Goal: Task Accomplishment & Management: Manage account settings

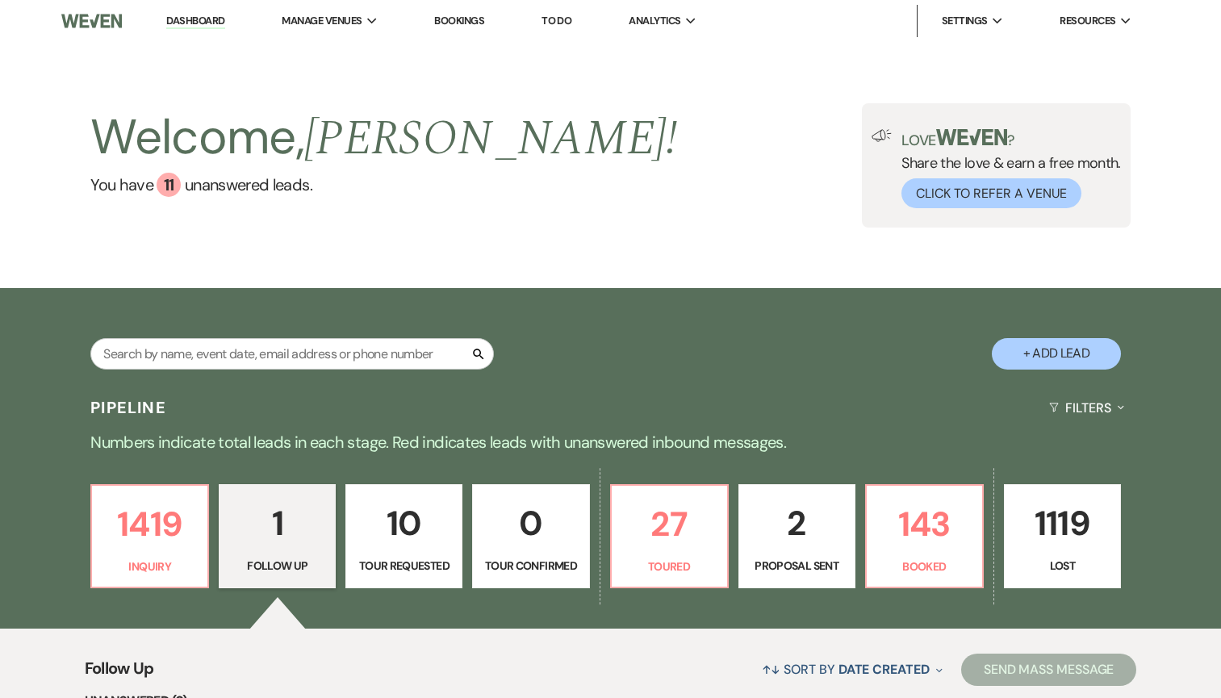
select select "9"
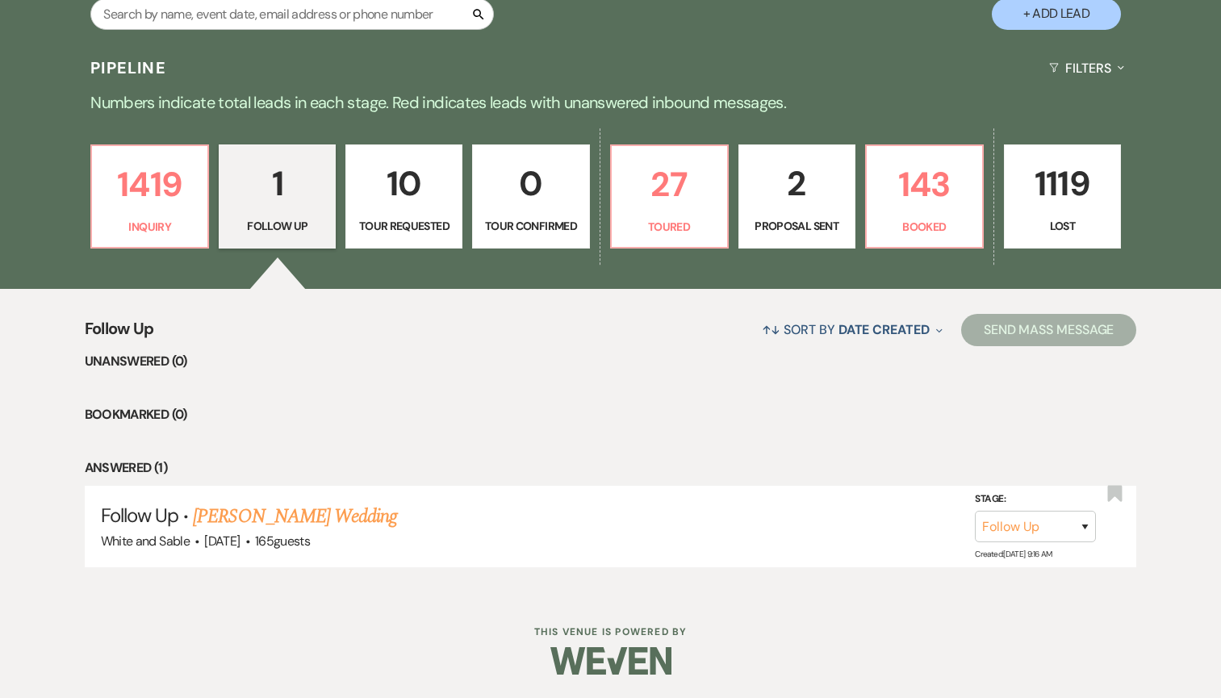
click at [805, 205] on p "2" at bounding box center [797, 184] width 96 height 54
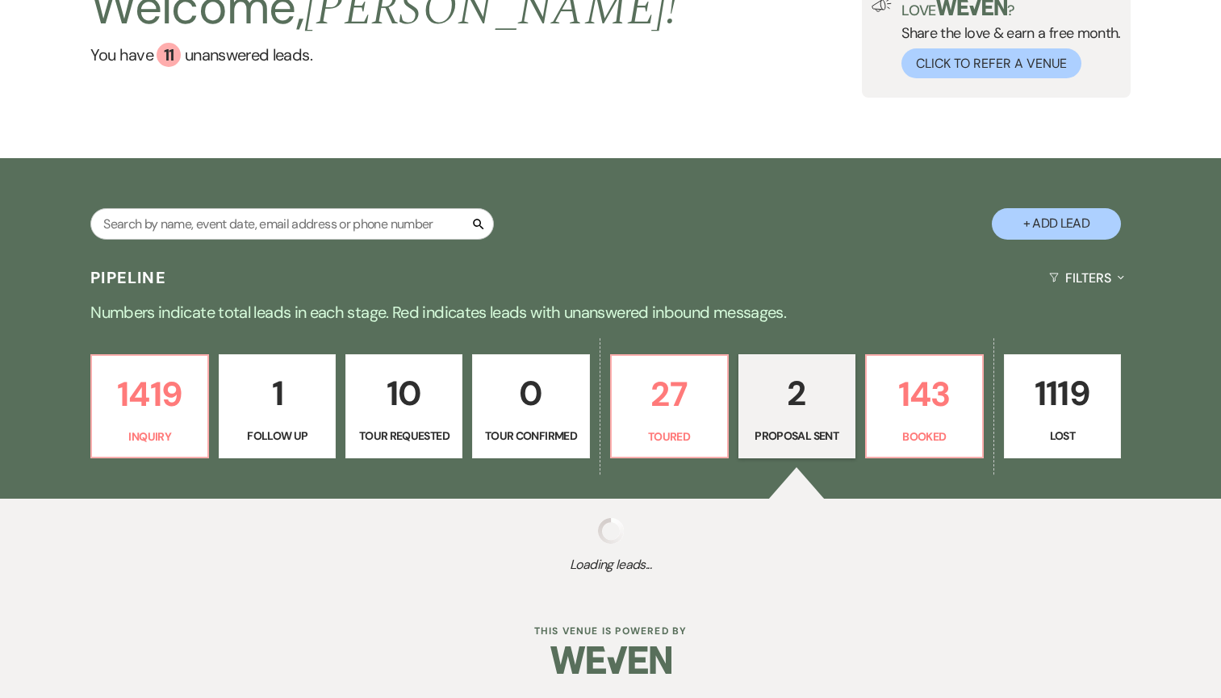
select select "6"
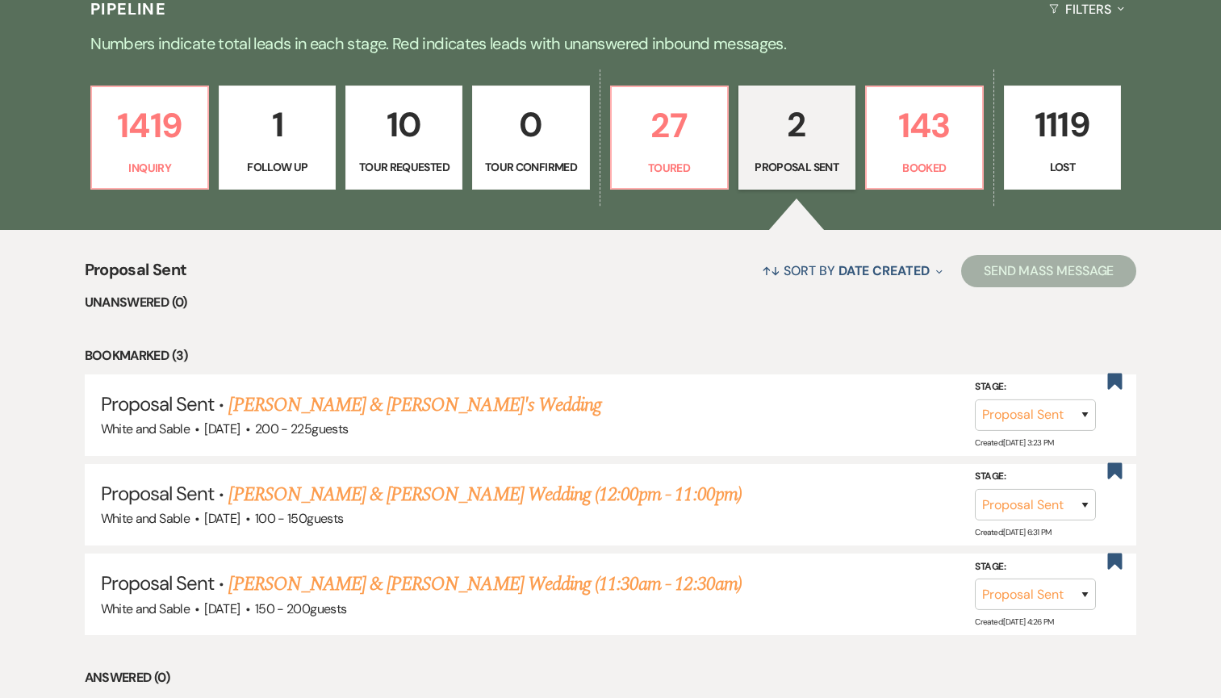
scroll to position [402, 0]
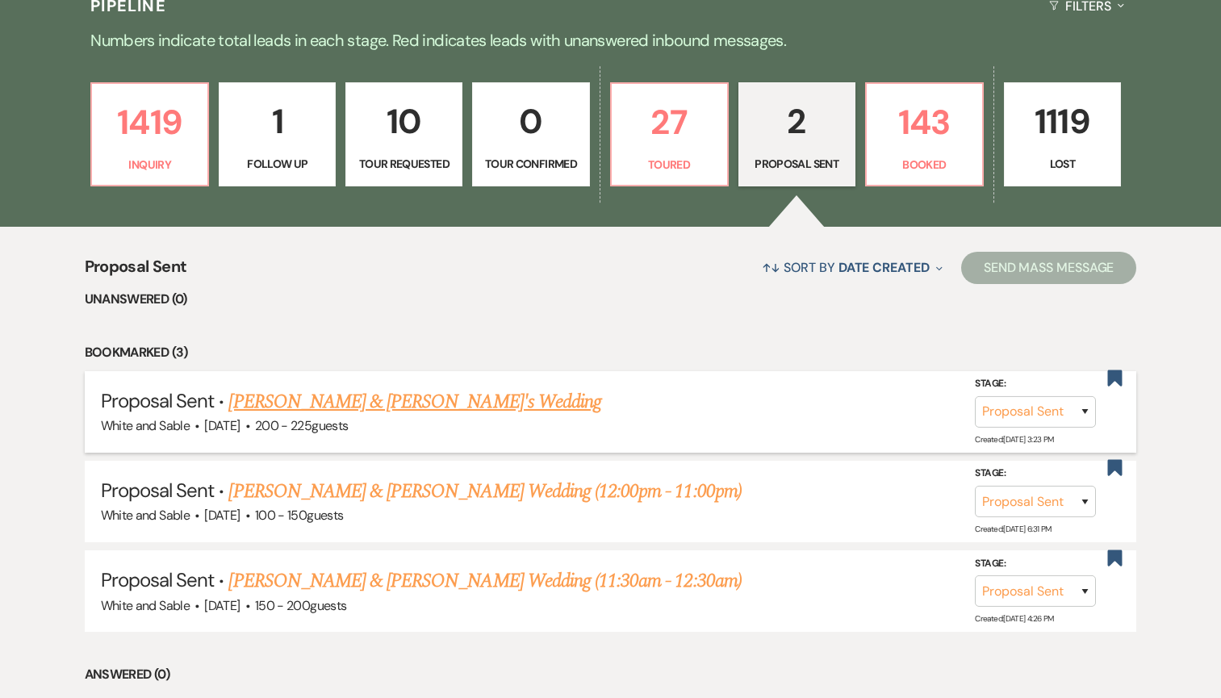
click at [287, 400] on link "[PERSON_NAME] & [PERSON_NAME]'s Wedding" at bounding box center [414, 401] width 373 height 29
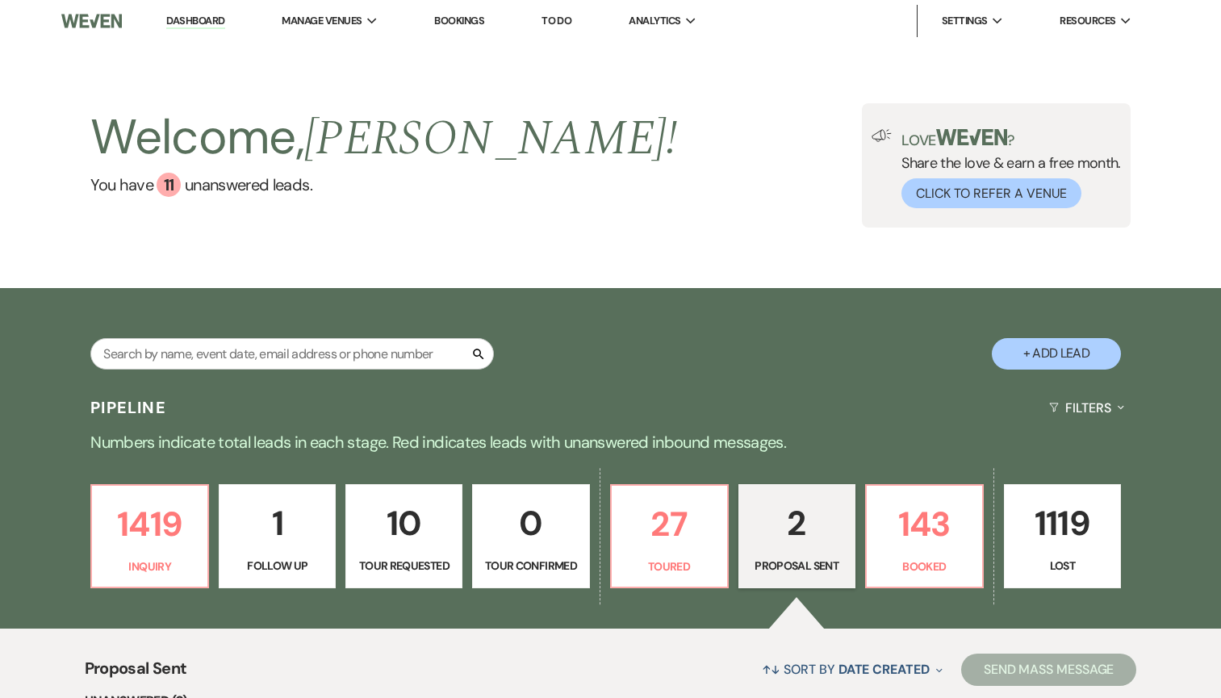
select select "6"
select select "12"
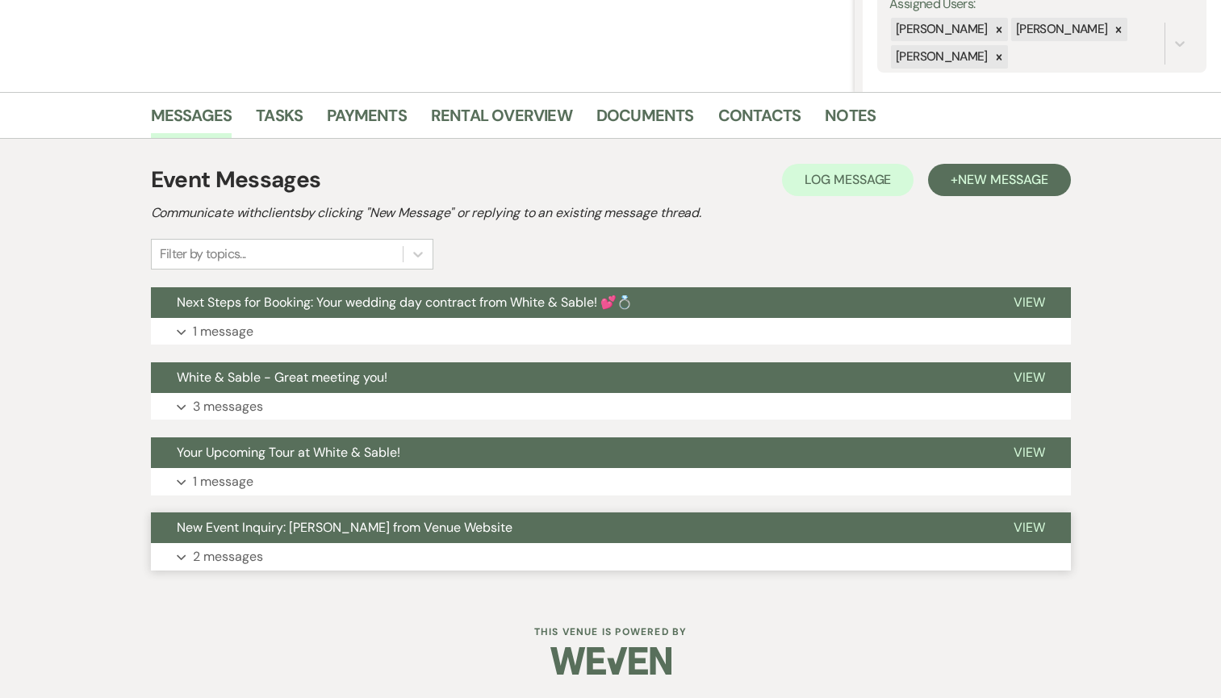
click at [290, 532] on span "New Event Inquiry: [PERSON_NAME] from Venue Website" at bounding box center [345, 527] width 336 height 17
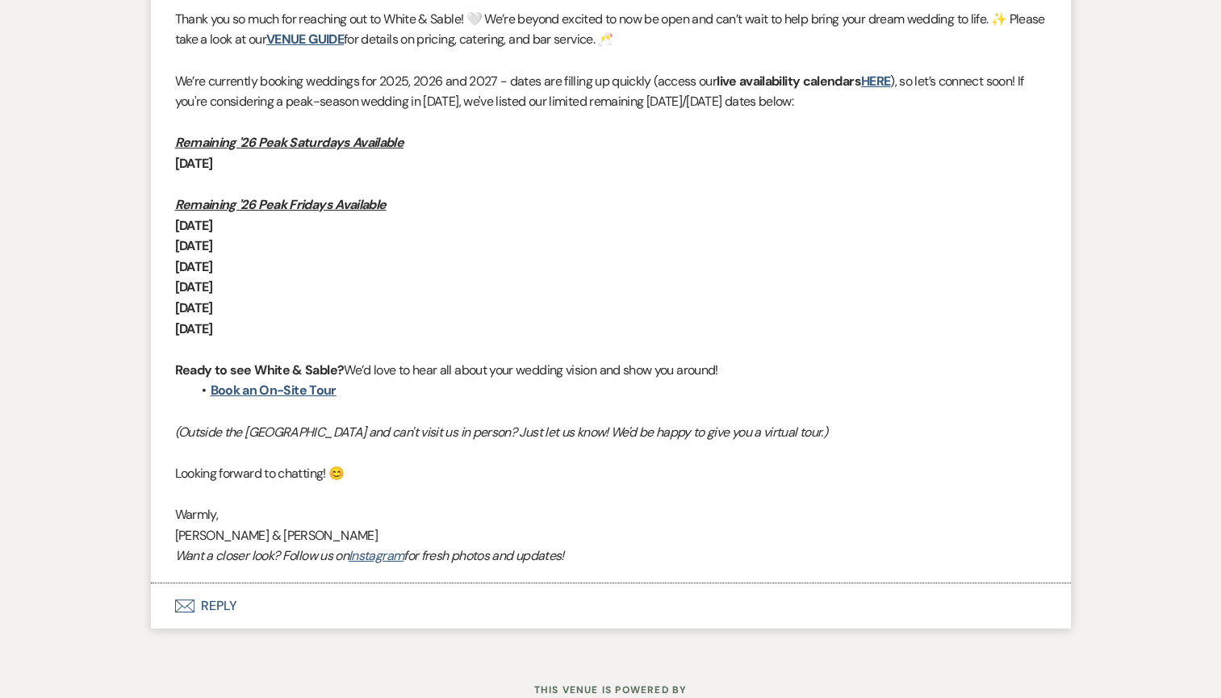
scroll to position [1360, 0]
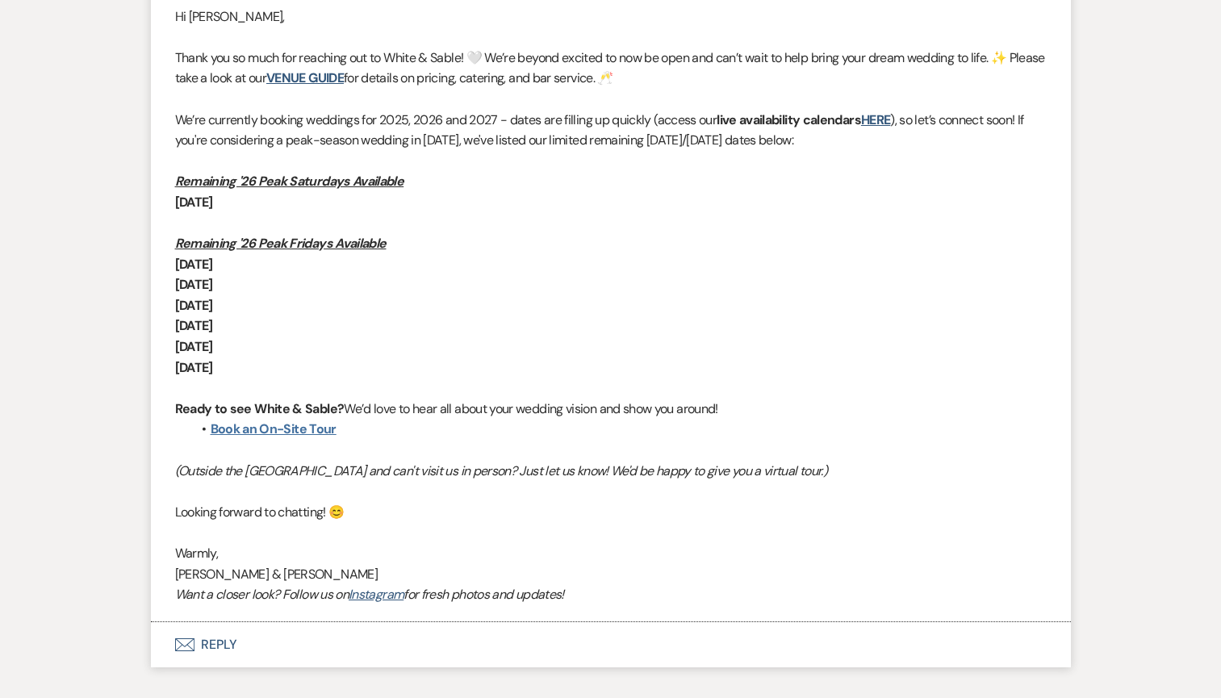
click at [313, 424] on link "Book an On-Site Tour" at bounding box center [274, 428] width 126 height 17
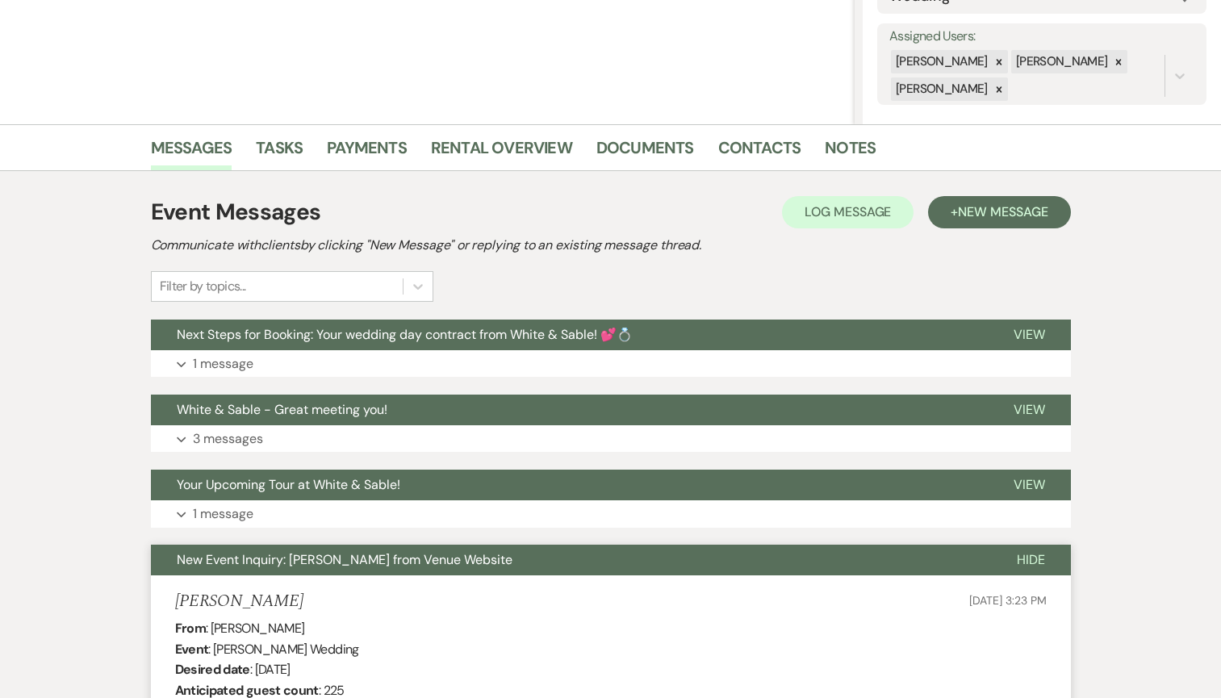
scroll to position [0, 0]
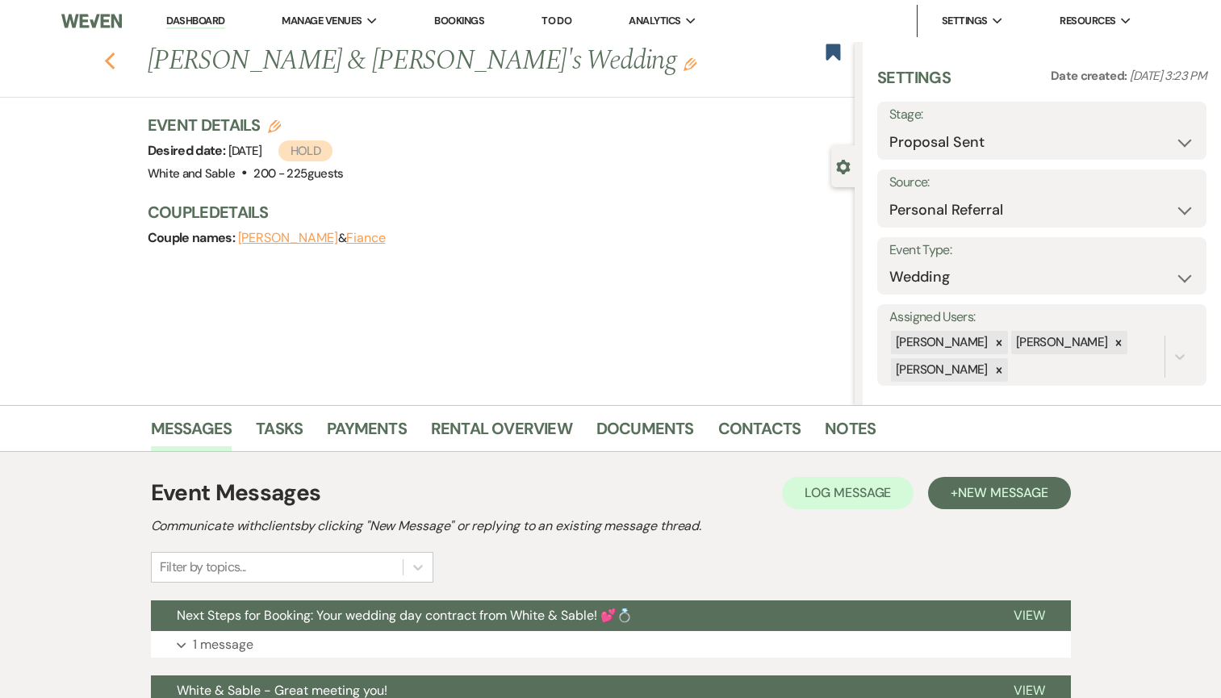
click at [105, 56] on icon "Previous" at bounding box center [110, 61] width 12 height 19
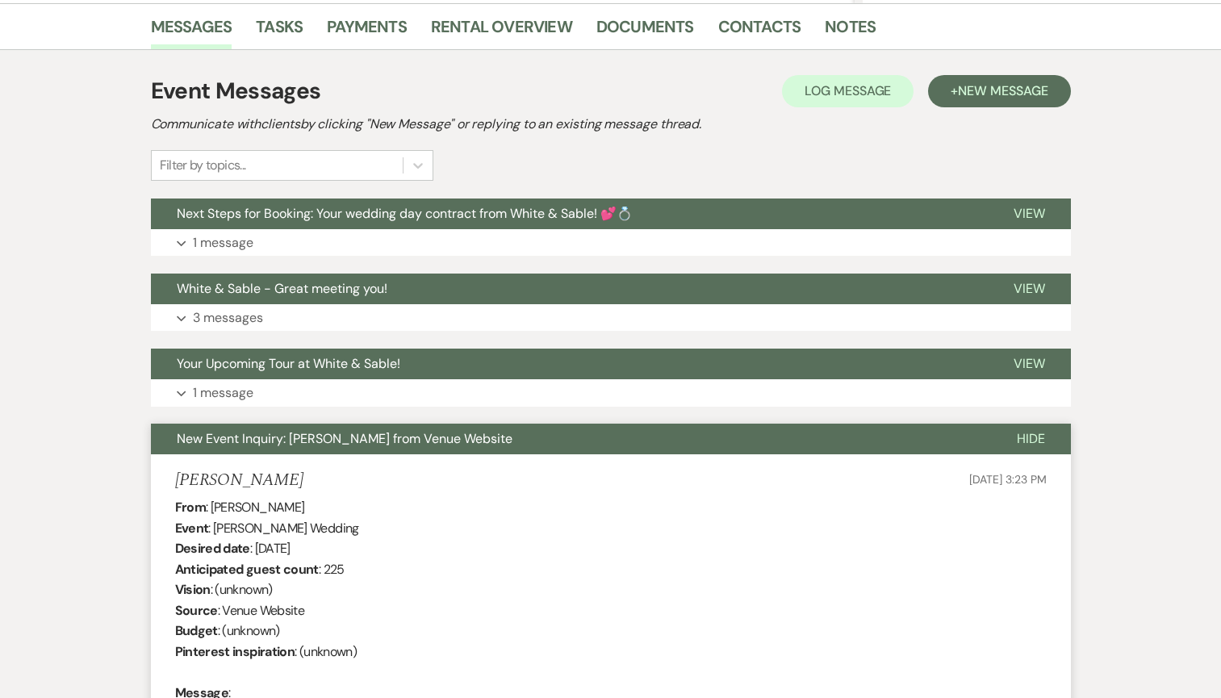
select select "6"
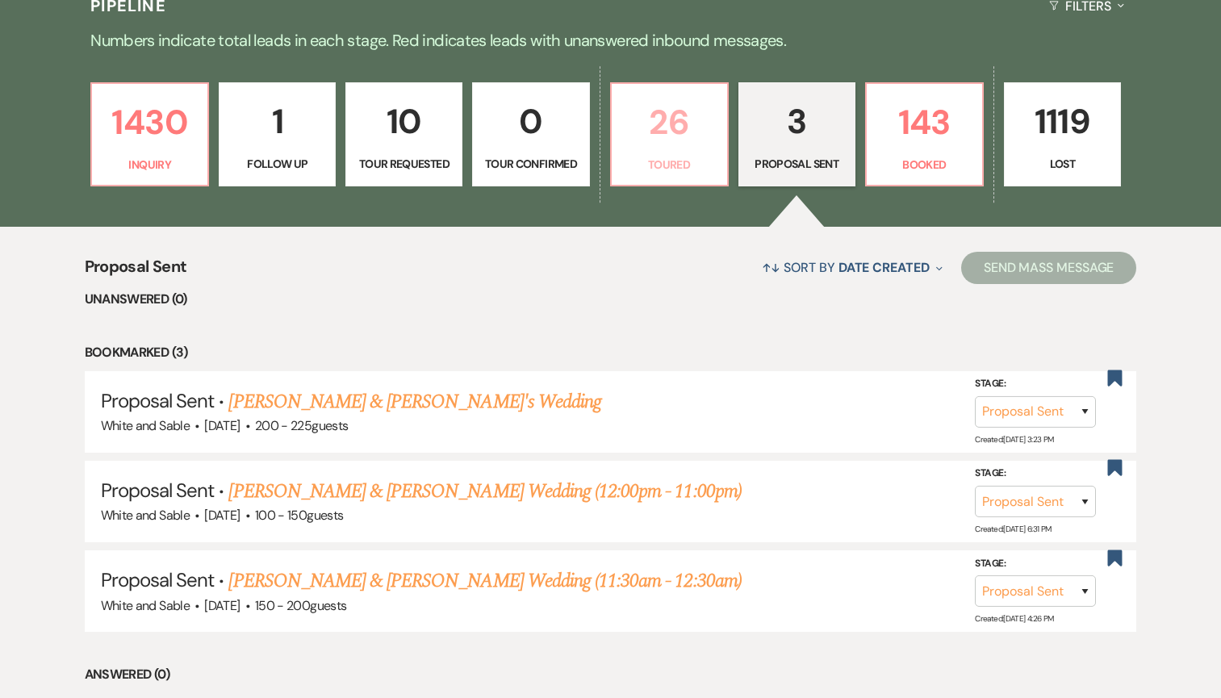
click at [696, 149] on link "26 Toured" at bounding box center [669, 134] width 119 height 105
select select "5"
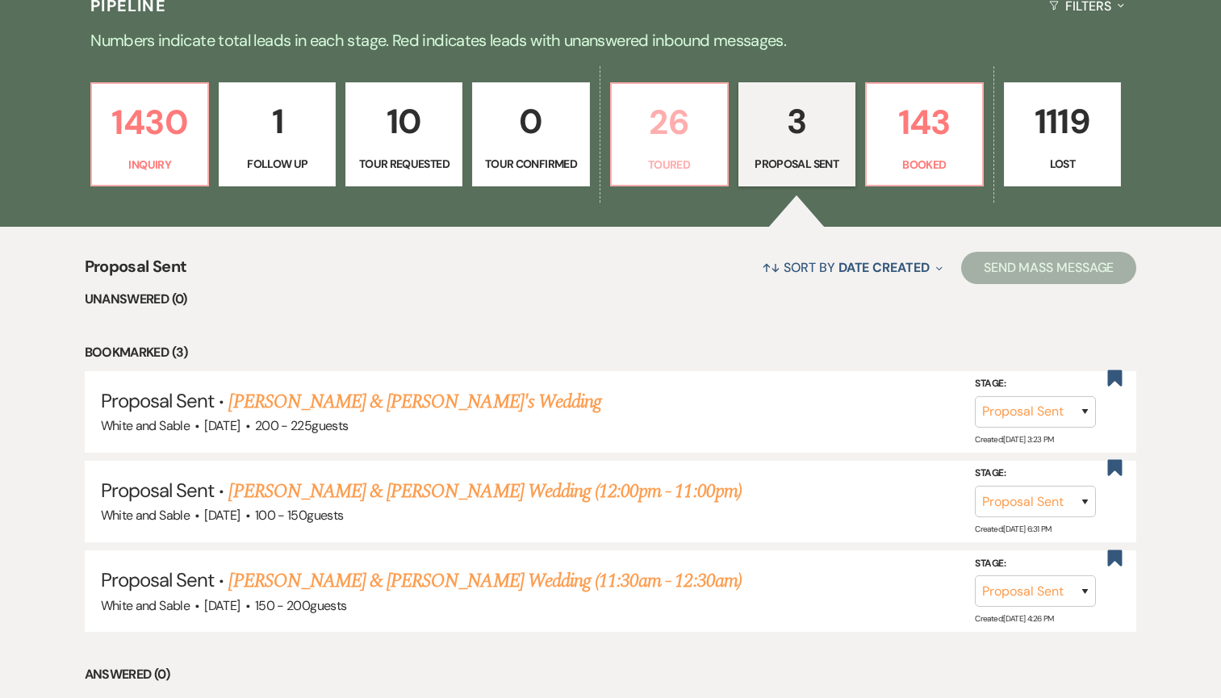
select select "5"
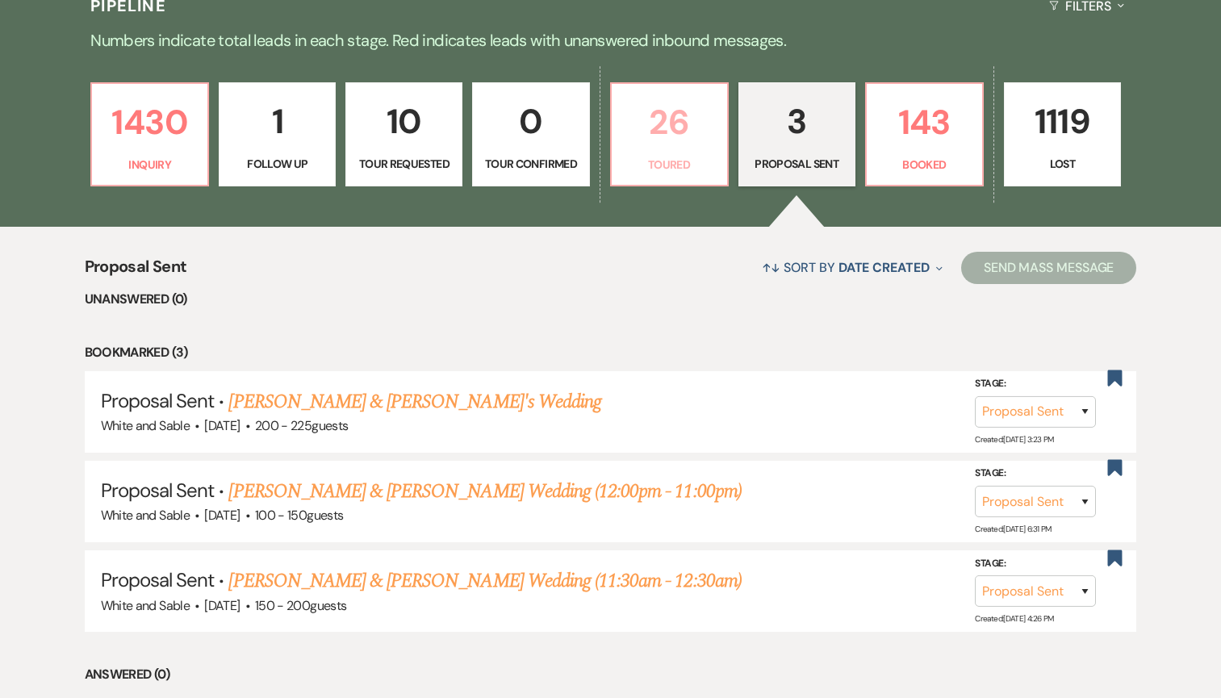
select select "5"
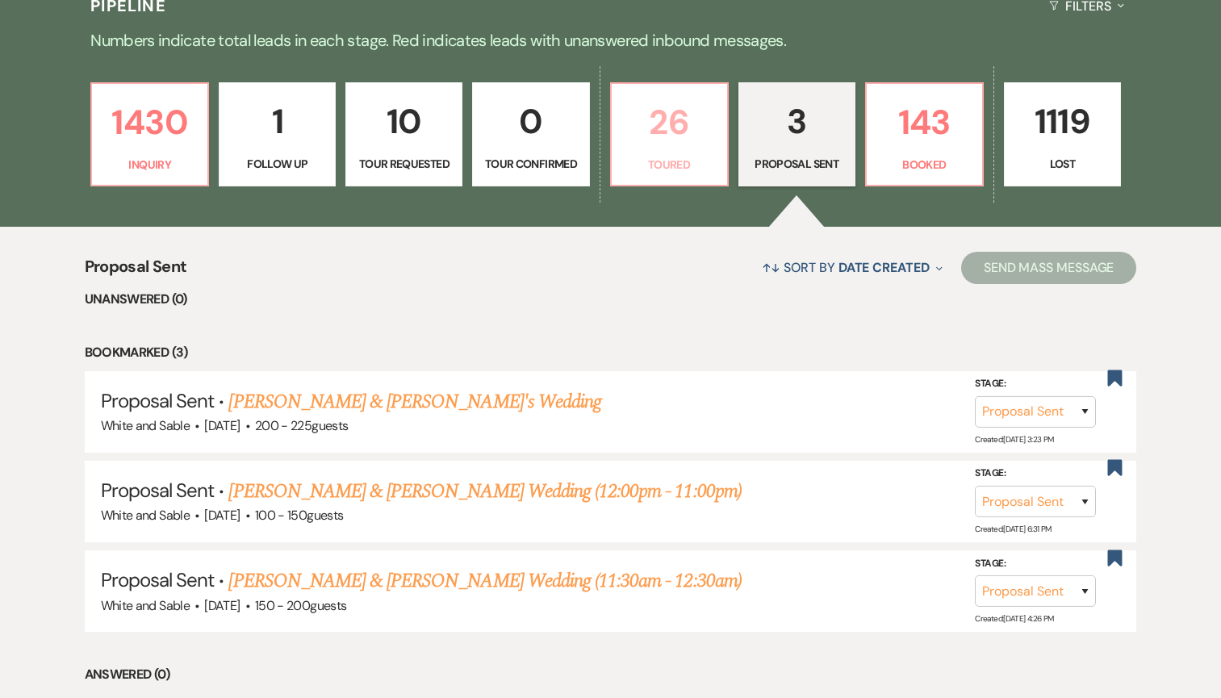
select select "5"
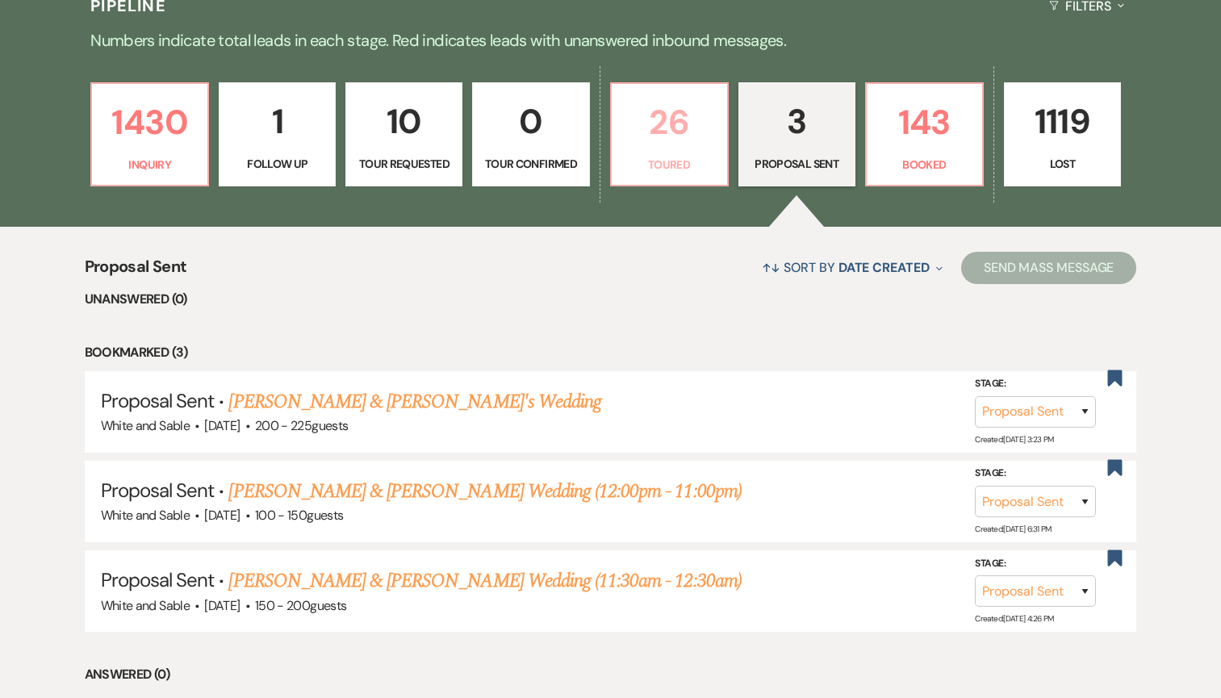
select select "5"
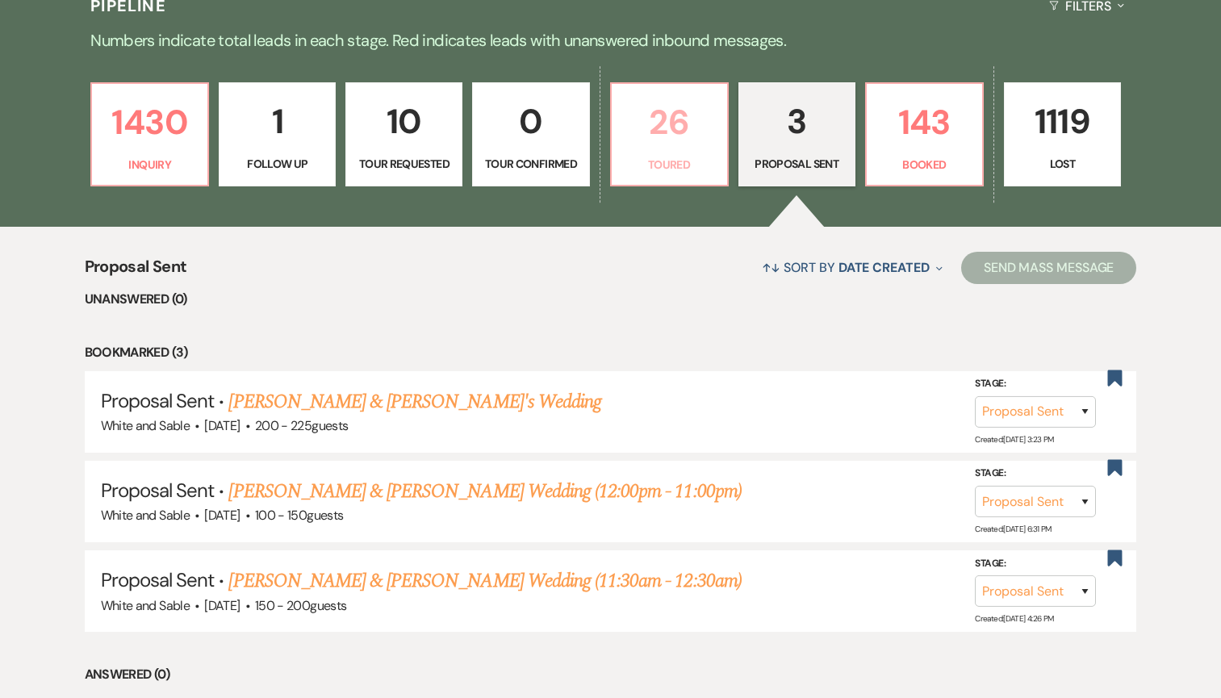
select select "5"
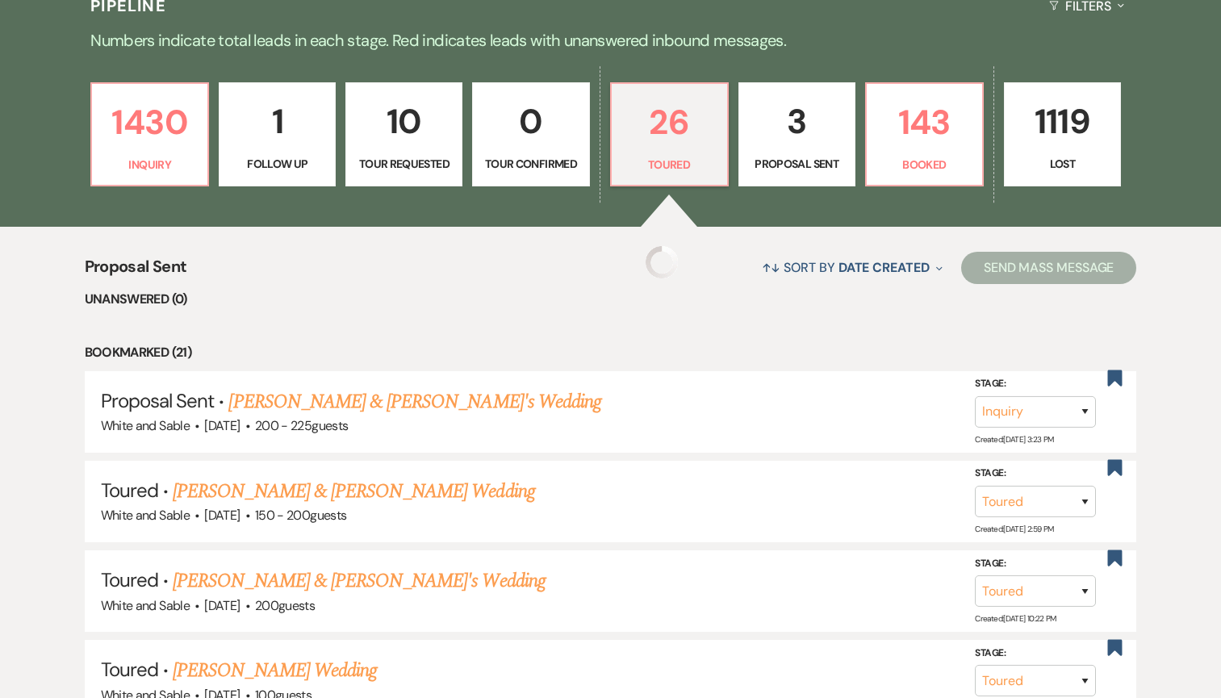
select select "5"
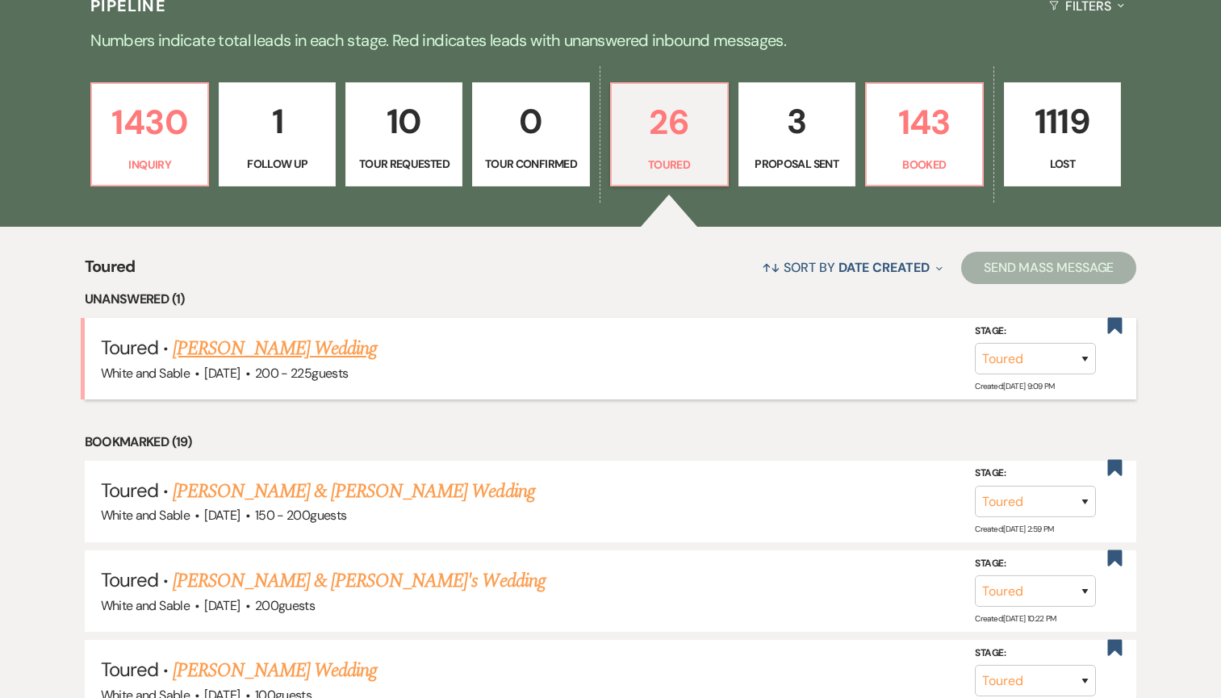
click at [312, 345] on link "[PERSON_NAME] Wedding" at bounding box center [275, 348] width 204 height 29
select select "5"
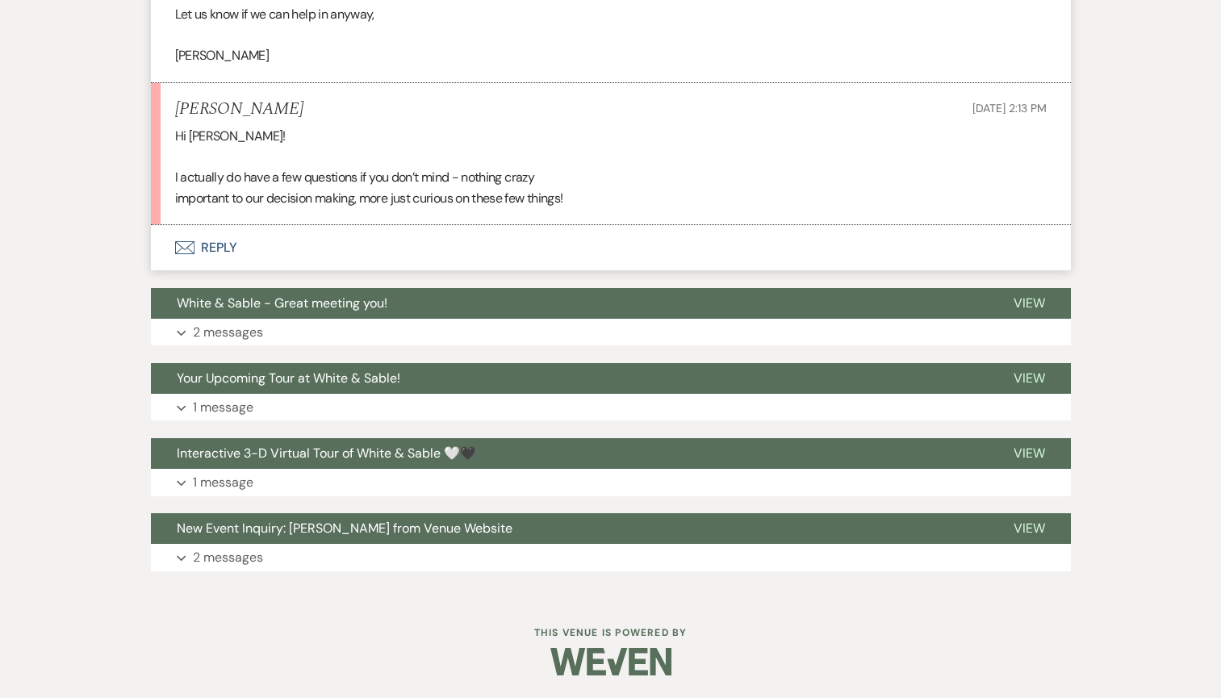
scroll to position [1273, 0]
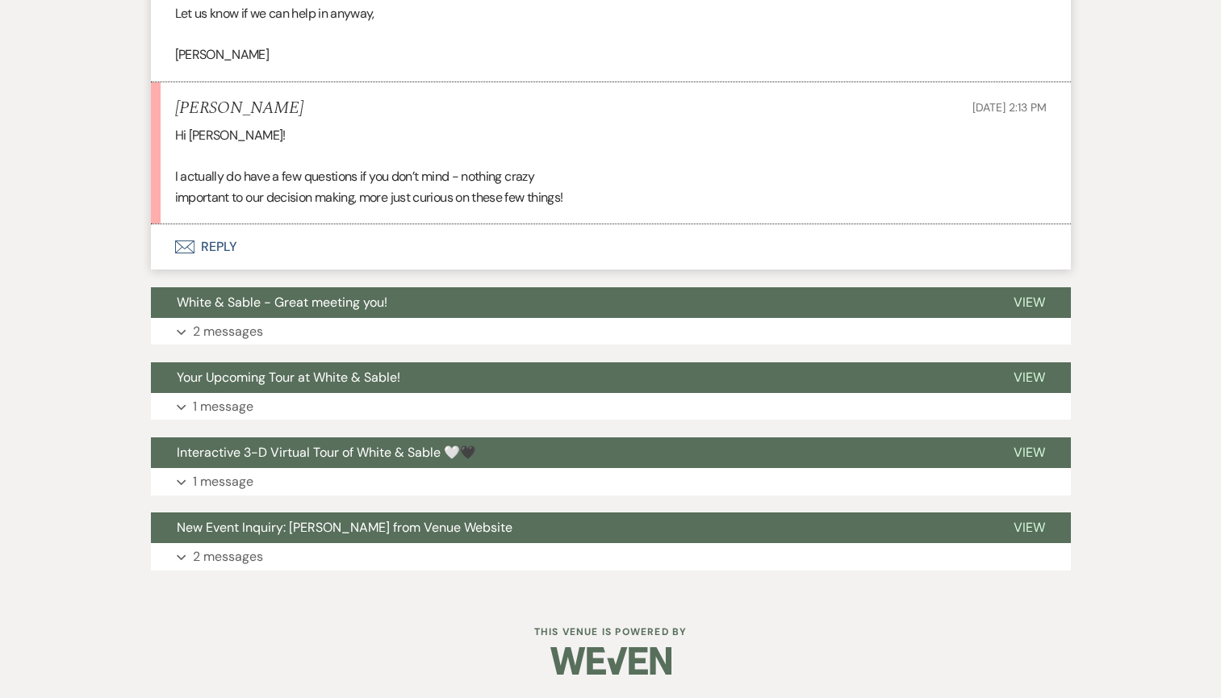
click at [294, 249] on button "Envelope Reply" at bounding box center [611, 246] width 920 height 45
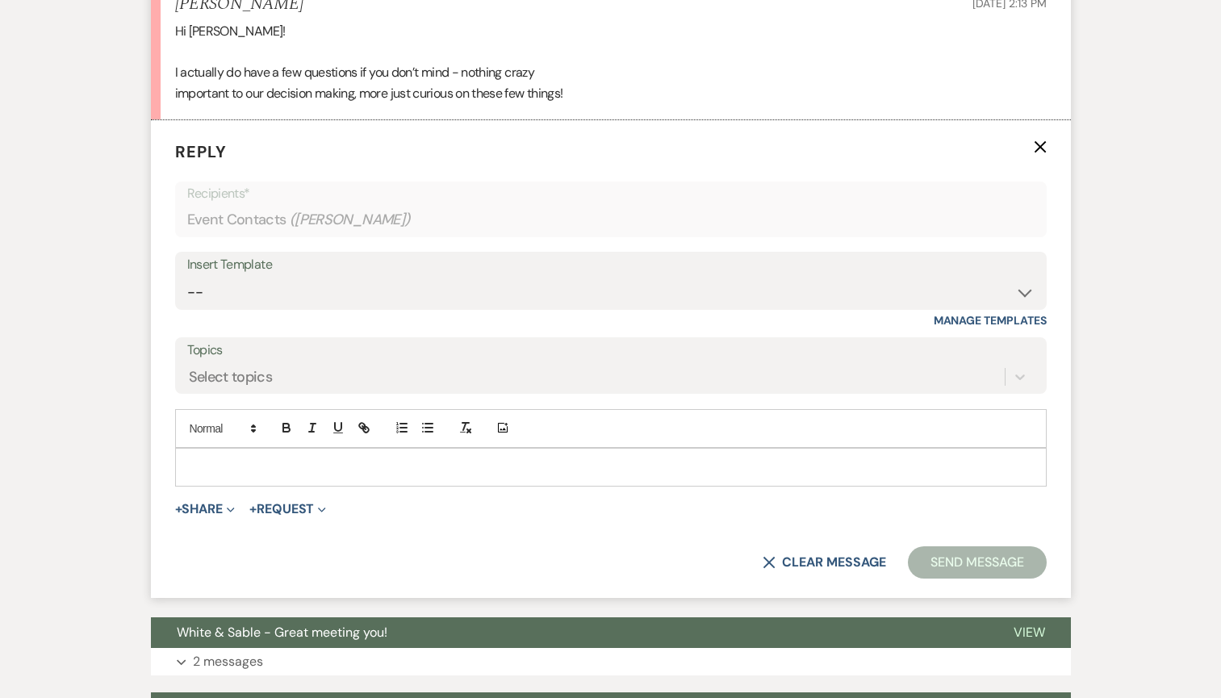
scroll to position [1388, 0]
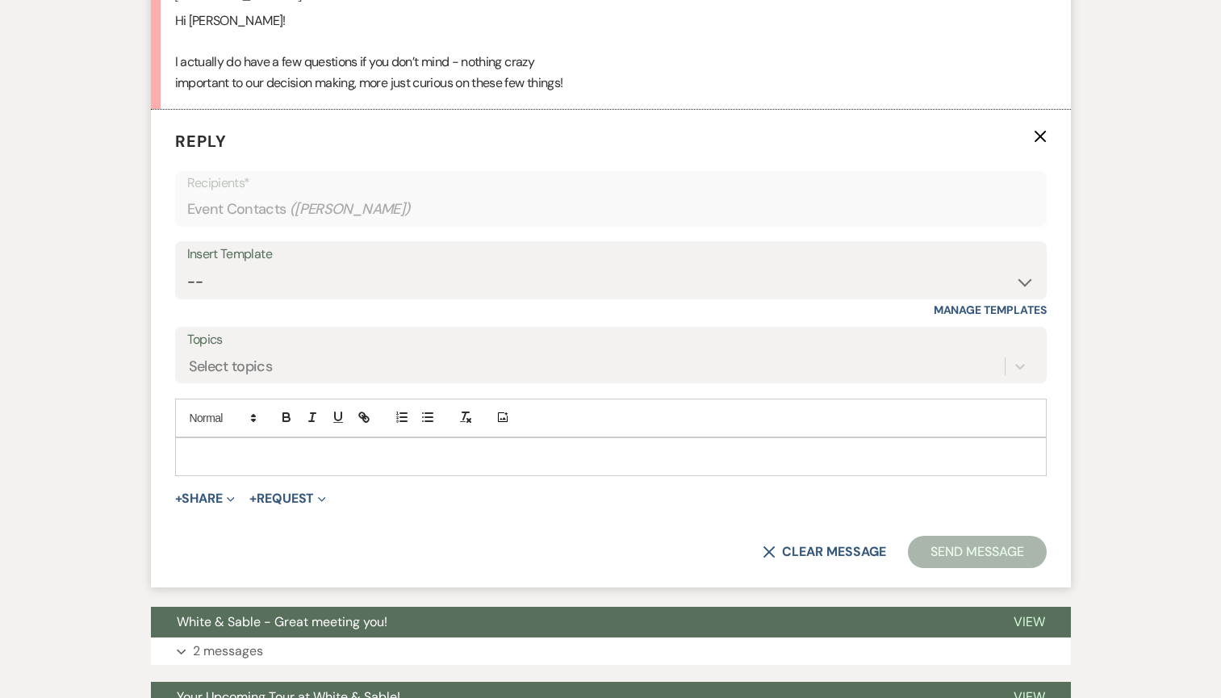
click at [278, 448] on p at bounding box center [611, 457] width 846 height 18
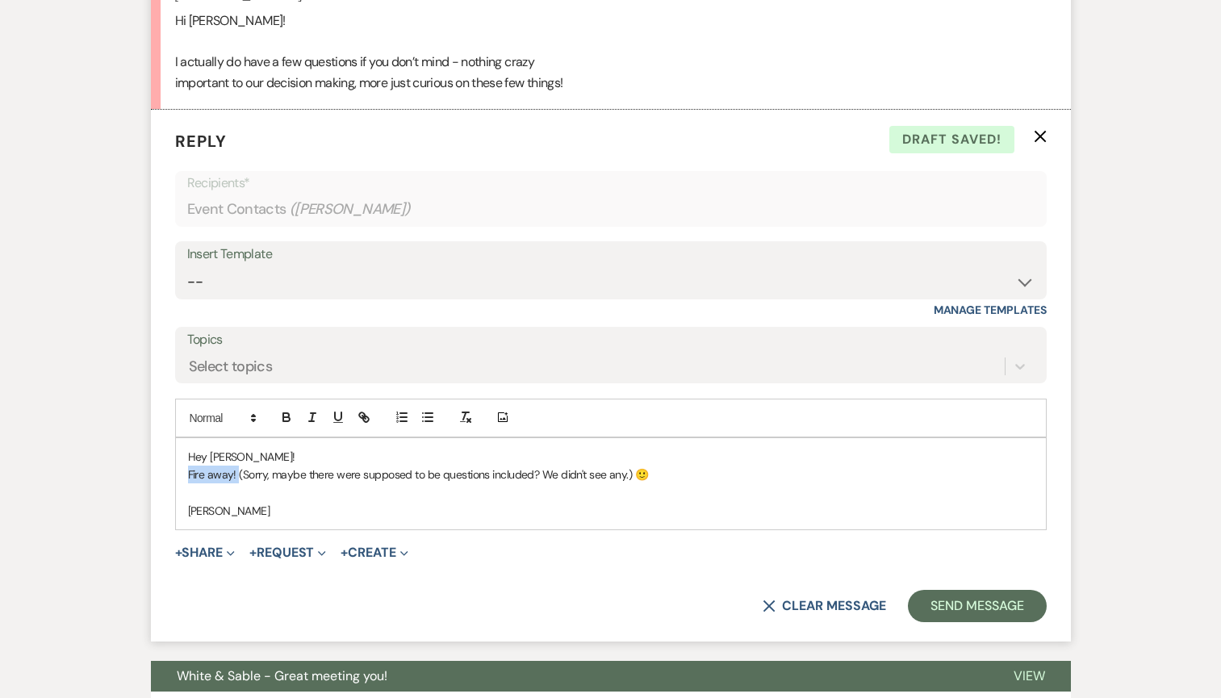
drag, startPoint x: 238, startPoint y: 470, endPoint x: 188, endPoint y: 473, distance: 50.1
click at [188, 473] on p "Fire away! (Sorry, maybe there were supposed to be questions included? We didn'…" at bounding box center [611, 475] width 846 height 18
click at [939, 594] on button "Send Message" at bounding box center [977, 606] width 138 height 32
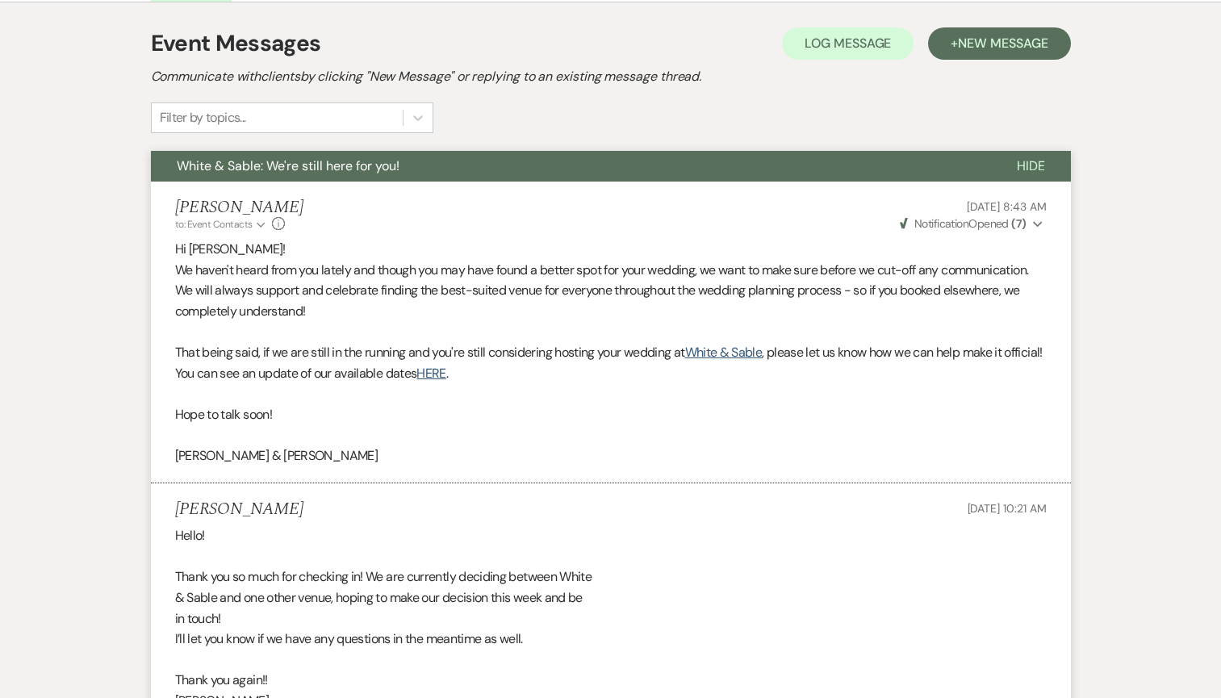
scroll to position [0, 0]
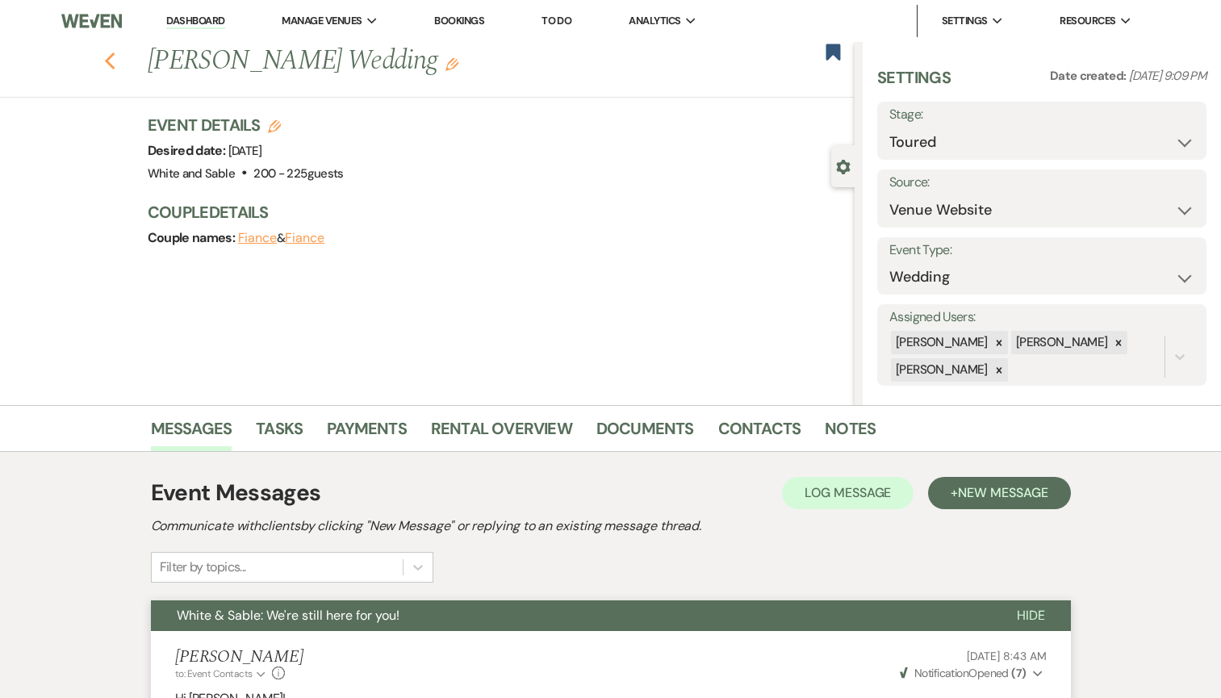
click at [107, 56] on icon "Previous" at bounding box center [110, 61] width 12 height 19
select select "5"
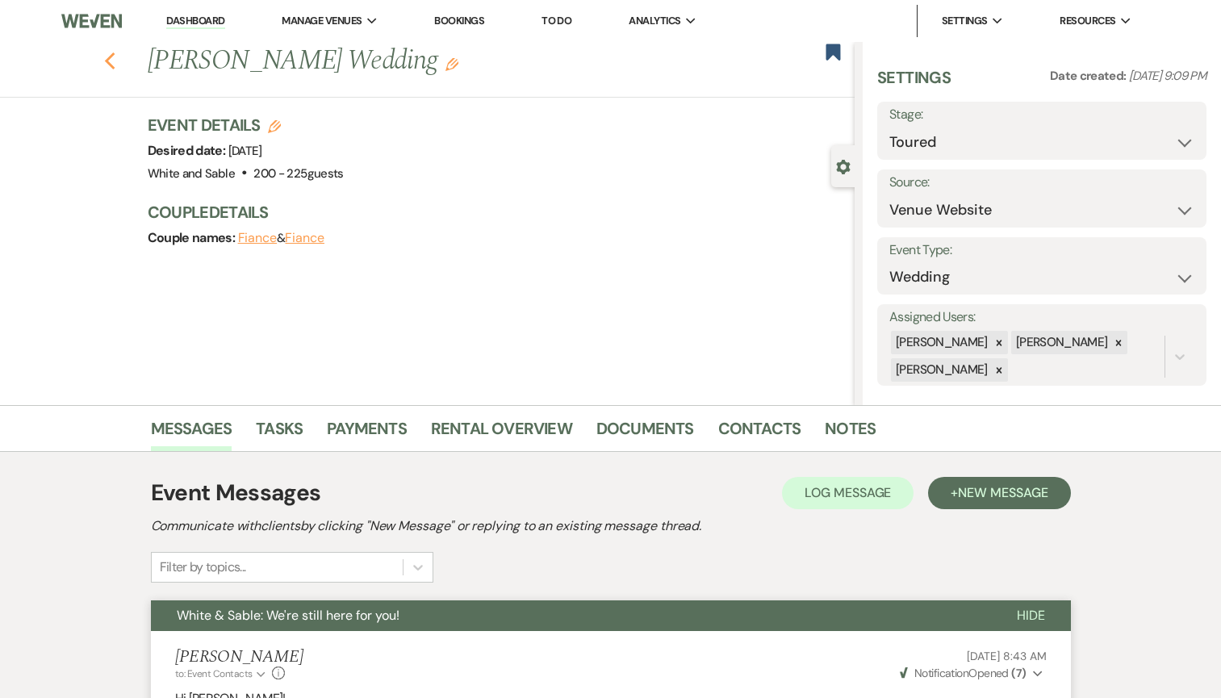
select select "5"
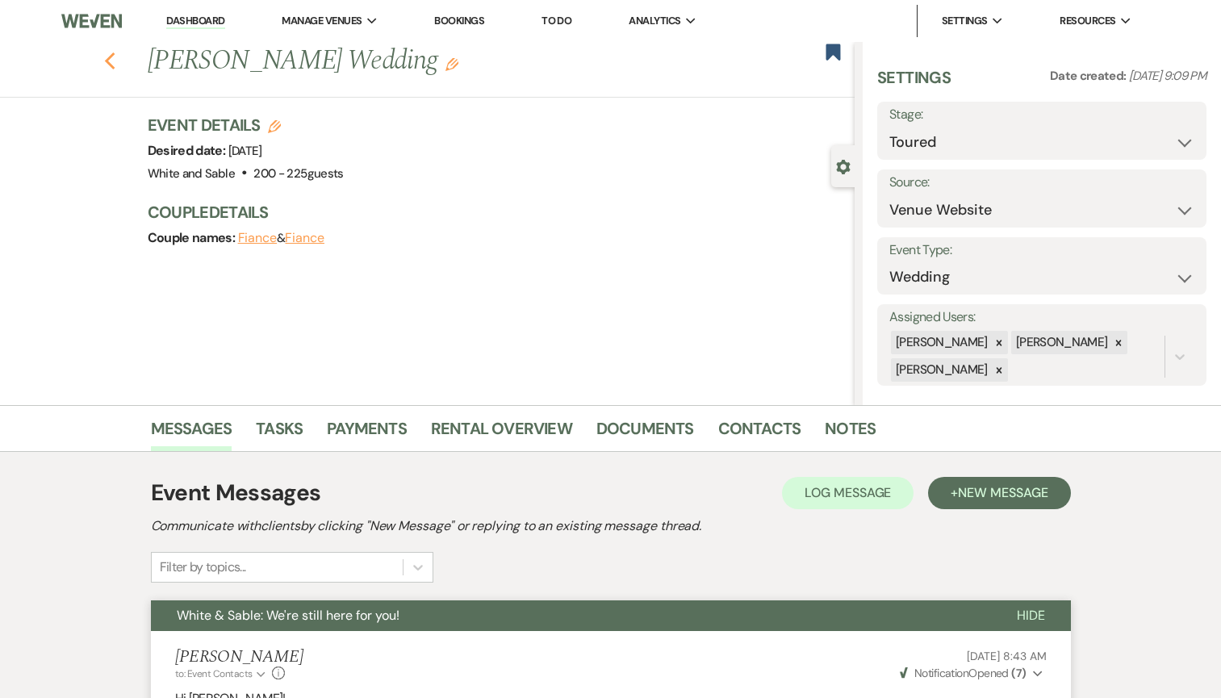
select select "5"
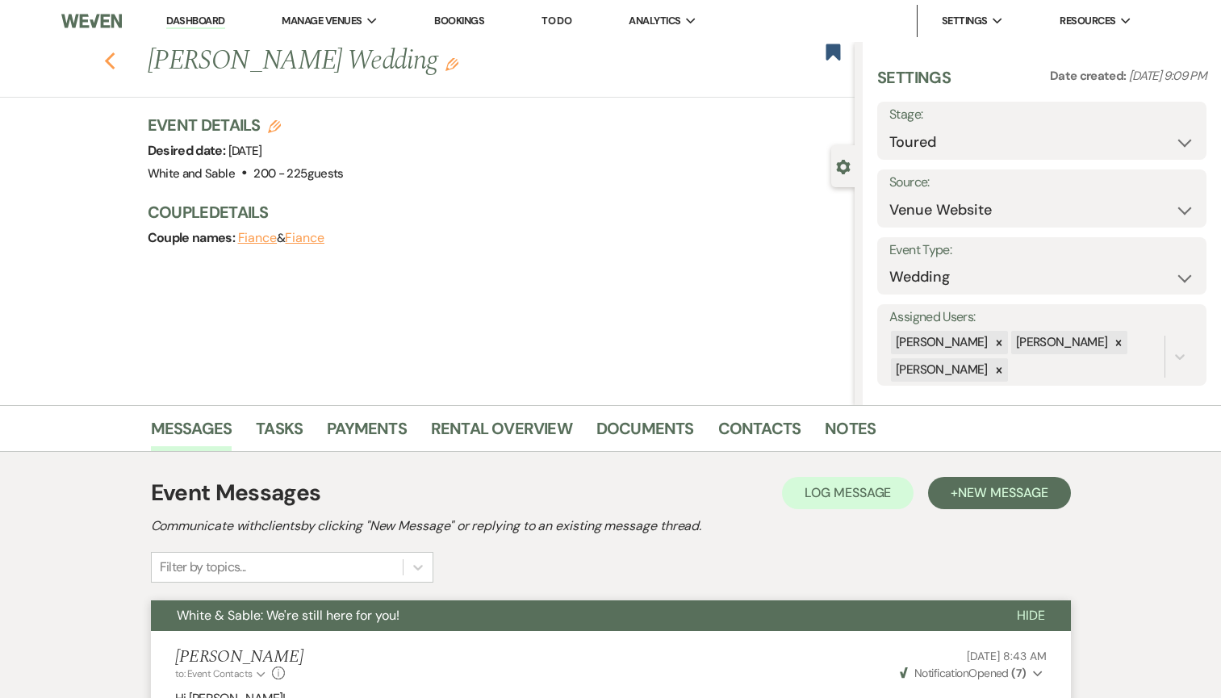
select select "5"
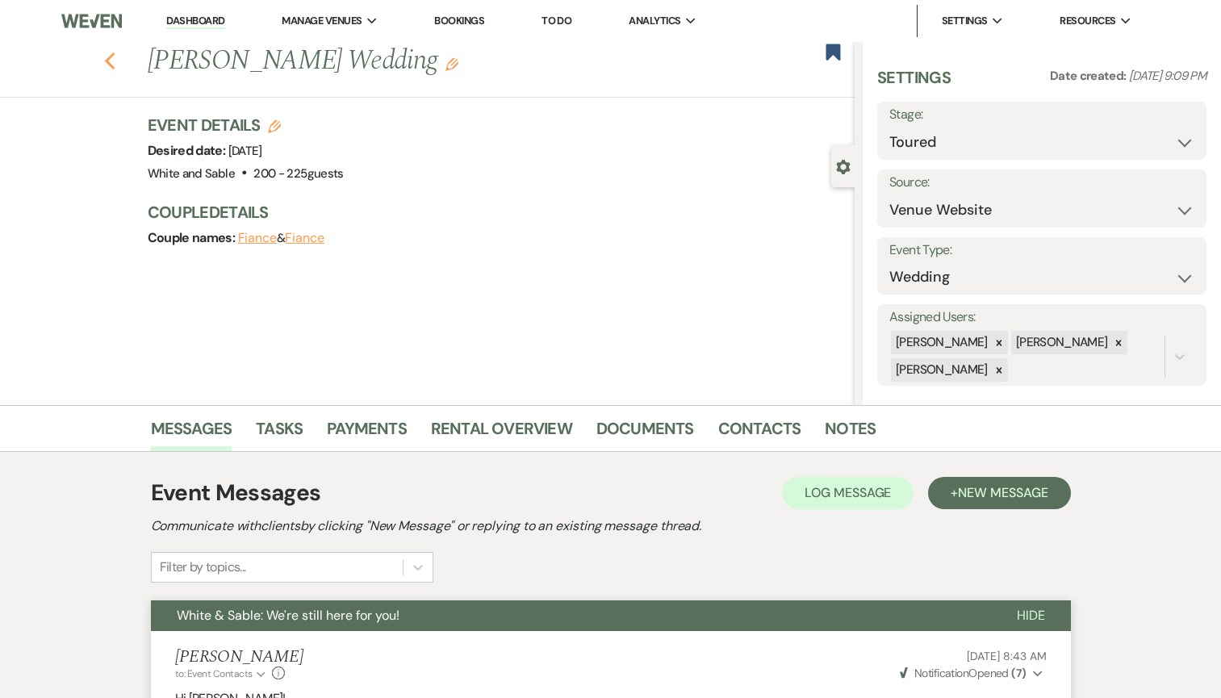
select select "5"
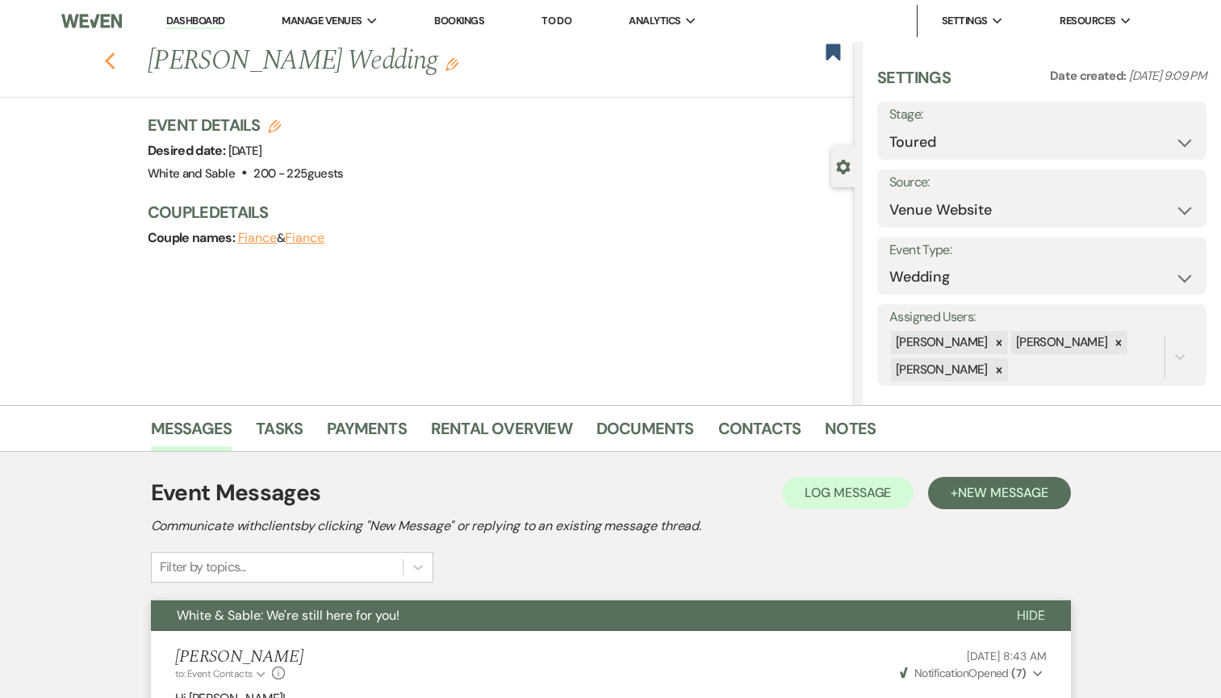
select select "5"
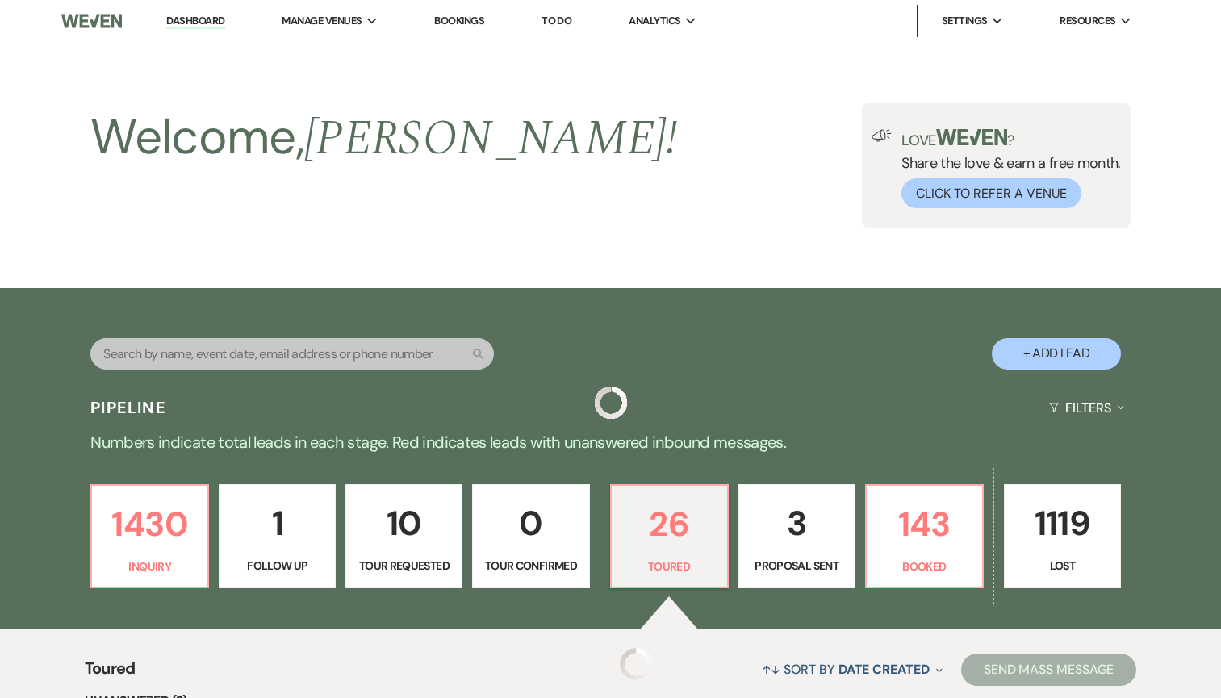
scroll to position [402, 0]
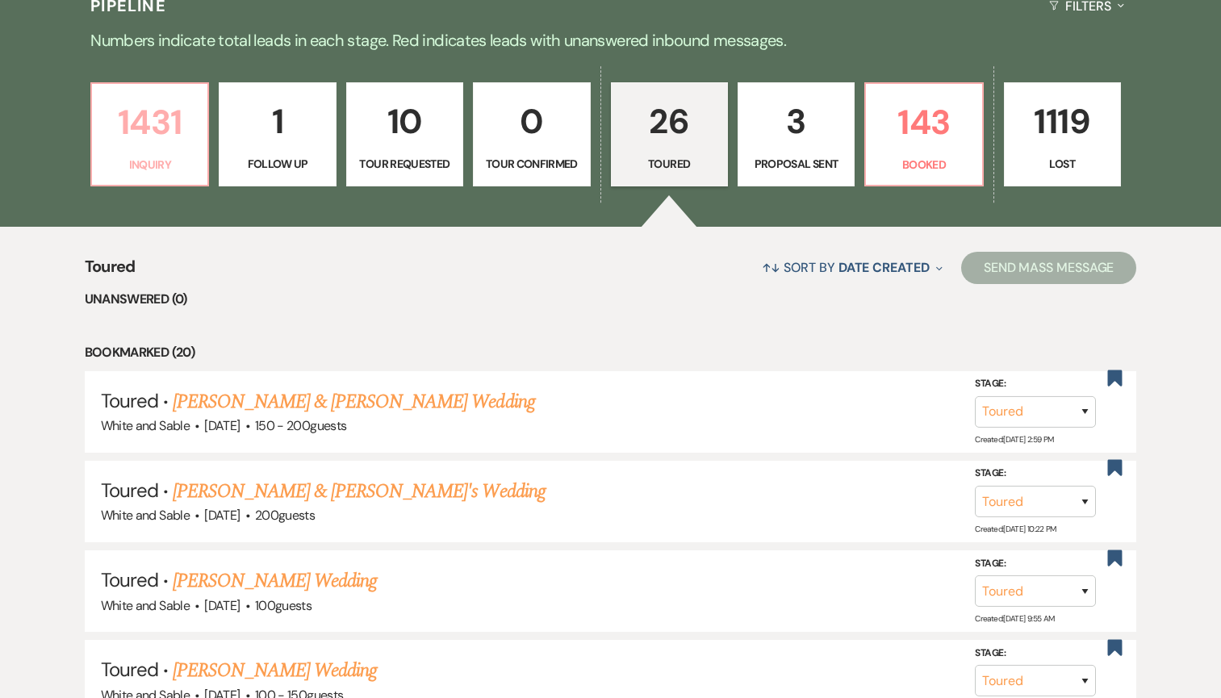
click at [173, 133] on p "1431" at bounding box center [150, 122] width 96 height 54
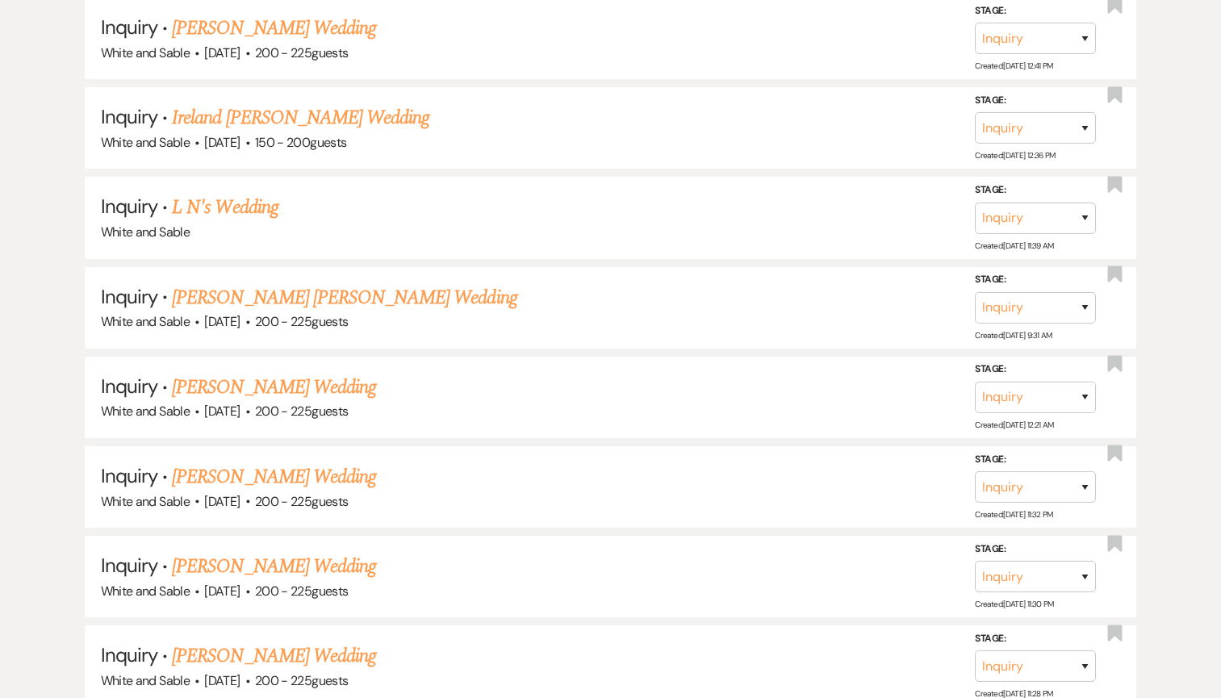
scroll to position [1193, 0]
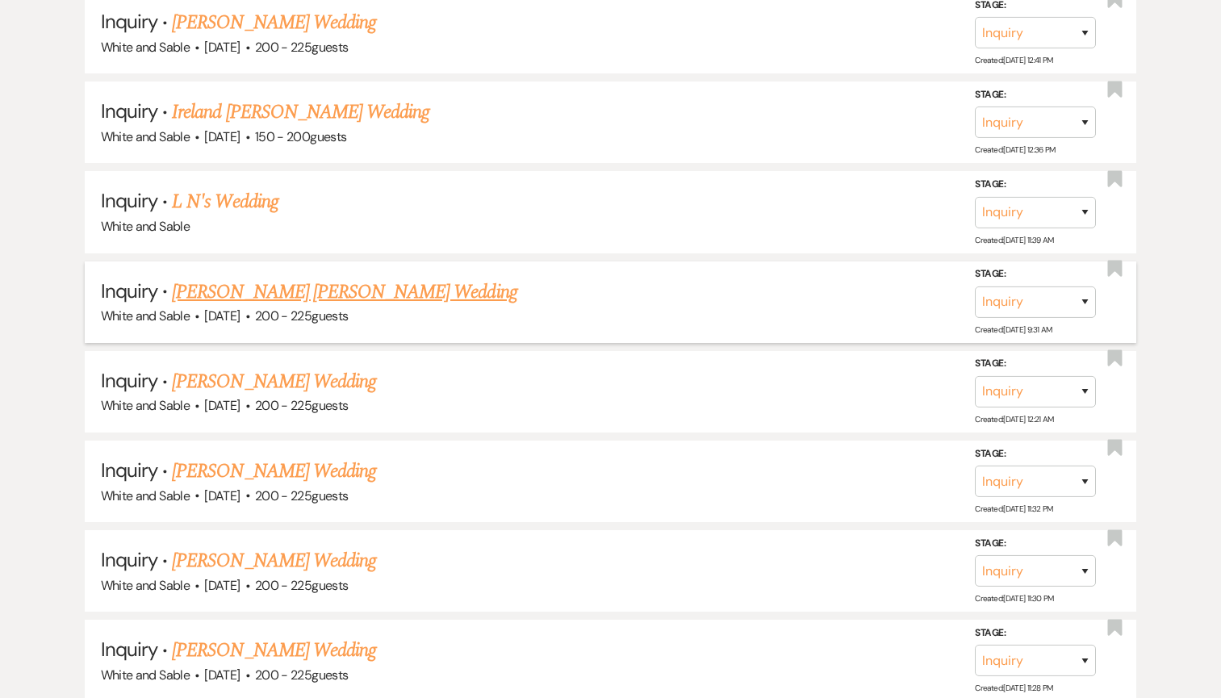
click at [291, 286] on link "[PERSON_NAME] [PERSON_NAME] Wedding" at bounding box center [344, 292] width 345 height 29
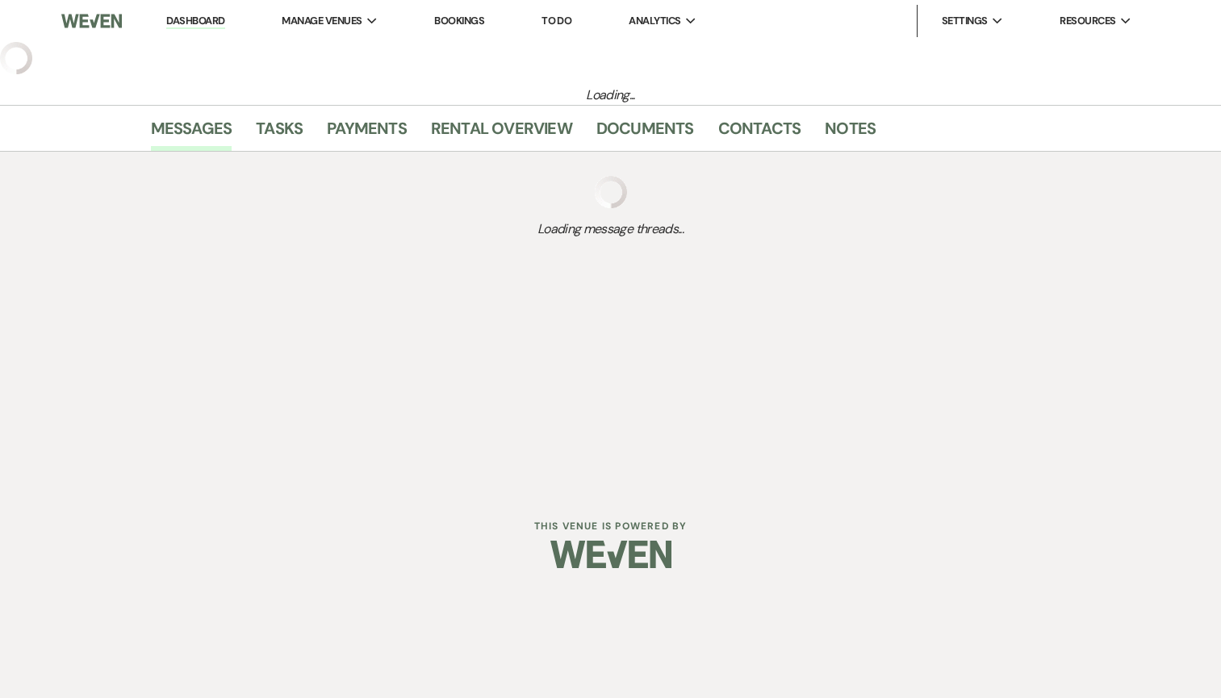
select select "5"
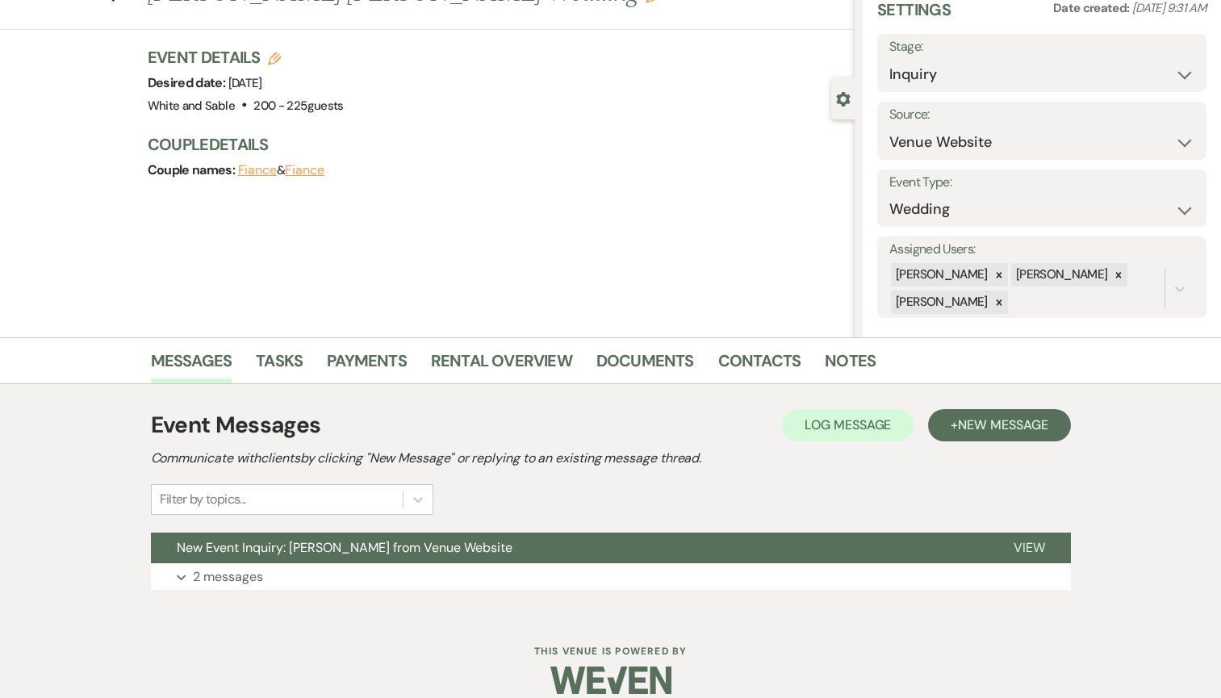
scroll to position [88, 0]
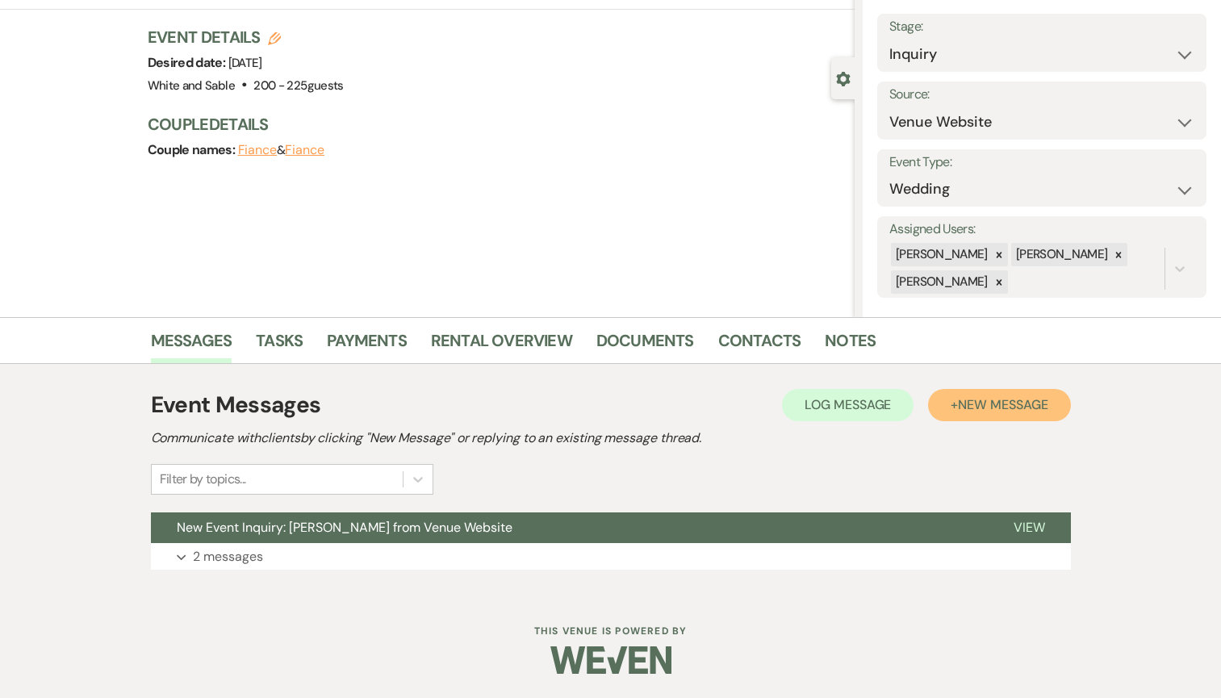
click at [1011, 409] on span "New Message" at bounding box center [1003, 404] width 90 height 17
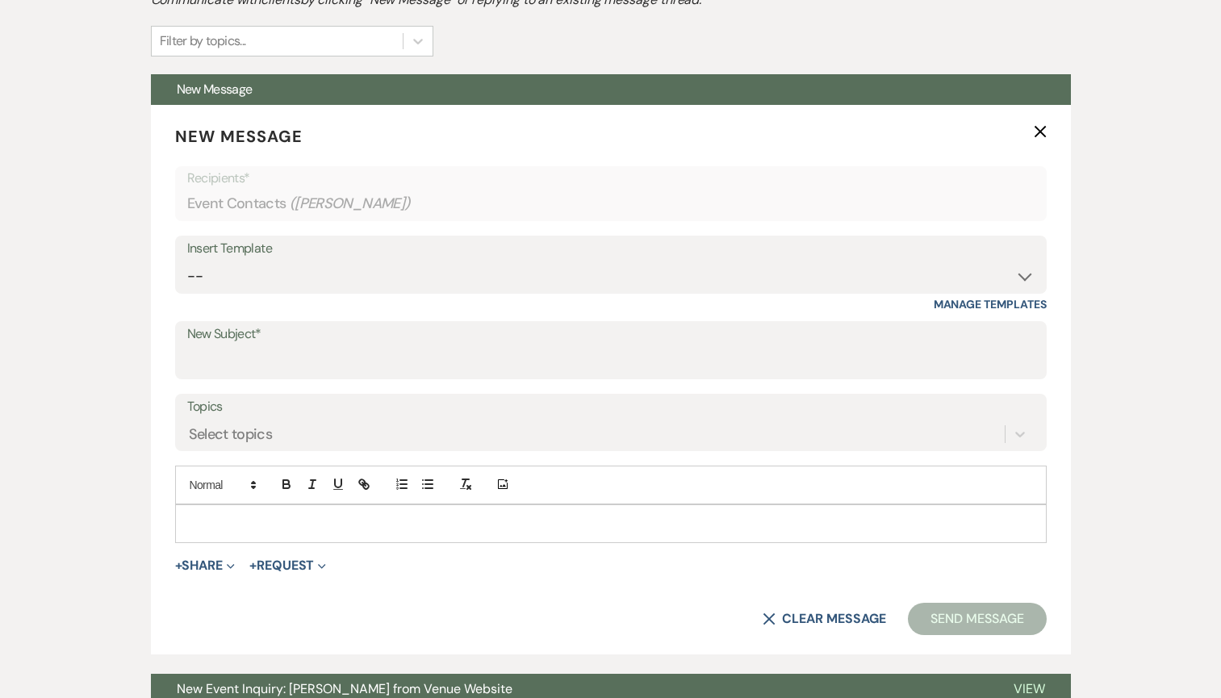
scroll to position [571, 0]
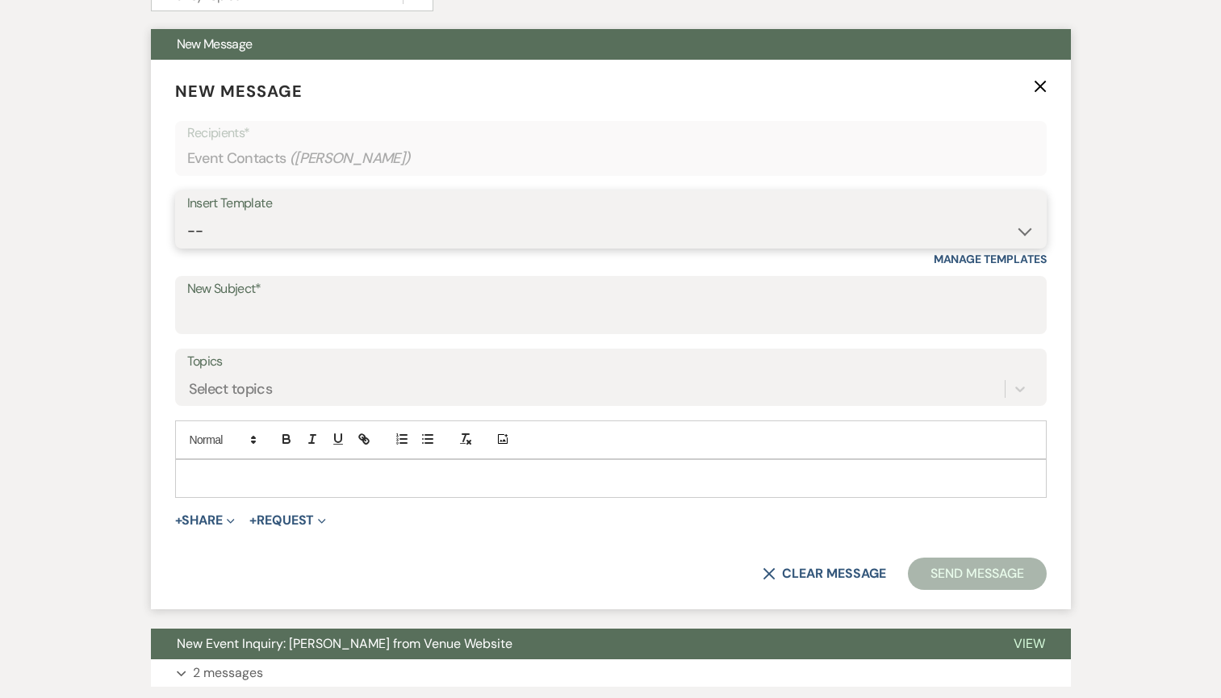
click at [355, 238] on select "-- Inquiry Response (Venue Guide) Schedule - Venue Tour Appt Confirmation Sched…" at bounding box center [610, 230] width 847 height 31
select select "3329"
click at [187, 215] on select "-- Inquiry Response (Venue Guide) Schedule - Venue Tour Appt Confirmation Sched…" at bounding box center [610, 230] width 847 height 31
type input "White & Sable - Great meeting you!"
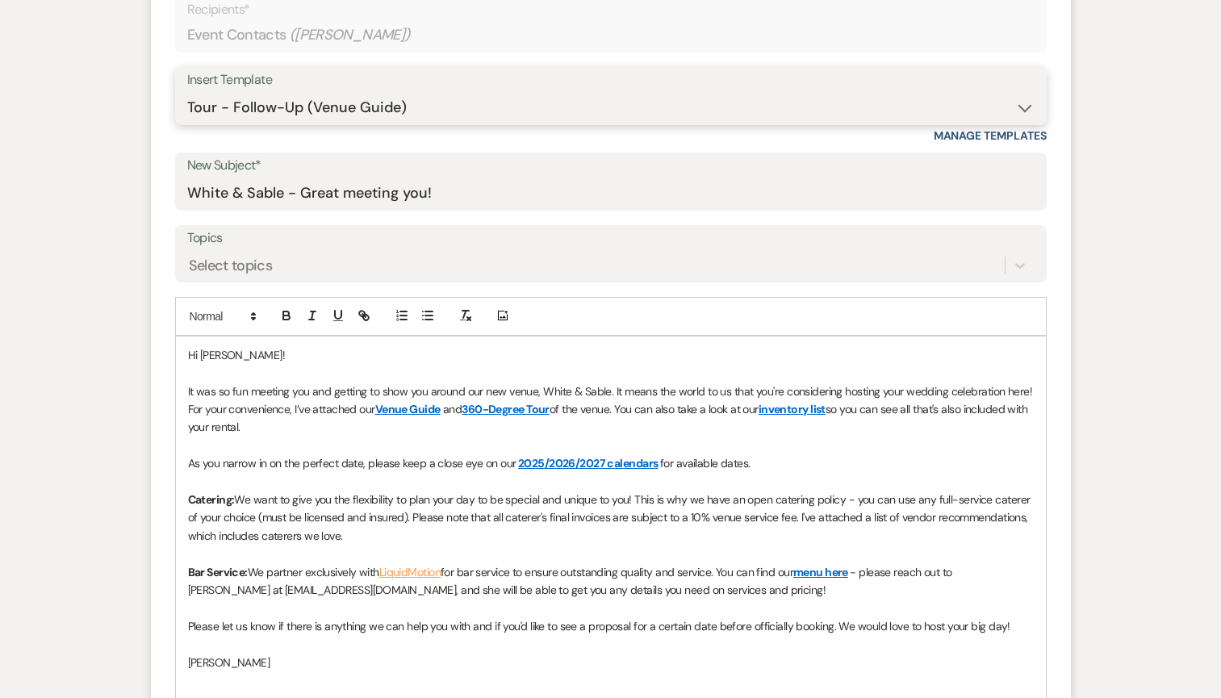
scroll to position [682, 0]
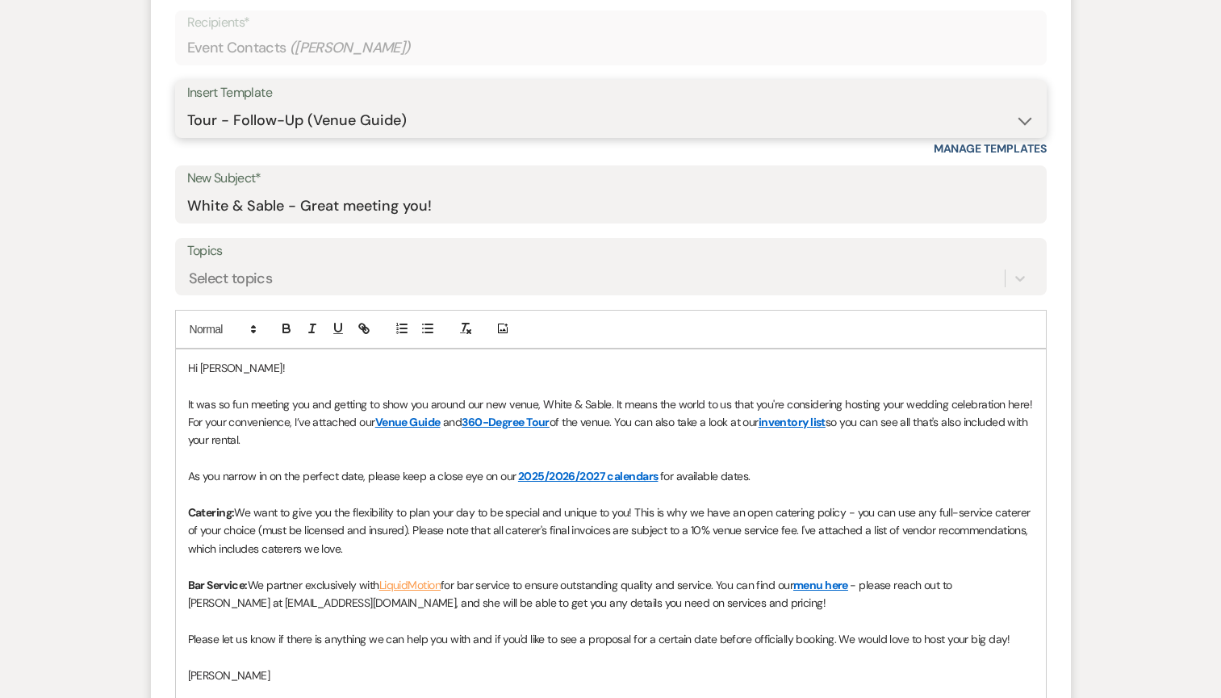
click at [325, 132] on select "-- Inquiry Response (Venue Guide) Schedule - Venue Tour Appt Confirmation Sched…" at bounding box center [610, 120] width 847 height 31
select select "4747"
click at [187, 105] on select "-- Inquiry Response (Venue Guide) Schedule - Venue Tour Appt Confirmation Sched…" at bounding box center [610, 120] width 847 height 31
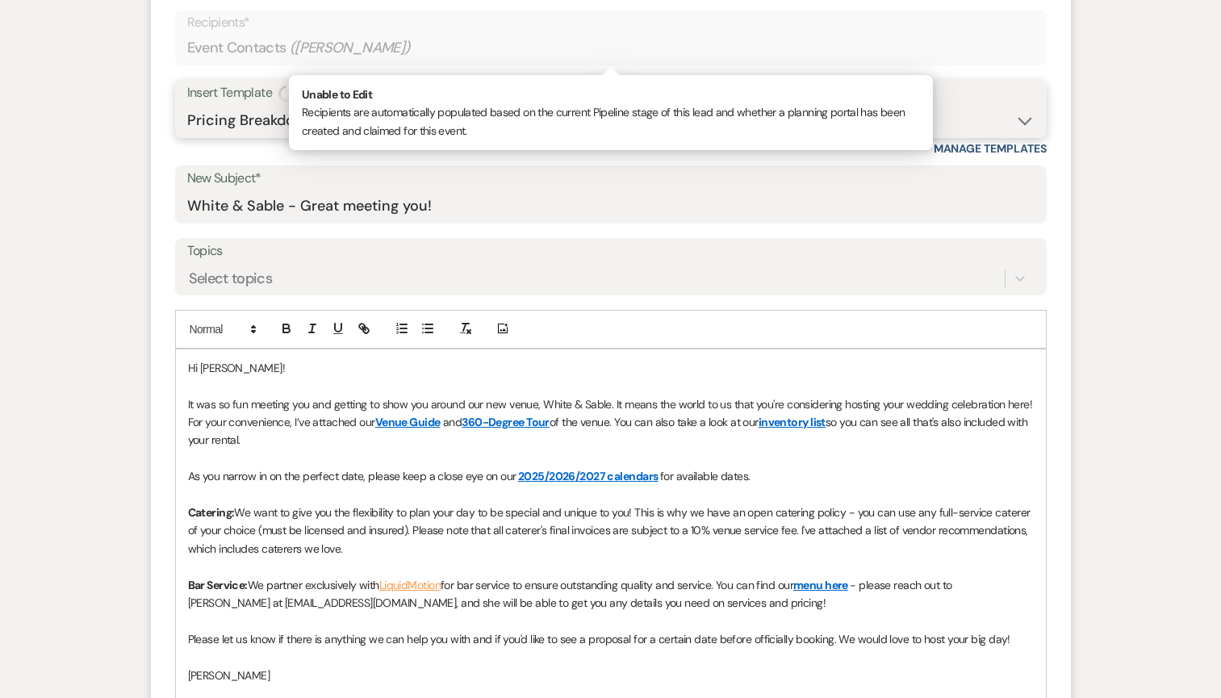
type input "Pricing Breakdown + Additional Costs"
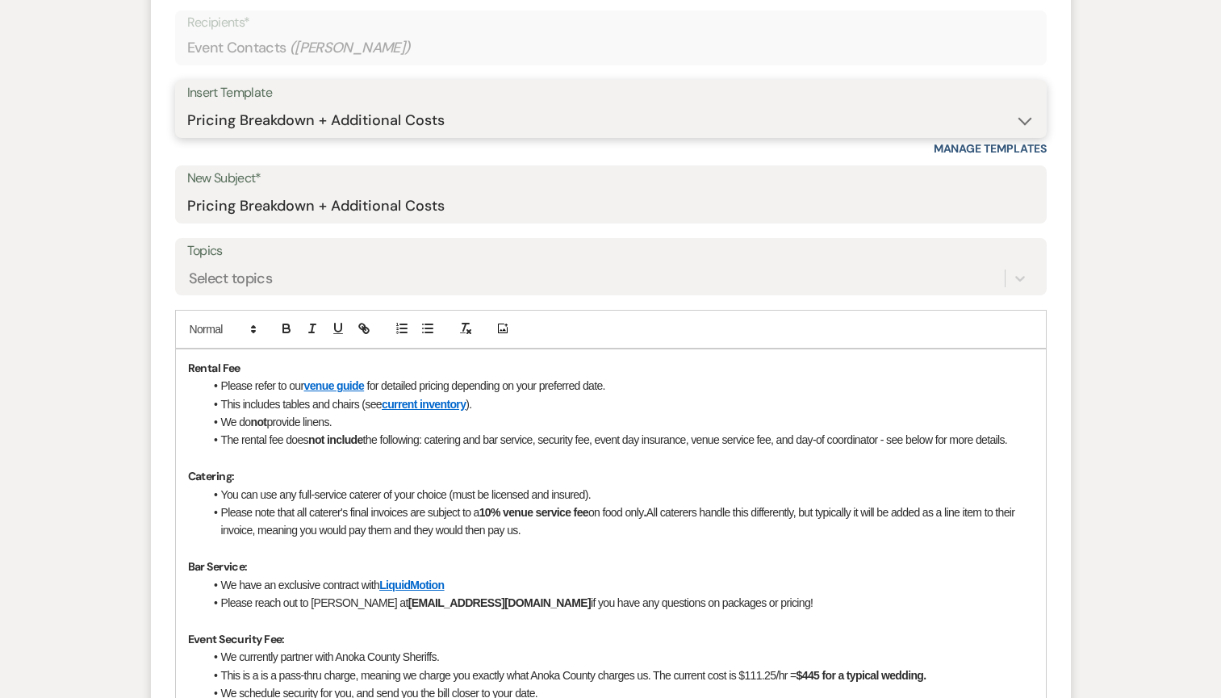
click at [336, 121] on select "-- Inquiry Response (Venue Guide) Schedule - Venue Tour Appt Confirmation Sched…" at bounding box center [610, 120] width 847 height 31
select select "4647"
click at [187, 105] on select "-- Inquiry Response (Venue Guide) Schedule - Venue Tour Appt Confirmation Sched…" at bounding box center [610, 120] width 847 height 31
type input "Your Upcoming Tour at White & Sable!"
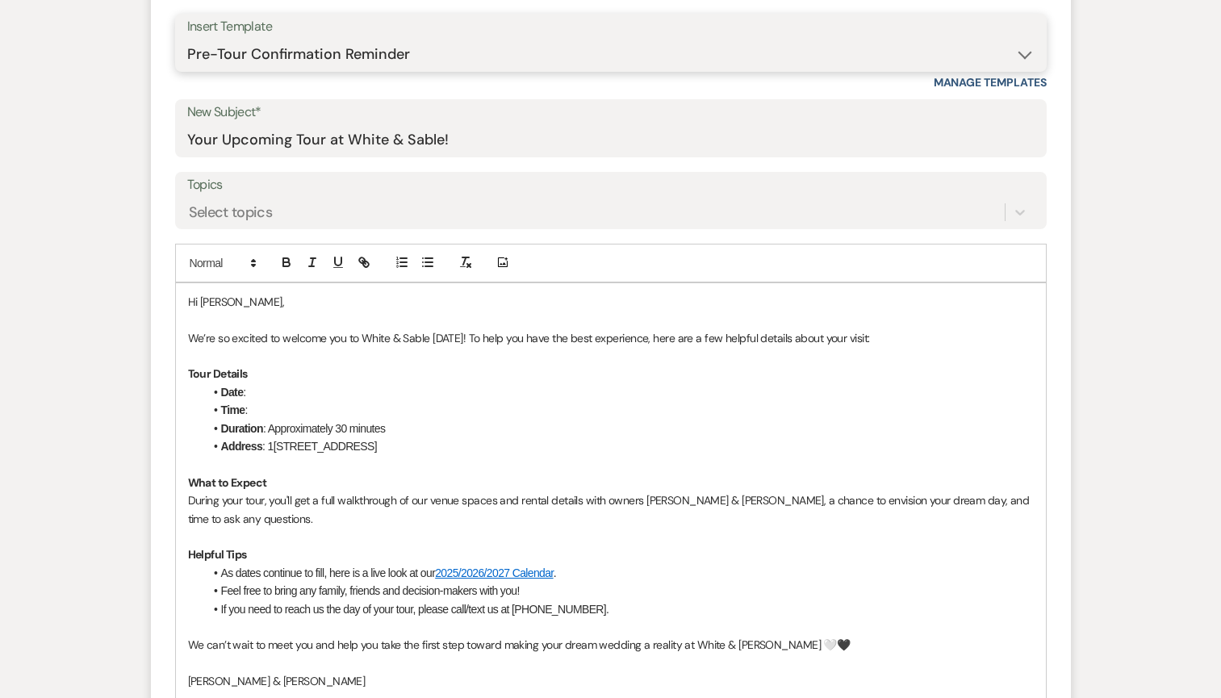
scroll to position [759, 0]
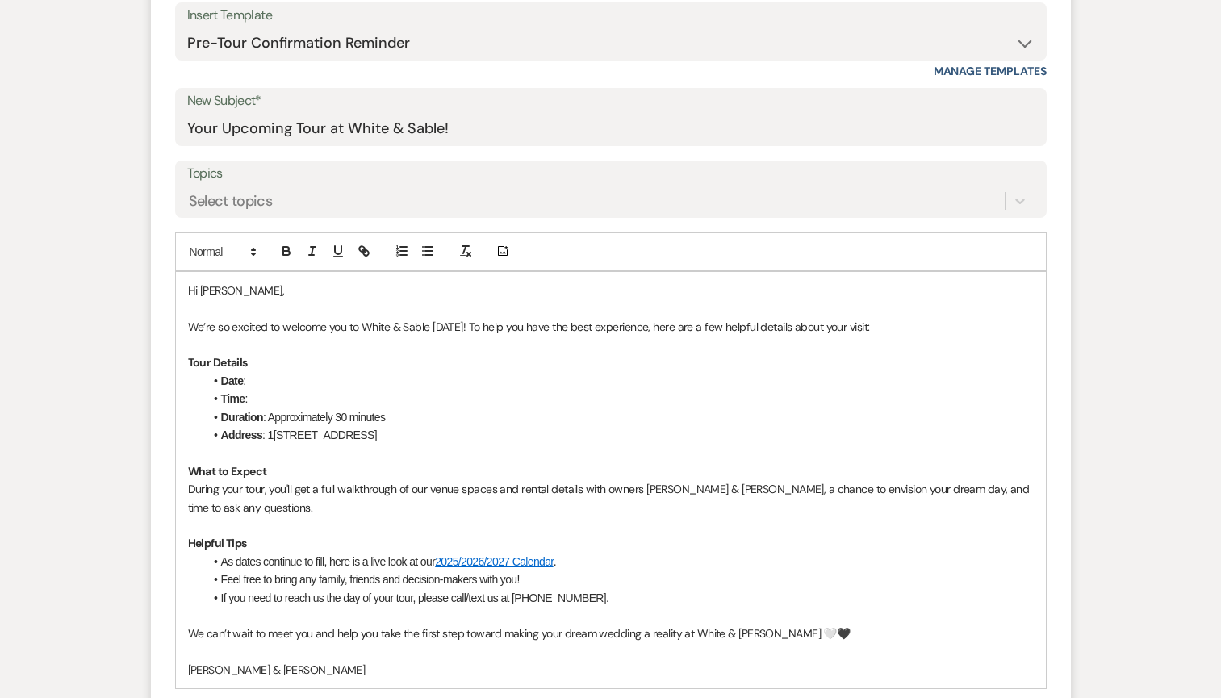
click at [191, 324] on p "We’re so excited to welcome you to White & Sable [DATE]! To help you have the b…" at bounding box center [611, 327] width 846 height 18
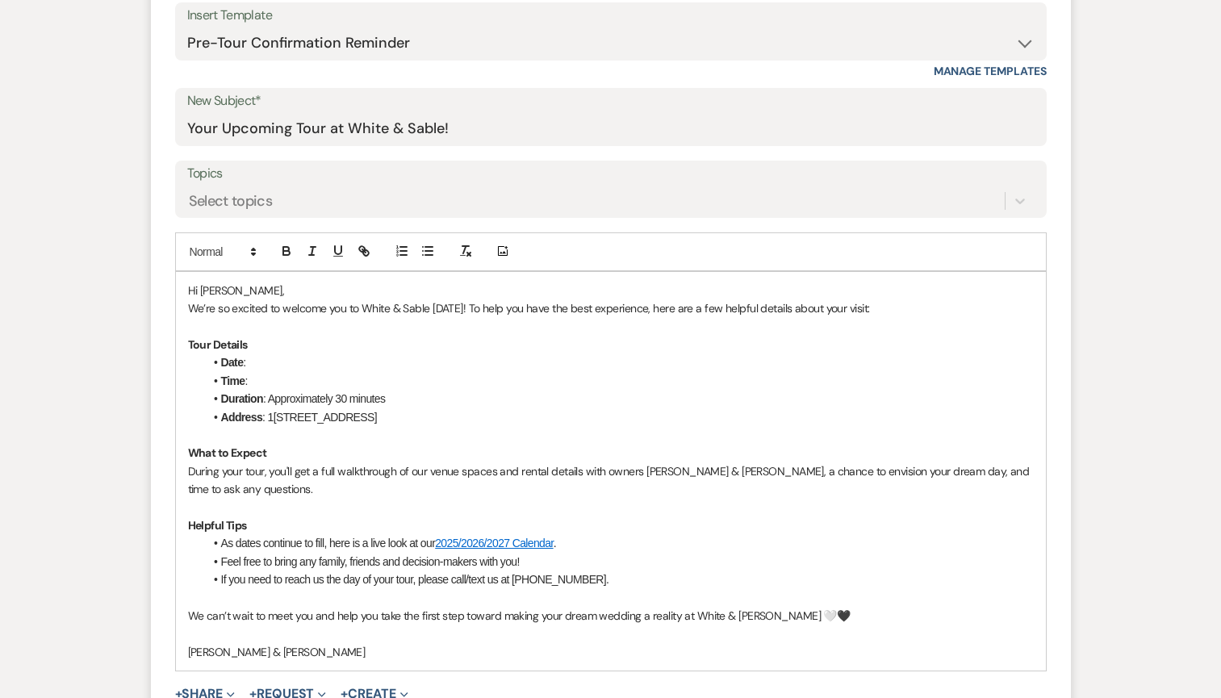
click at [462, 318] on p at bounding box center [611, 327] width 846 height 18
click at [457, 312] on p "We’re so excited to welcome you to White & Sable [DATE]! To help you have the b…" at bounding box center [611, 308] width 846 height 18
click at [358, 364] on li "Date :" at bounding box center [618, 362] width 829 height 18
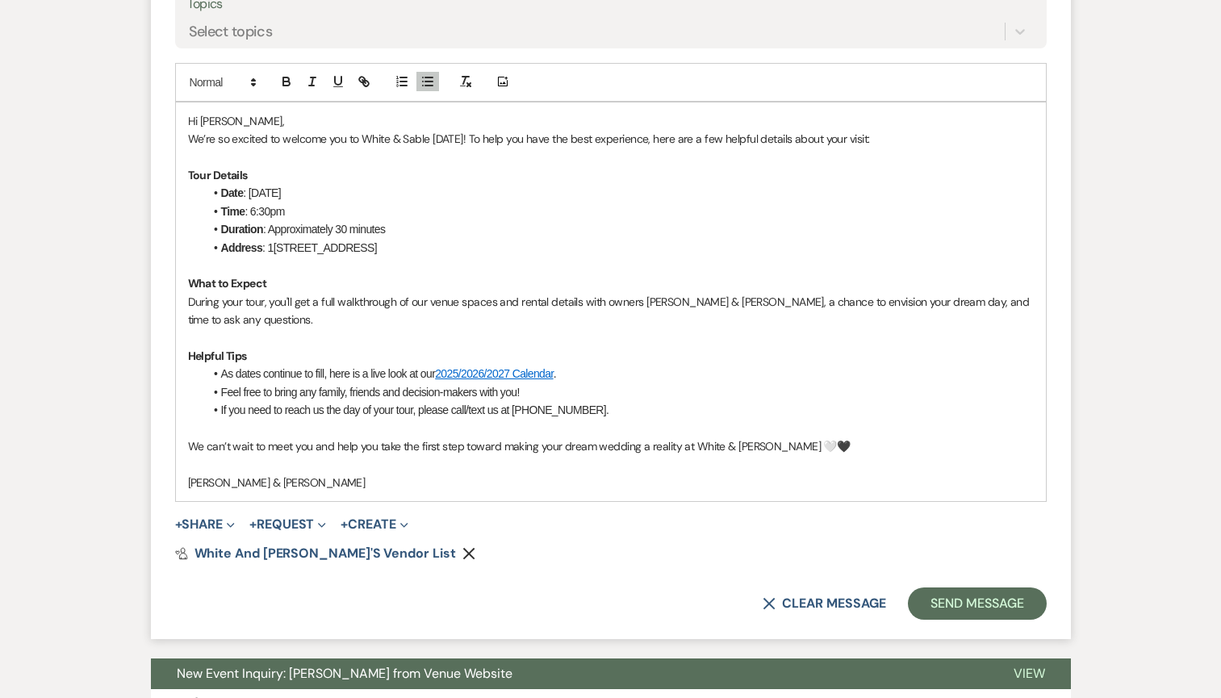
scroll to position [925, 0]
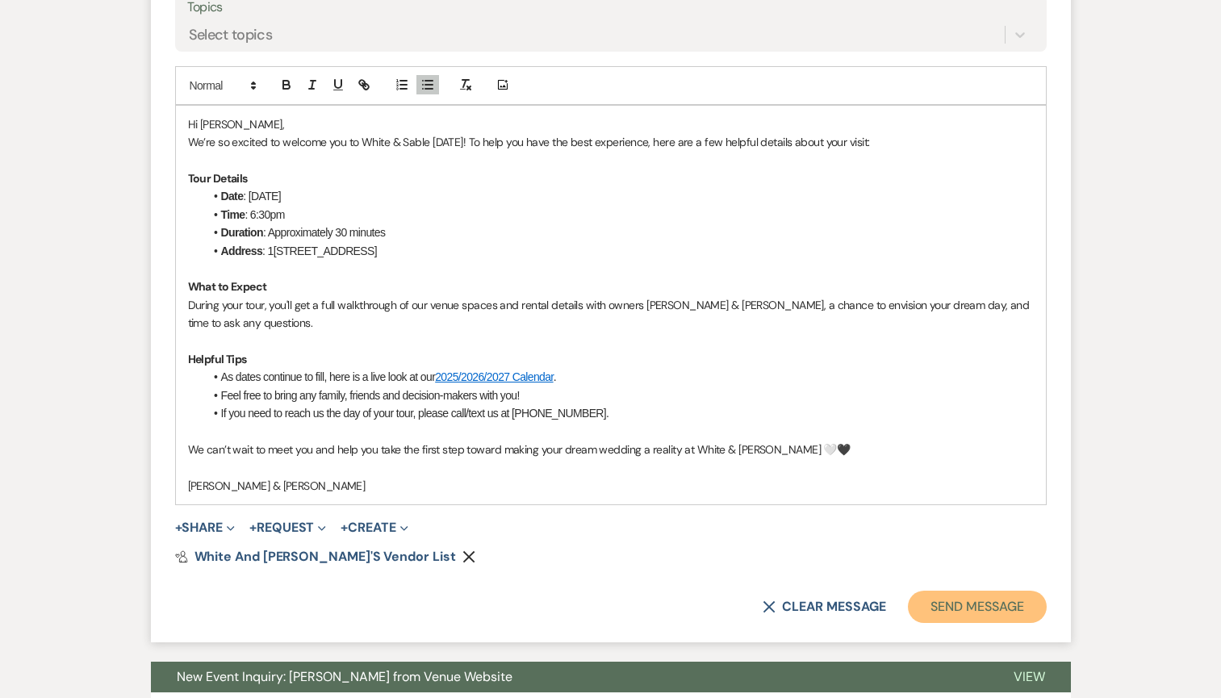
click at [947, 619] on button "Send Message" at bounding box center [977, 607] width 138 height 32
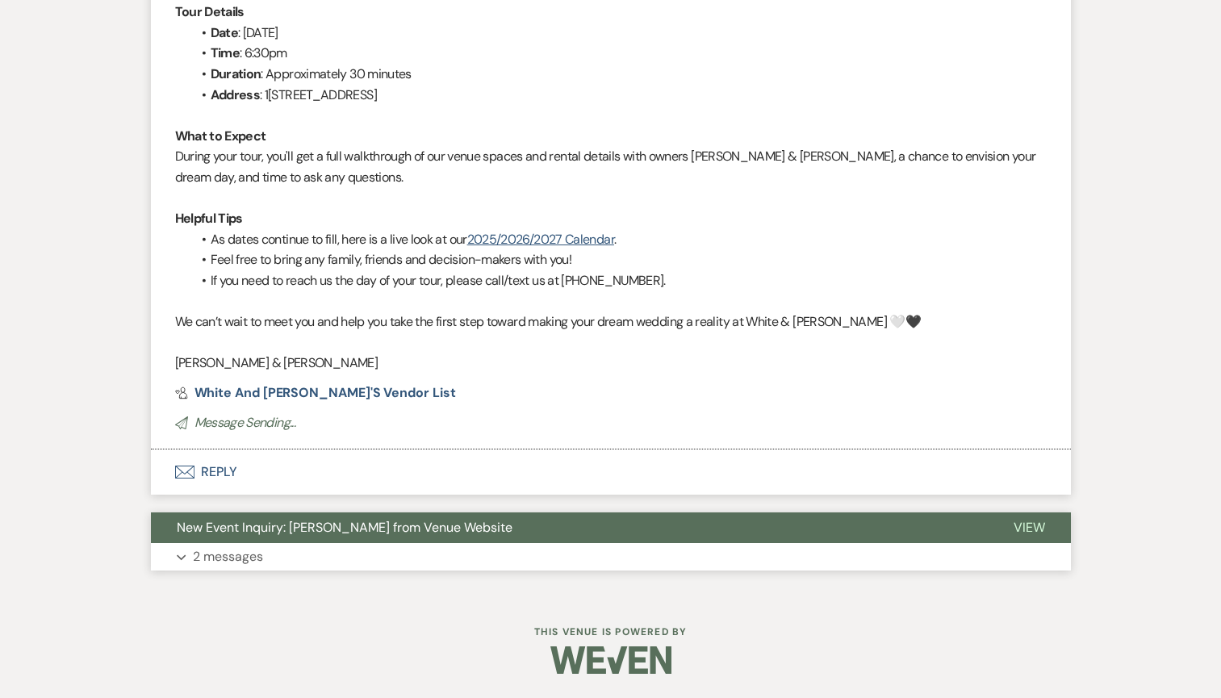
click at [716, 528] on button "New Event Inquiry: [PERSON_NAME] from Venue Website" at bounding box center [569, 527] width 837 height 31
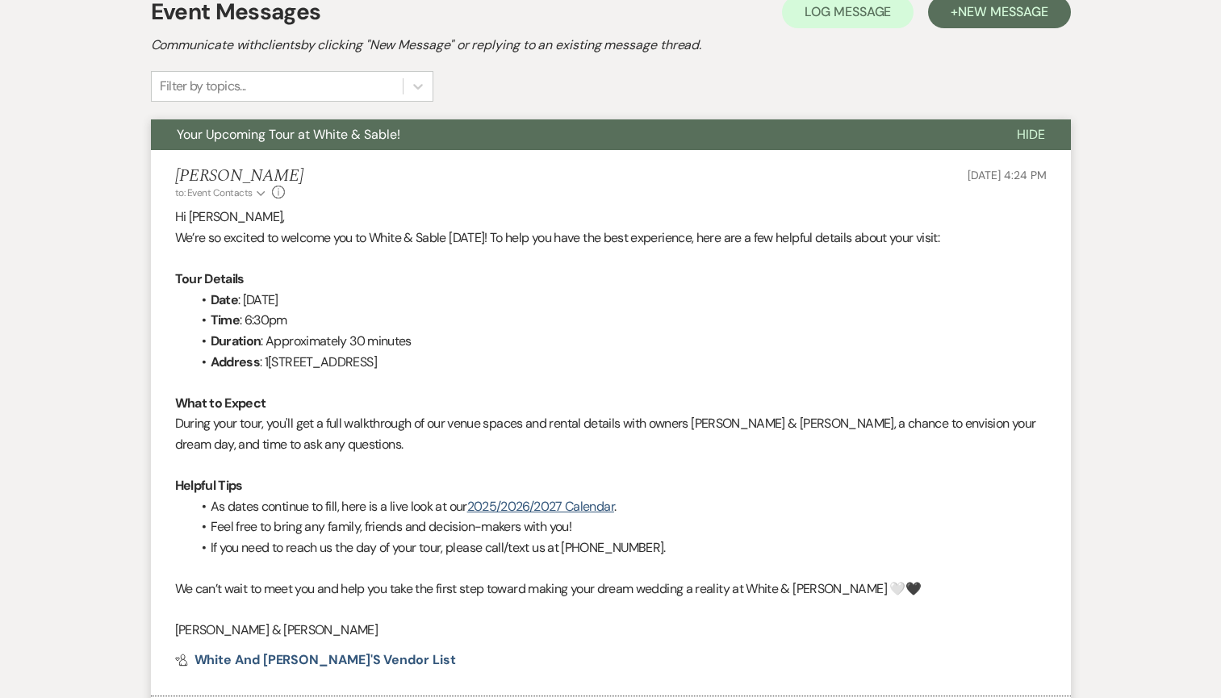
scroll to position [0, 0]
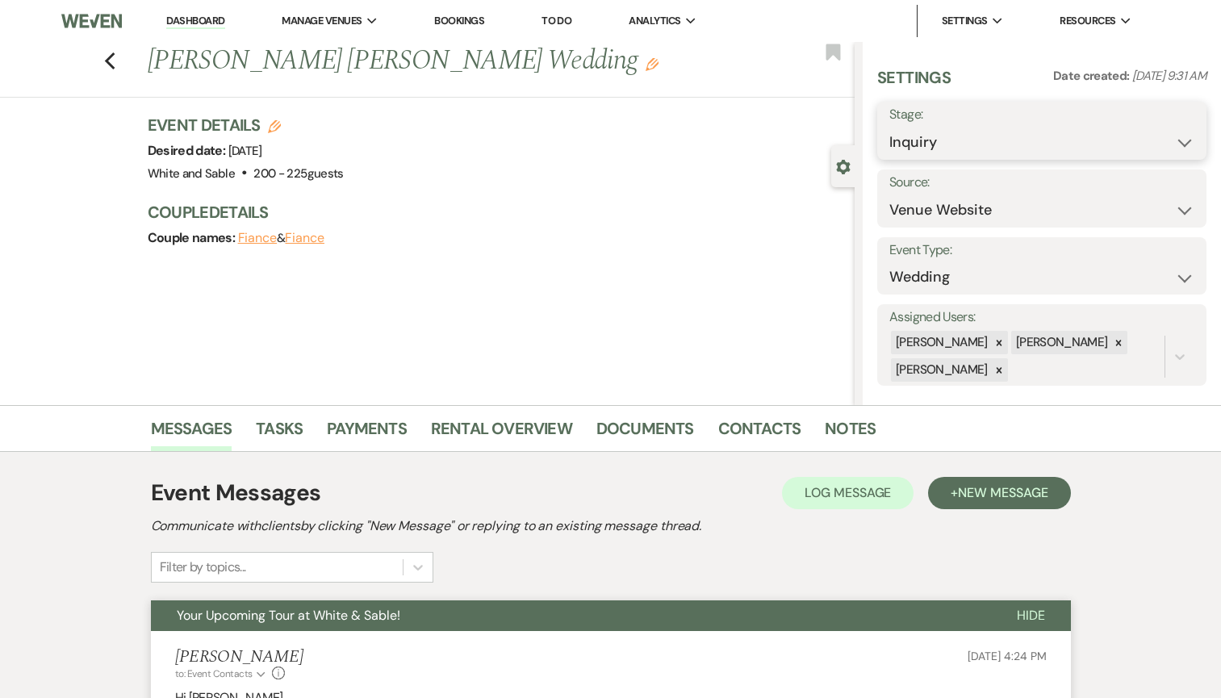
click at [924, 140] on select "Inquiry Follow Up Tour Requested Tour Confirmed Toured Proposal Sent Booked Lost" at bounding box center [1041, 142] width 305 height 31
select select "2"
click at [889, 127] on select "Inquiry Follow Up Tour Requested Tour Confirmed Toured Proposal Sent Booked Lost" at bounding box center [1041, 142] width 305 height 31
click at [830, 53] on use "button" at bounding box center [833, 52] width 15 height 16
click at [1184, 125] on button "Save" at bounding box center [1172, 131] width 68 height 32
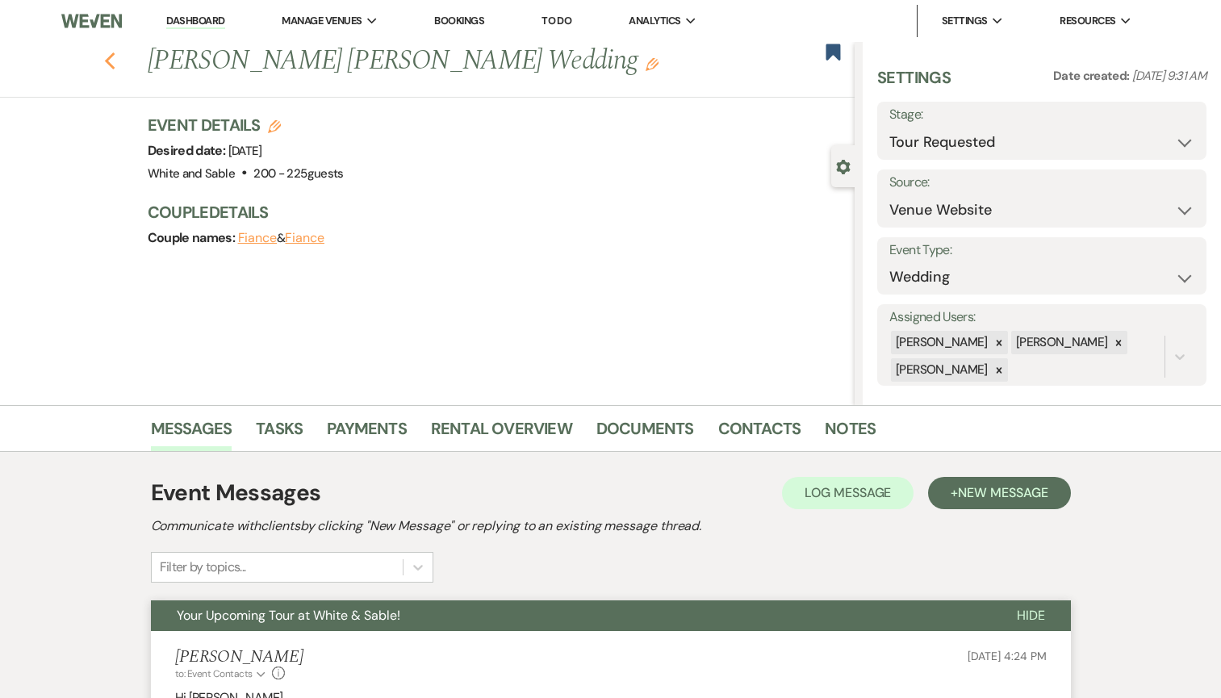
click at [112, 58] on icon "Previous" at bounding box center [110, 61] width 12 height 19
select select "2"
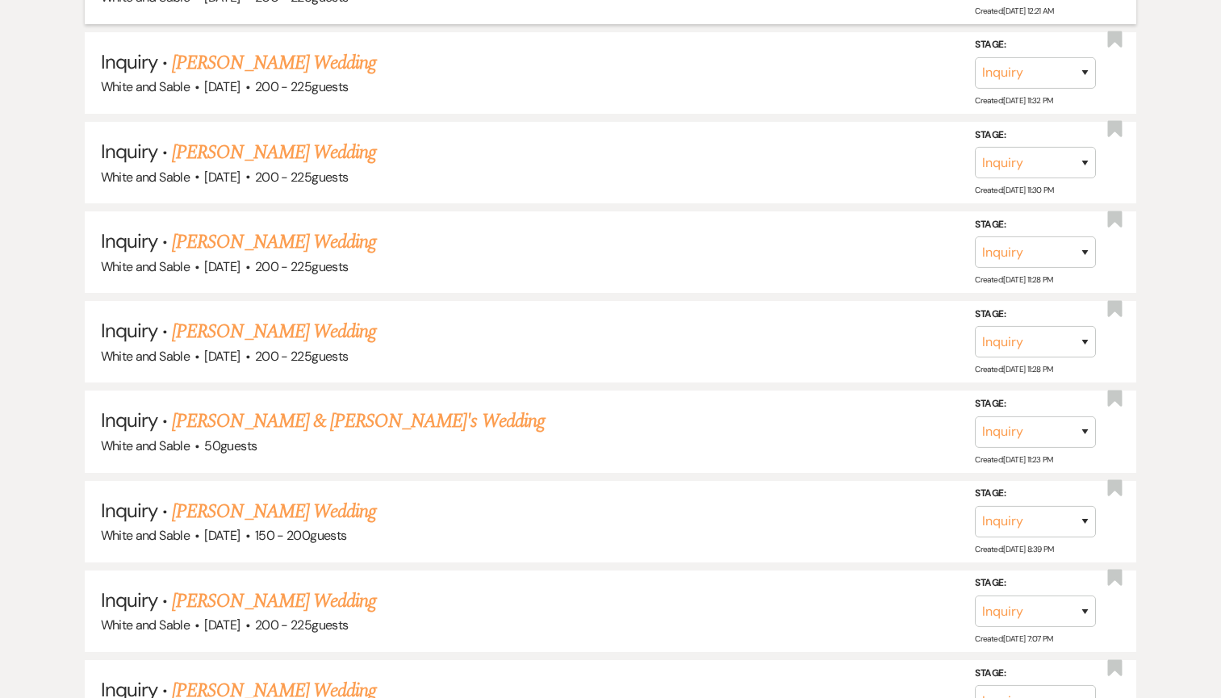
scroll to position [1510, 0]
click at [1079, 244] on select "Inquiry Follow Up Tour Requested Tour Confirmed Toured Proposal Sent Booked Lost" at bounding box center [1035, 252] width 121 height 31
select select "8"
click at [975, 237] on select "Inquiry Follow Up Tour Requested Tour Confirmed Toured Proposal Sent Booked Lost" at bounding box center [1035, 252] width 121 height 31
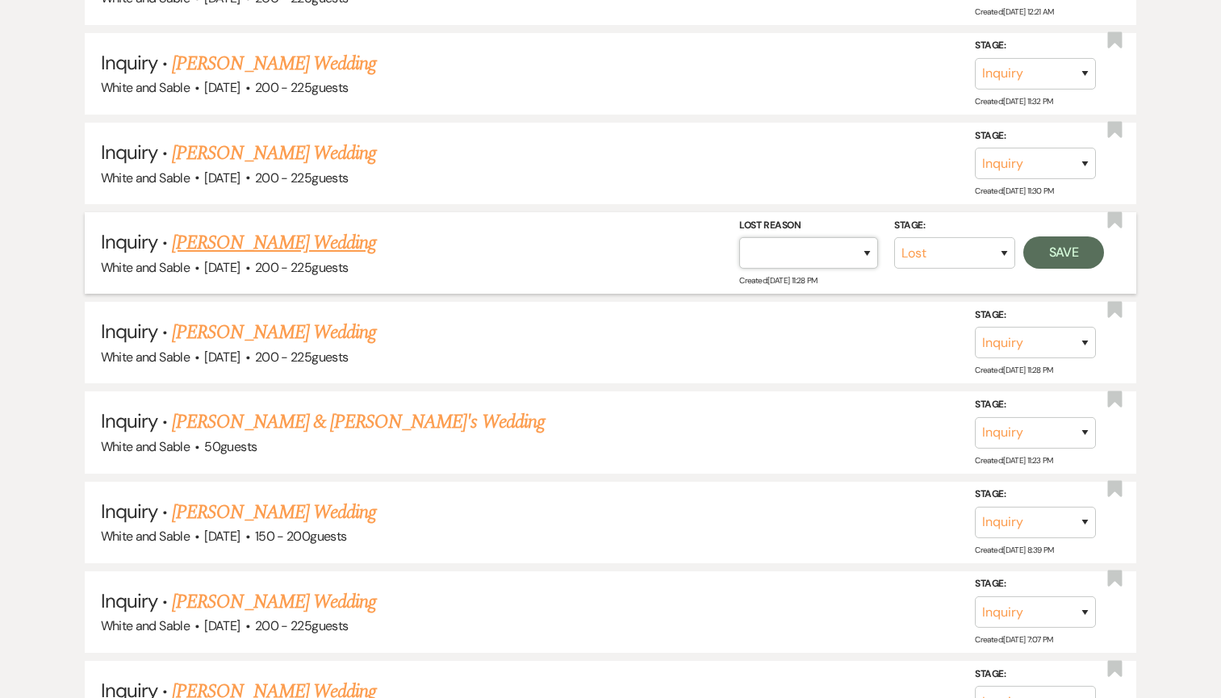
click at [858, 241] on select "Booked Elsewhere Budget Date Unavailable No Response Not a Good Match Capacity …" at bounding box center [808, 252] width 139 height 31
select select "4"
click at [739, 237] on select "Booked Elsewhere Budget Date Unavailable No Response Not a Good Match Capacity …" at bounding box center [808, 252] width 139 height 31
click at [1087, 244] on button "Save" at bounding box center [1063, 252] width 81 height 32
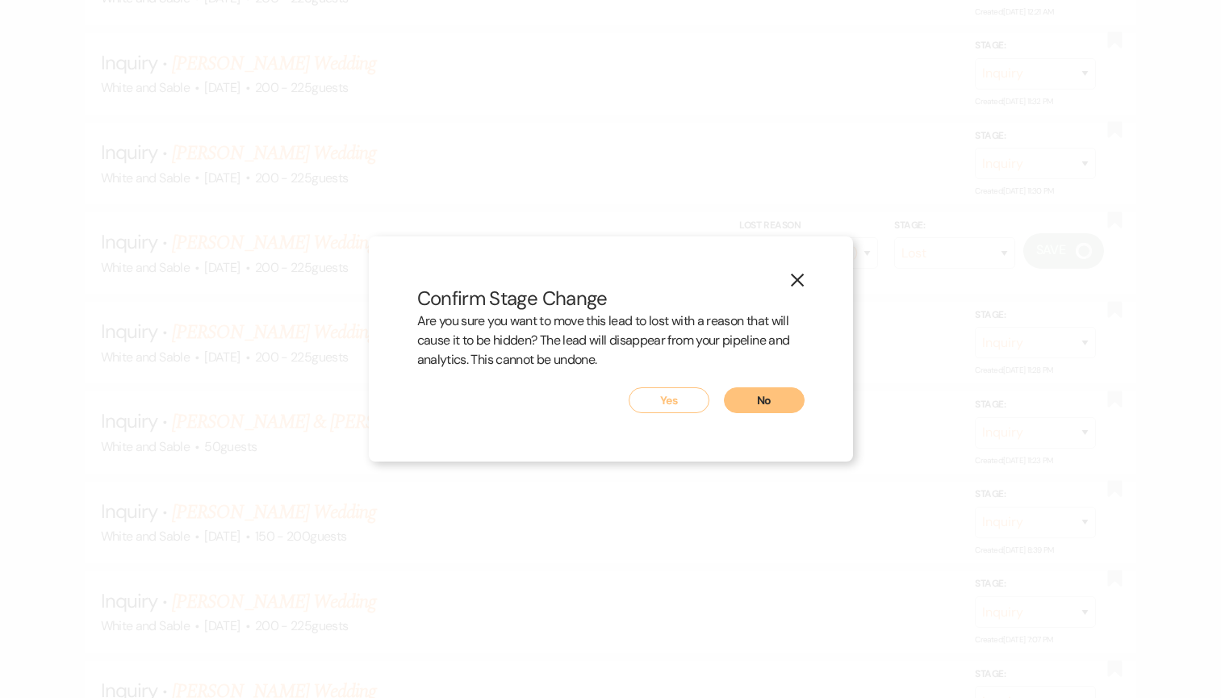
click at [692, 399] on button "Yes" at bounding box center [669, 400] width 81 height 26
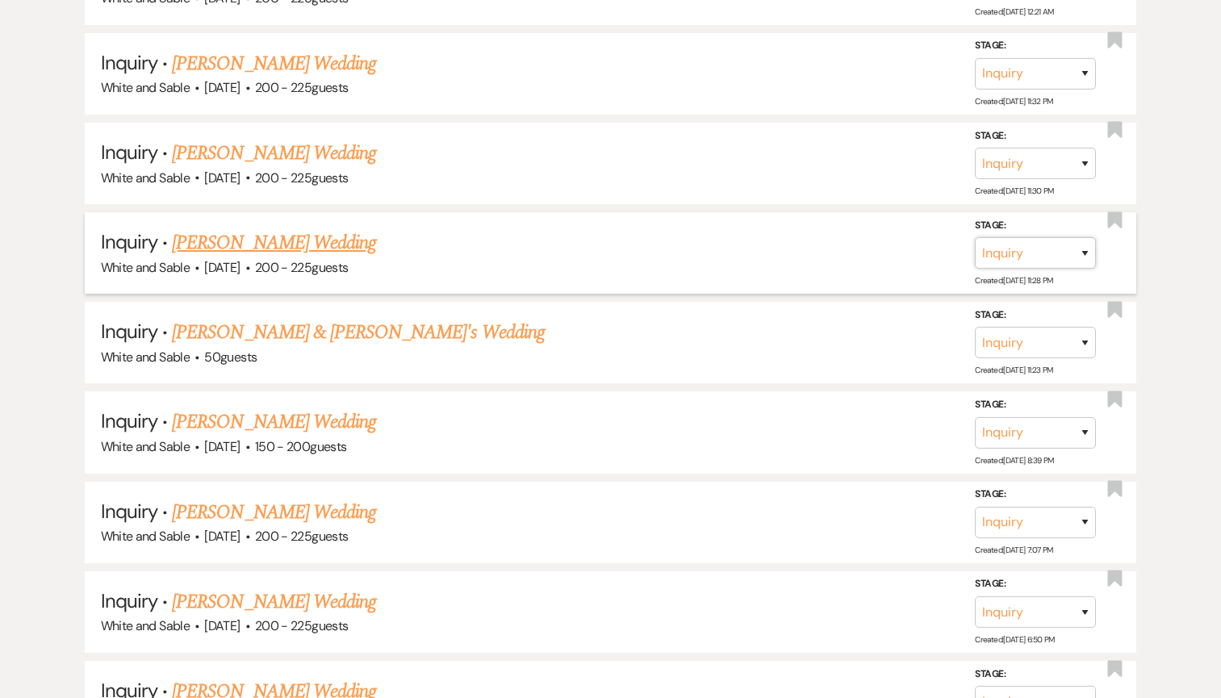
click at [1083, 249] on select "Inquiry Follow Up Tour Requested Tour Confirmed Toured Proposal Sent Booked Lost" at bounding box center [1035, 252] width 121 height 31
select select "8"
click at [975, 237] on select "Inquiry Follow Up Tour Requested Tour Confirmed Toured Proposal Sent Booked Lost" at bounding box center [1035, 252] width 121 height 31
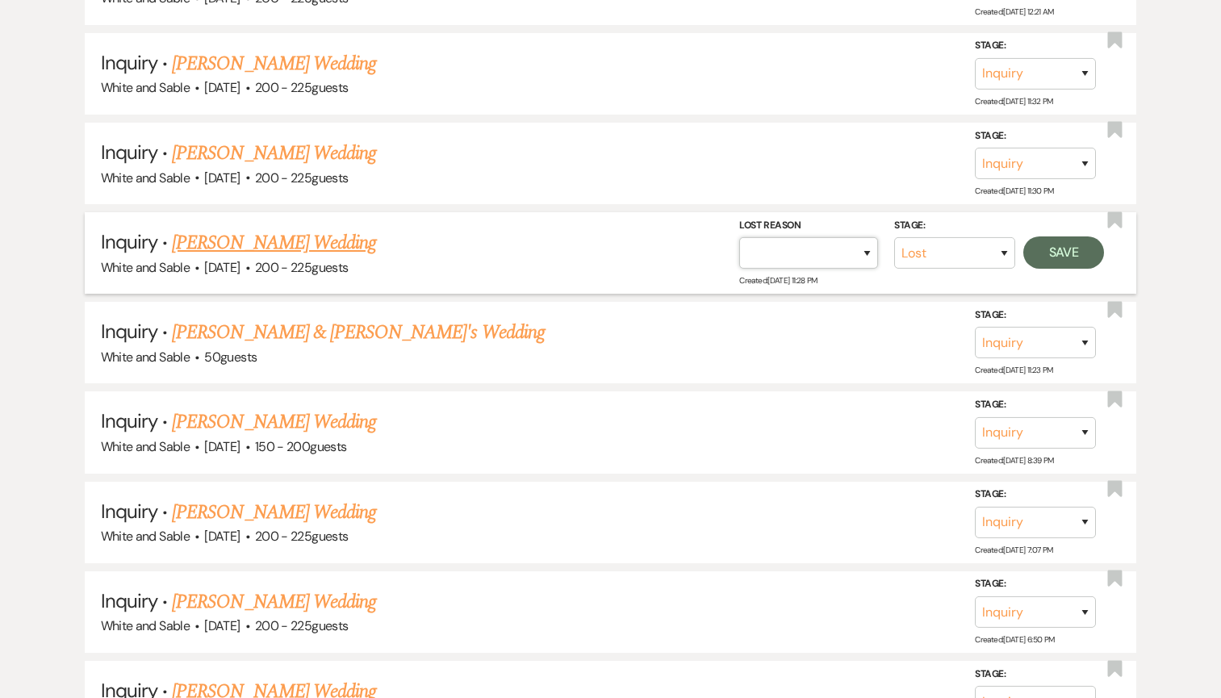
click at [858, 249] on select "Booked Elsewhere Budget Date Unavailable No Response Not a Good Match Capacity …" at bounding box center [808, 252] width 139 height 31
select select "4"
click at [739, 237] on select "Booked Elsewhere Budget Date Unavailable No Response Not a Good Match Capacity …" at bounding box center [808, 252] width 139 height 31
click at [1053, 244] on button "Save" at bounding box center [1063, 252] width 81 height 32
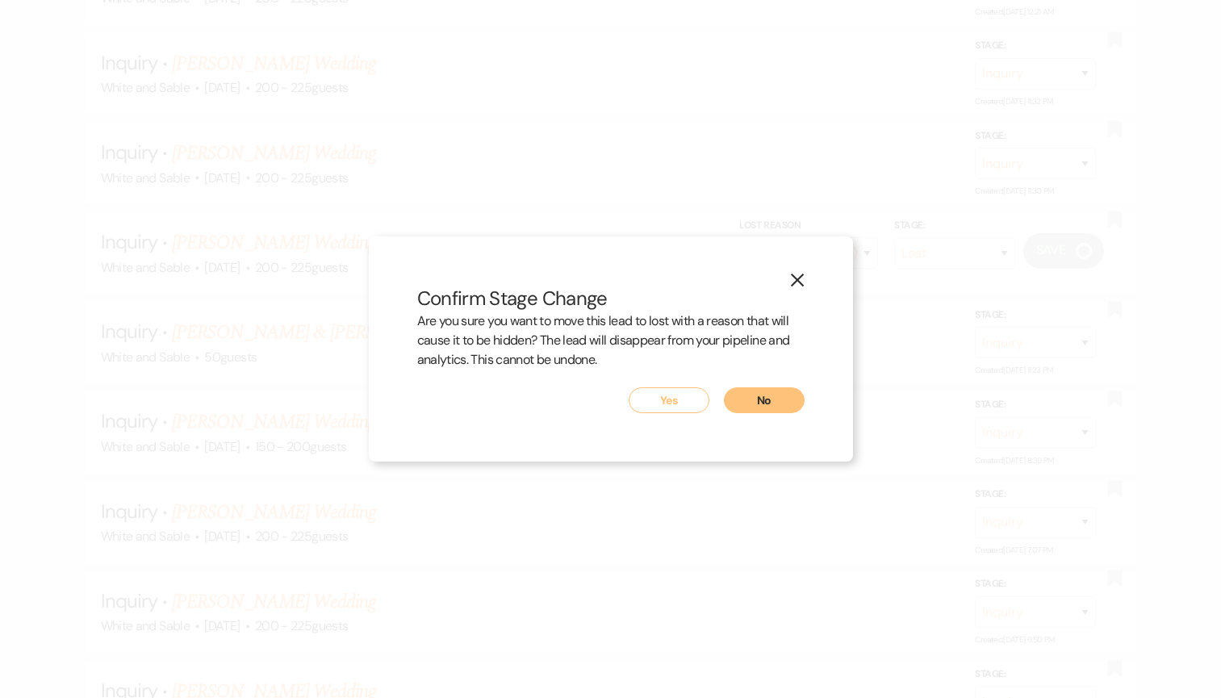
click at [693, 401] on button "Yes" at bounding box center [669, 400] width 81 height 26
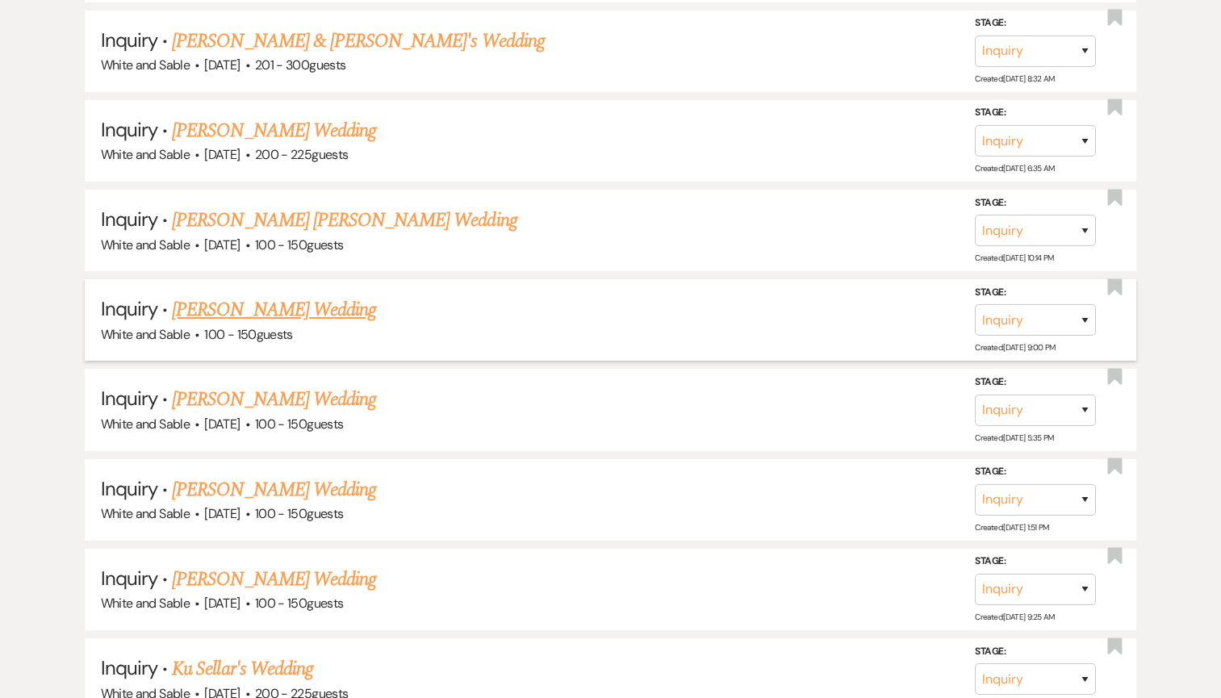
scroll to position [3422, 0]
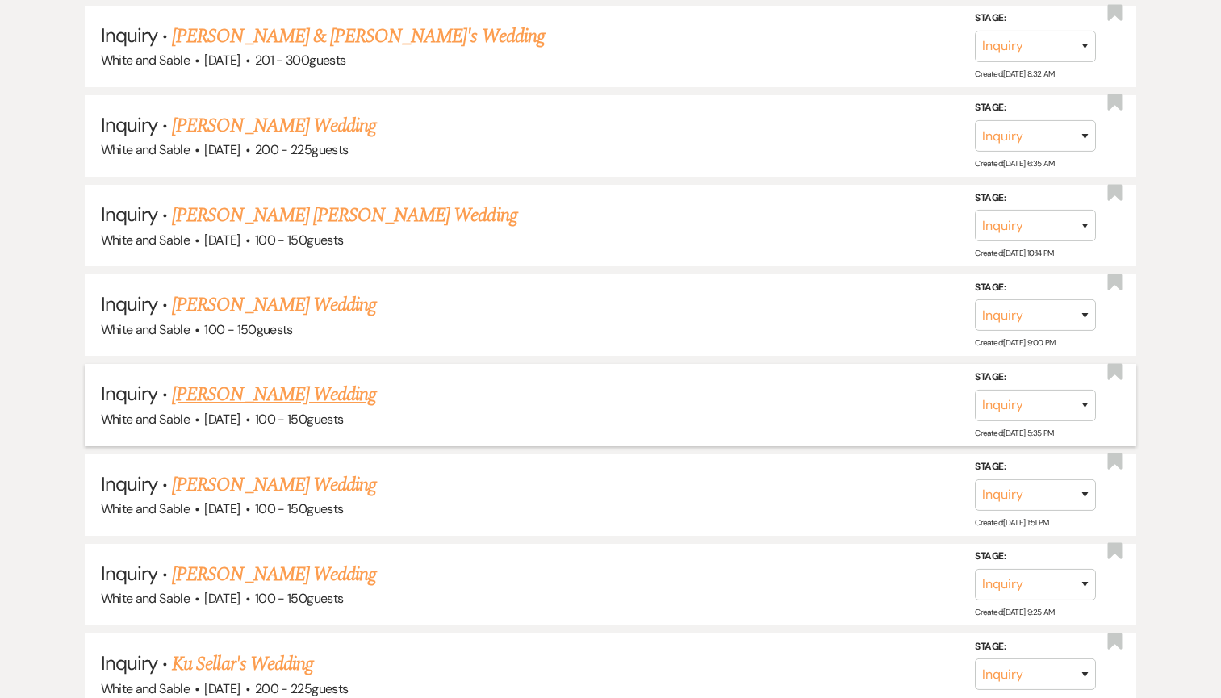
click at [300, 380] on link "[PERSON_NAME] Wedding" at bounding box center [274, 394] width 204 height 29
select select "5"
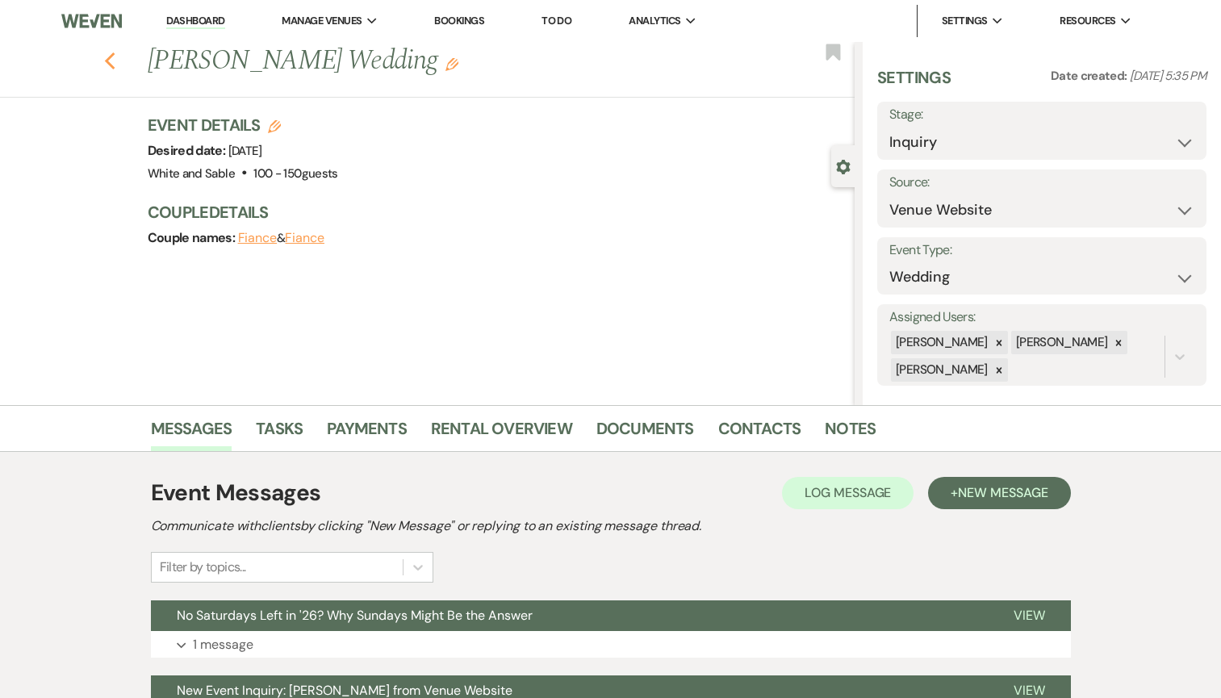
click at [114, 54] on use "button" at bounding box center [109, 61] width 10 height 18
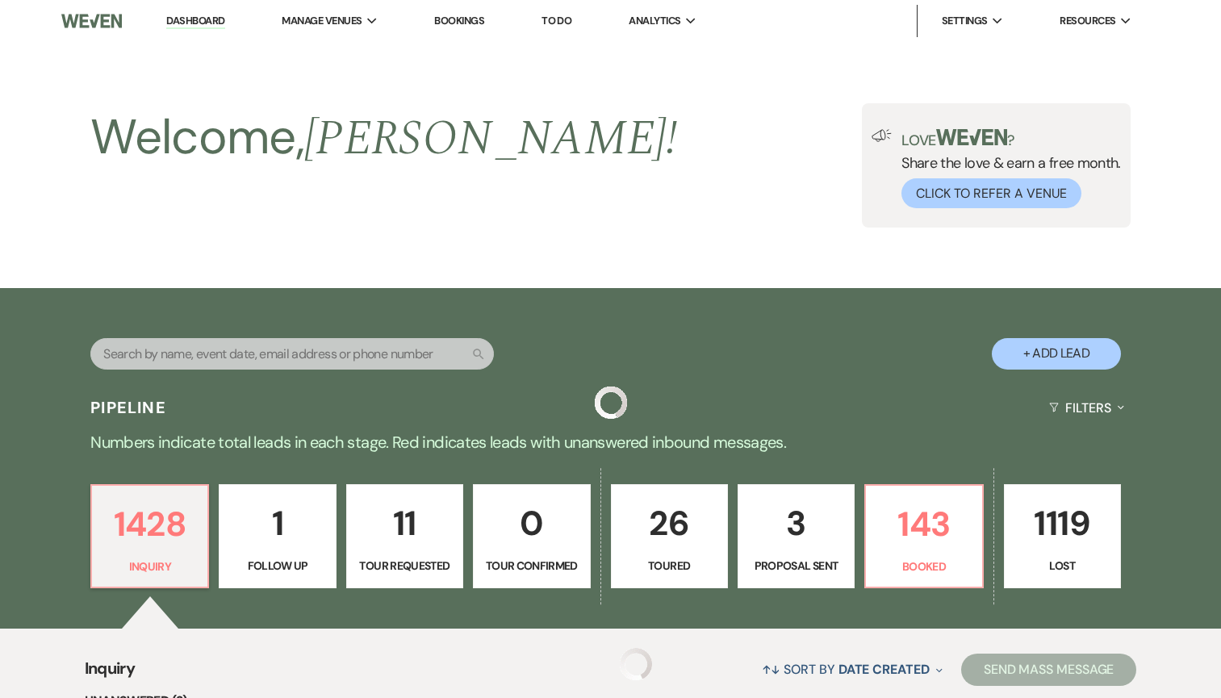
scroll to position [3422, 0]
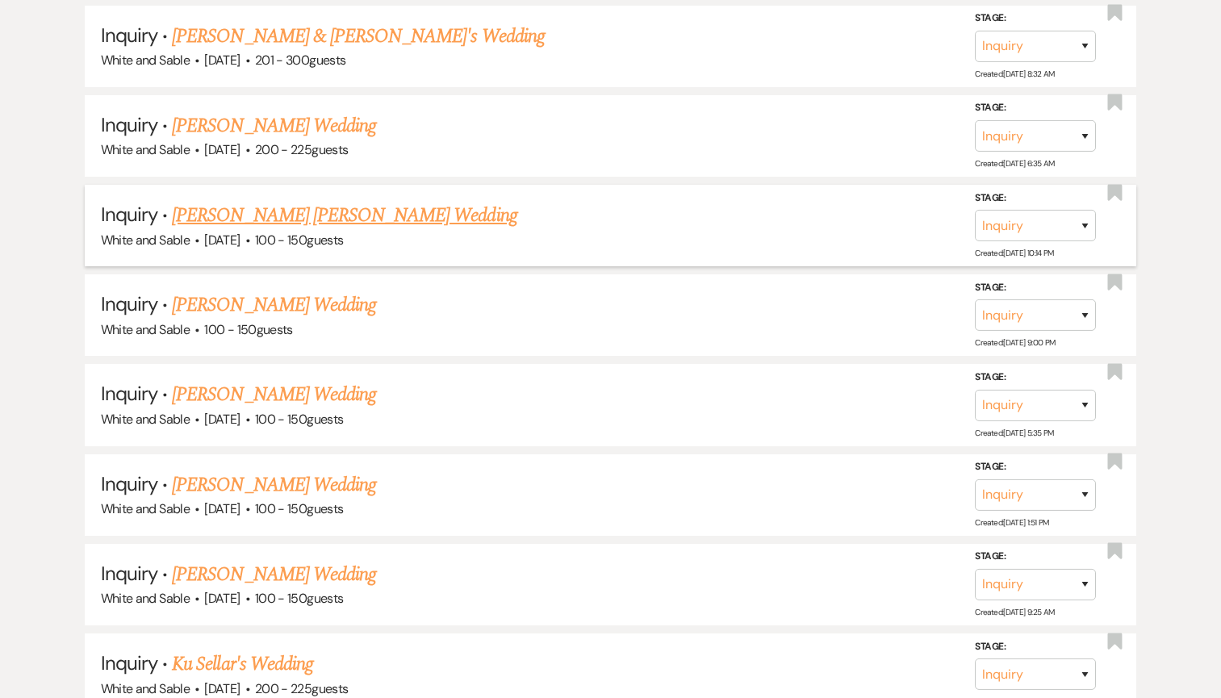
click at [318, 201] on link "[PERSON_NAME] [PERSON_NAME] Wedding" at bounding box center [344, 215] width 345 height 29
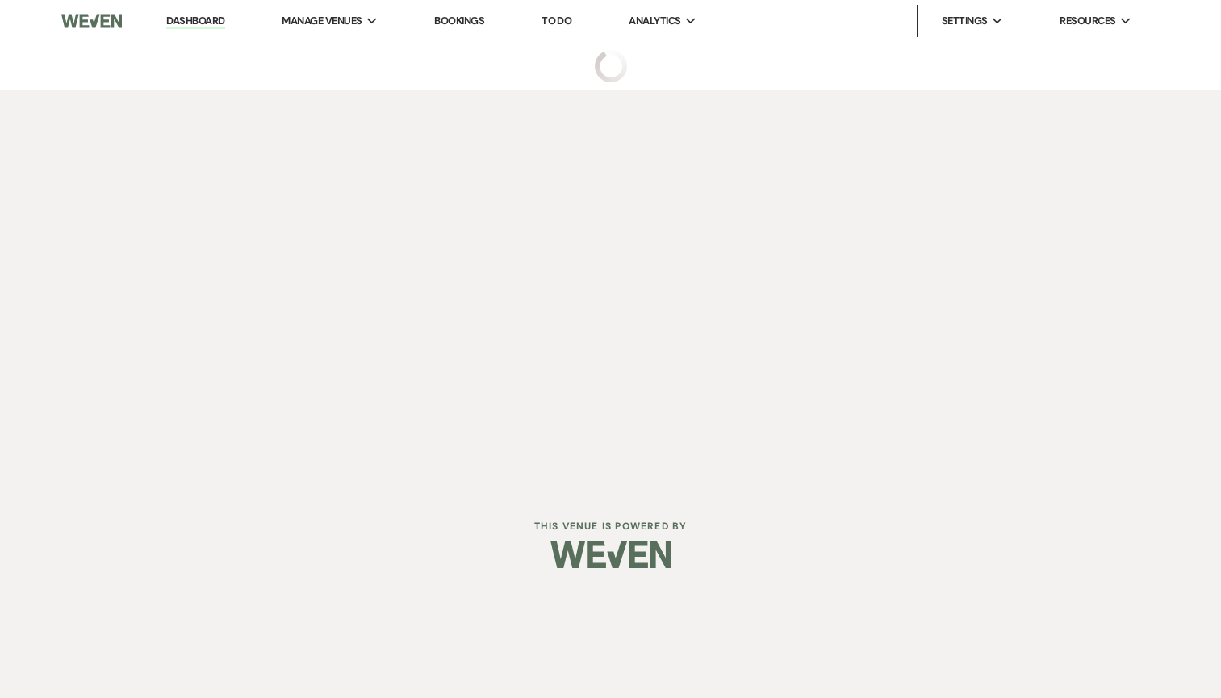
select select "5"
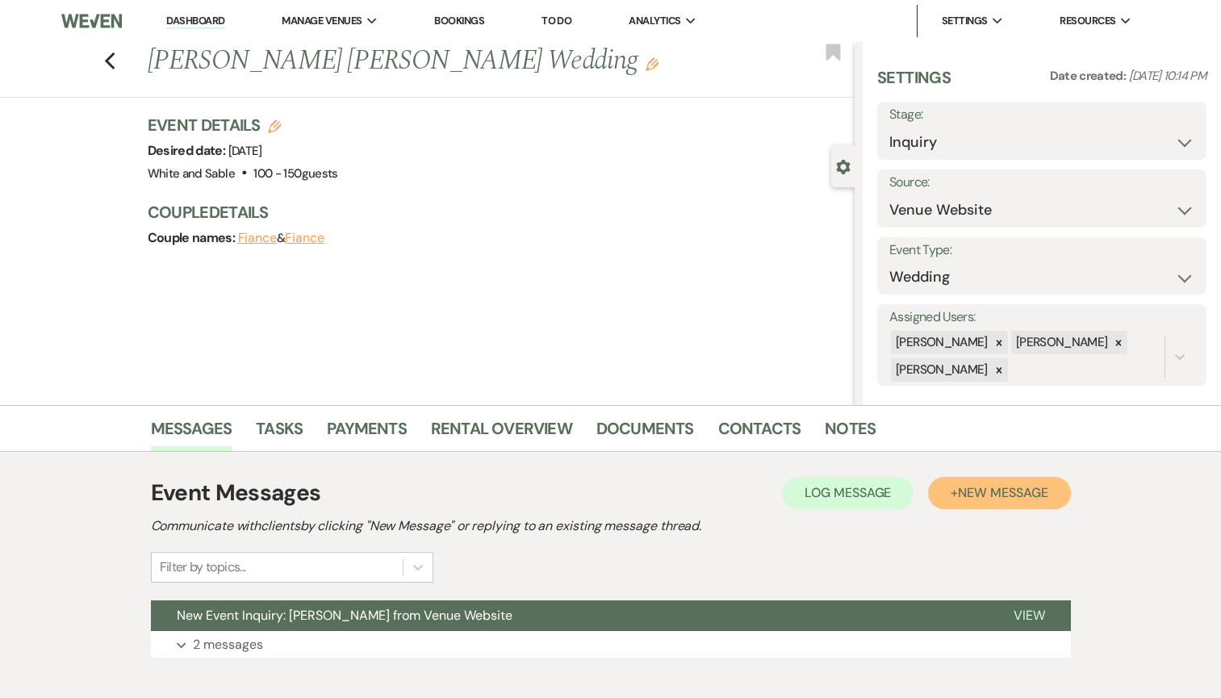
click at [1000, 487] on span "New Message" at bounding box center [1003, 492] width 90 height 17
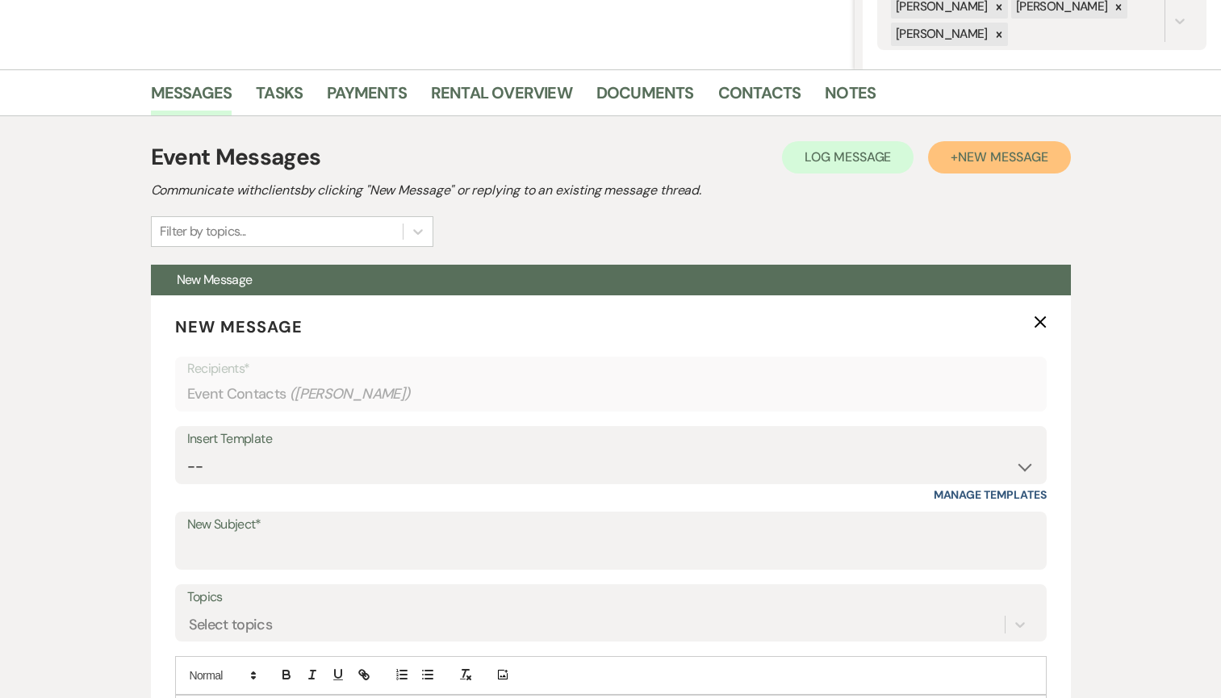
scroll to position [420, 0]
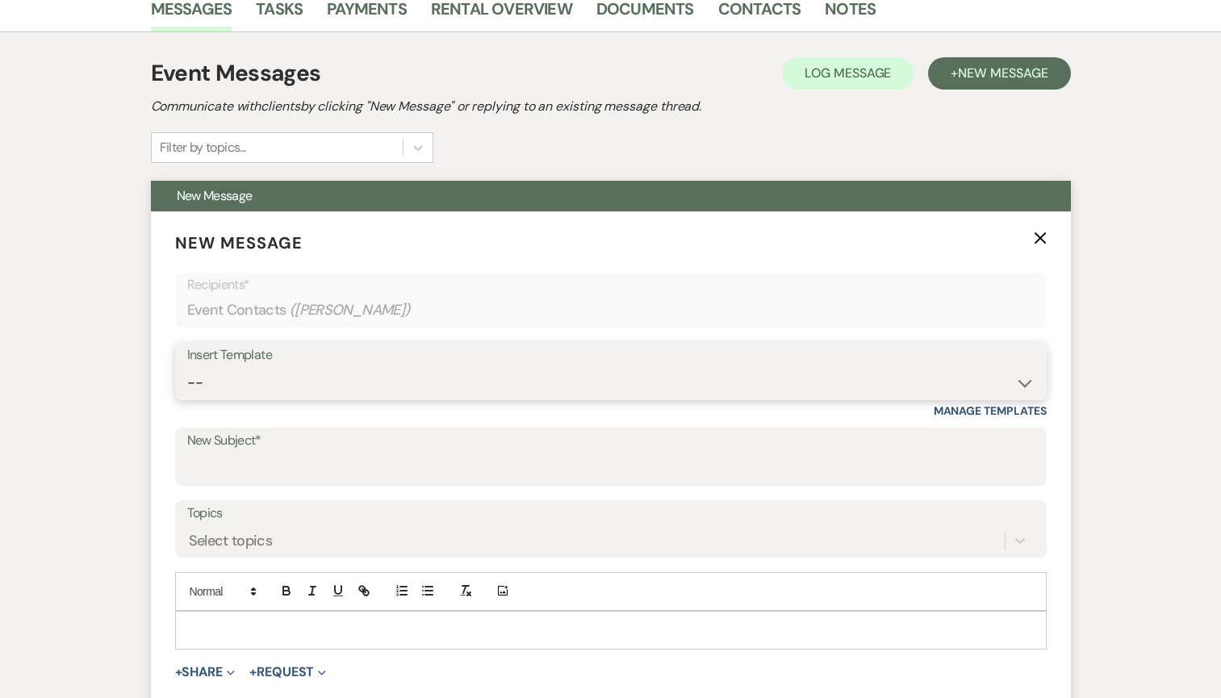
click at [369, 388] on select "-- Inquiry Response (Venue Guide) Schedule - Venue Tour Appt Confirmation Sched…" at bounding box center [610, 382] width 847 height 31
select select "5948"
click at [187, 367] on select "-- Inquiry Response (Venue Guide) Schedule - Venue Tour Appt Confirmation Sched…" at bounding box center [610, 382] width 847 height 31
type input "Interactive 3-D Virtual Tour of White & Sable 🤍🖤"
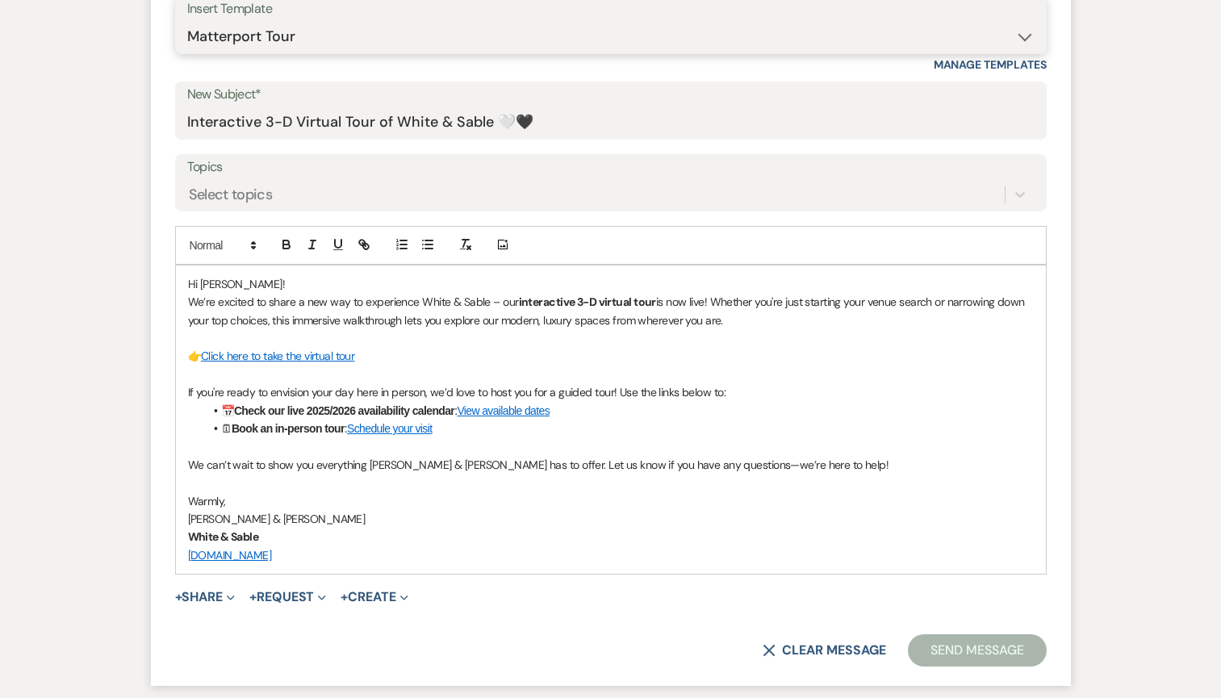
scroll to position [767, 0]
click at [931, 647] on button "Send Message" at bounding box center [977, 649] width 138 height 32
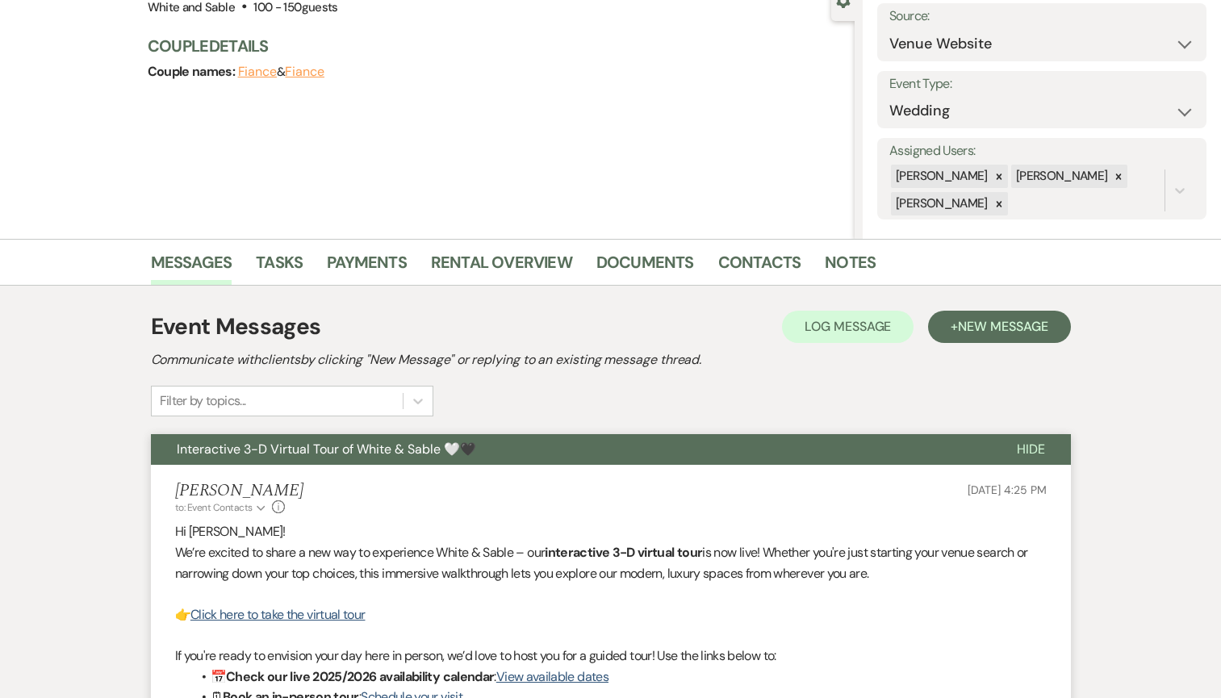
scroll to position [0, 0]
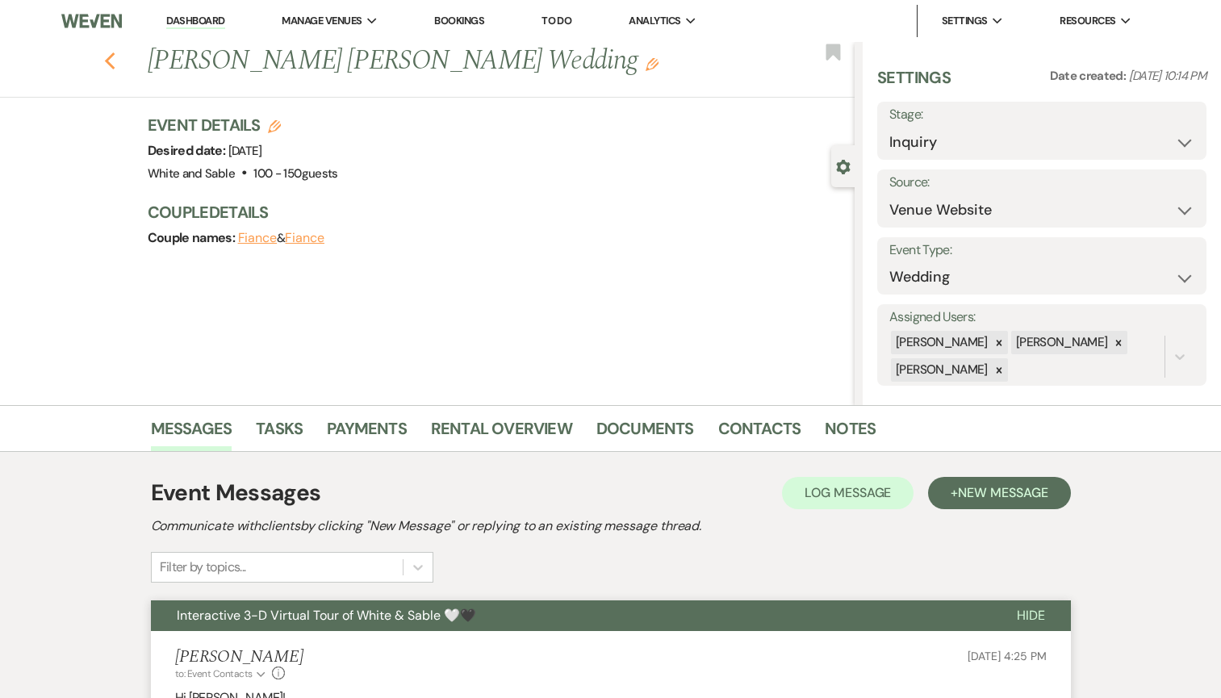
click at [107, 62] on use "button" at bounding box center [109, 61] width 10 height 18
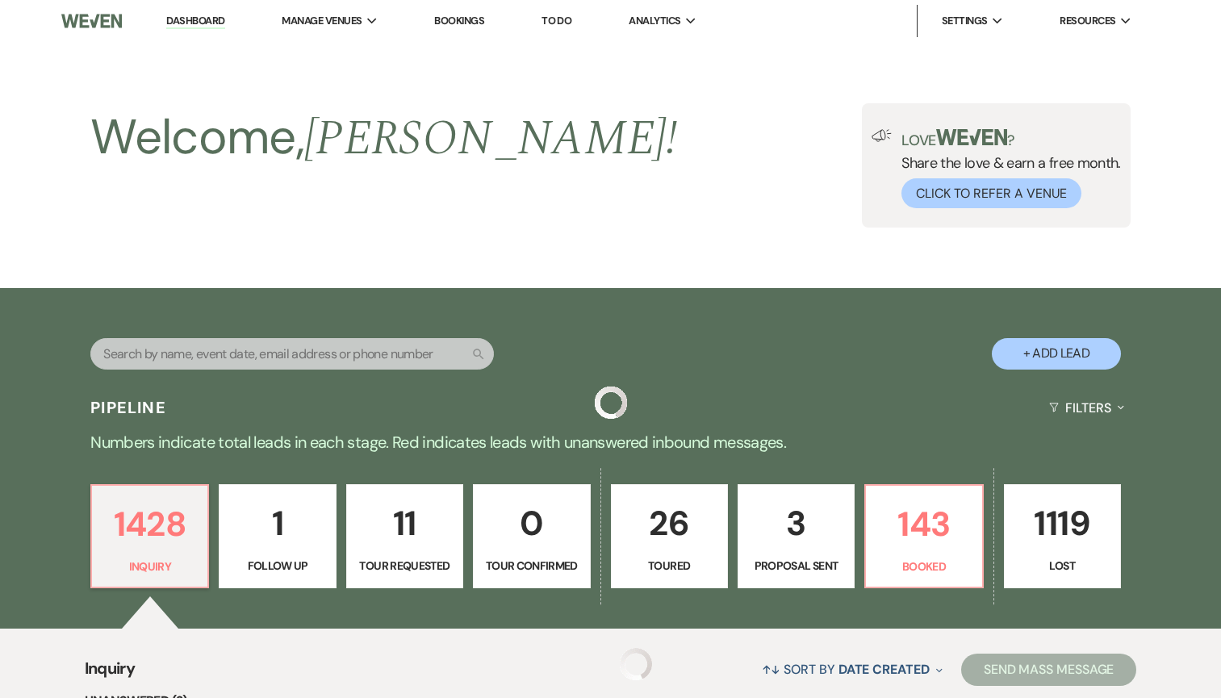
scroll to position [3422, 0]
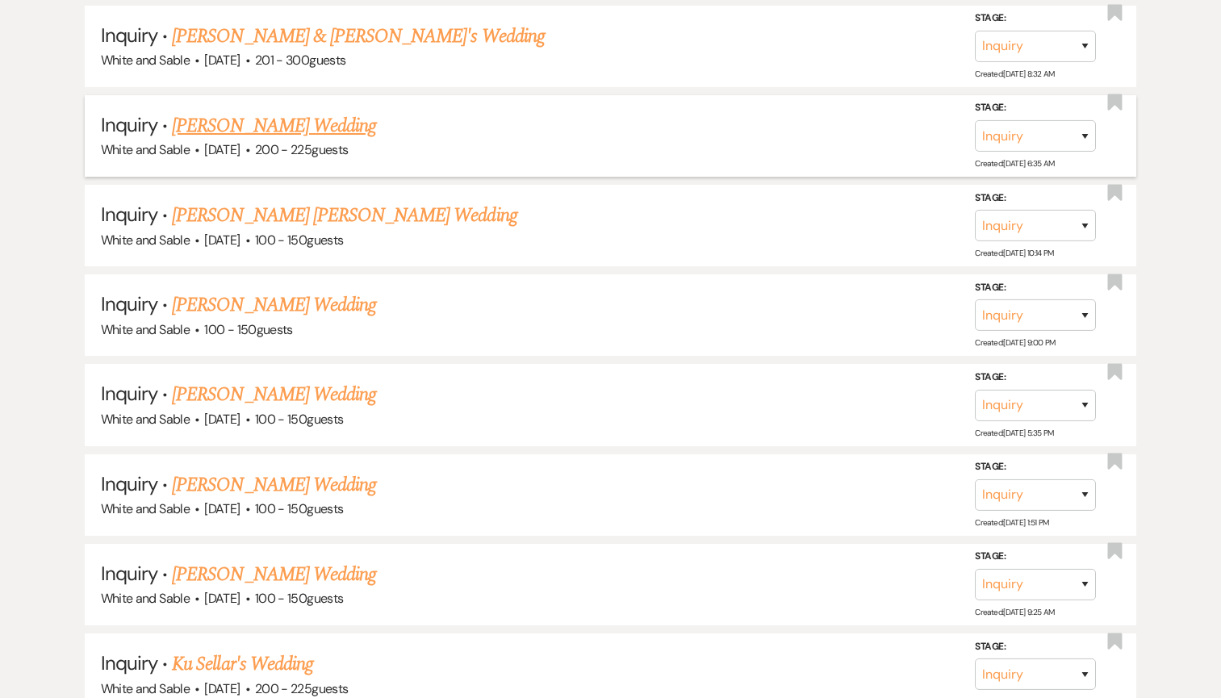
click at [282, 111] on link "[PERSON_NAME] Wedding" at bounding box center [274, 125] width 204 height 29
select select "5"
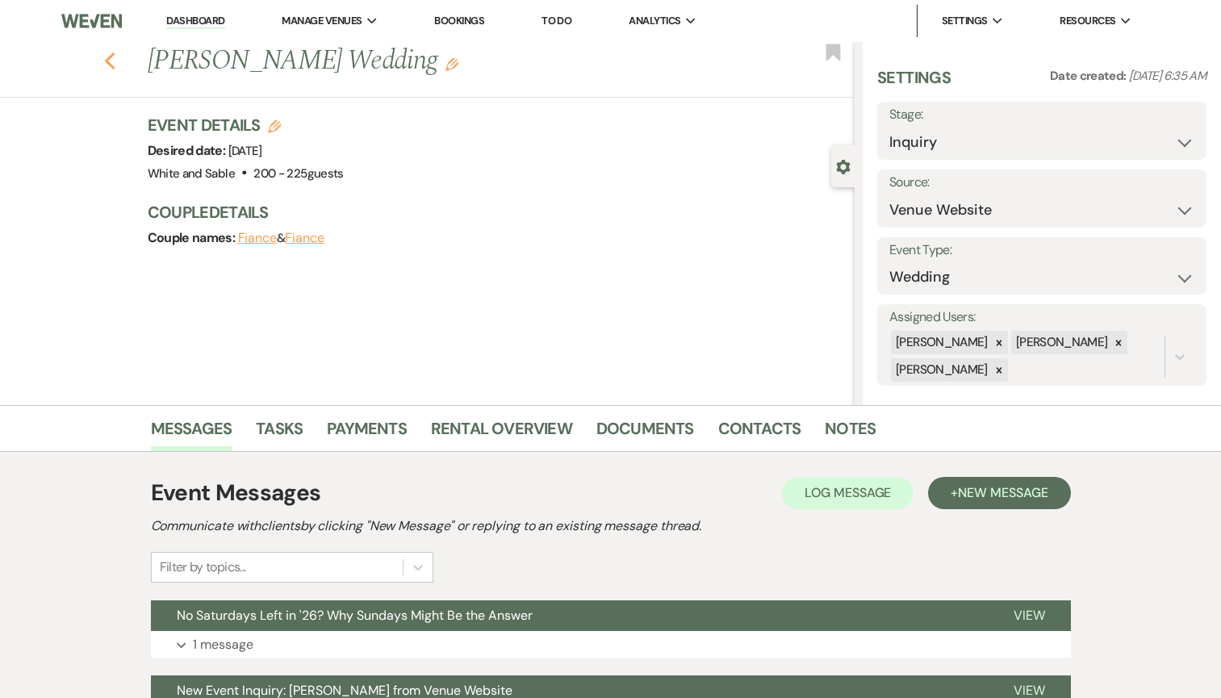
click at [108, 59] on use "button" at bounding box center [109, 61] width 10 height 18
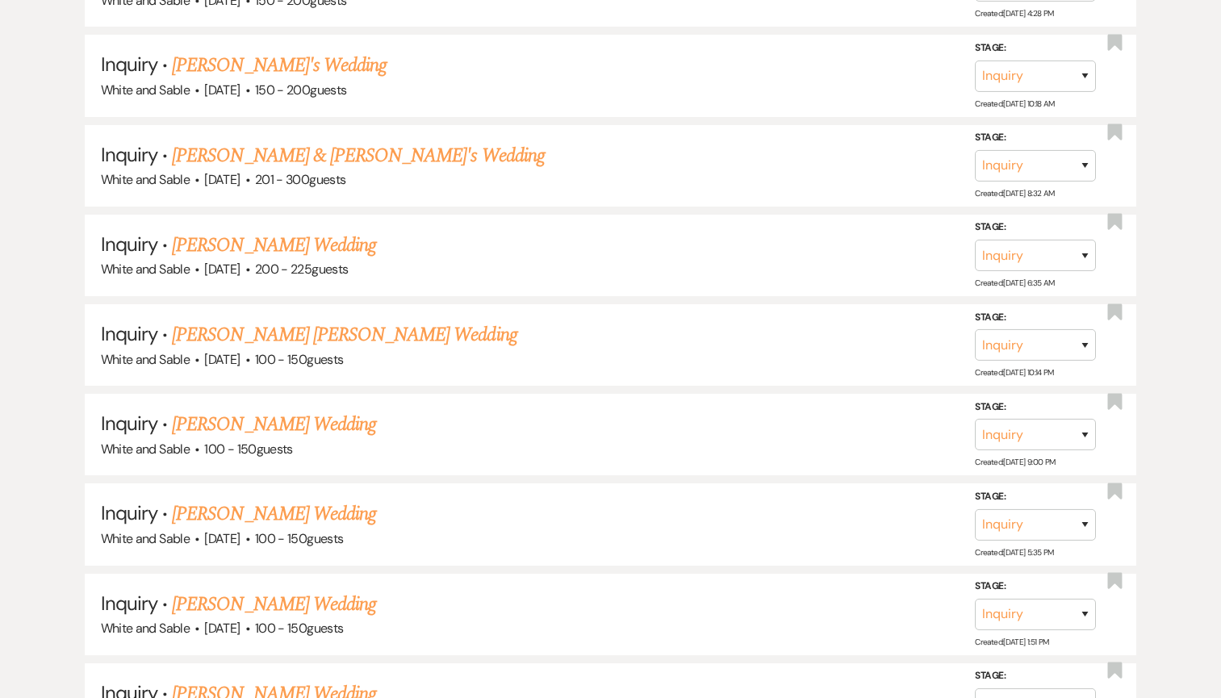
scroll to position [3299, 0]
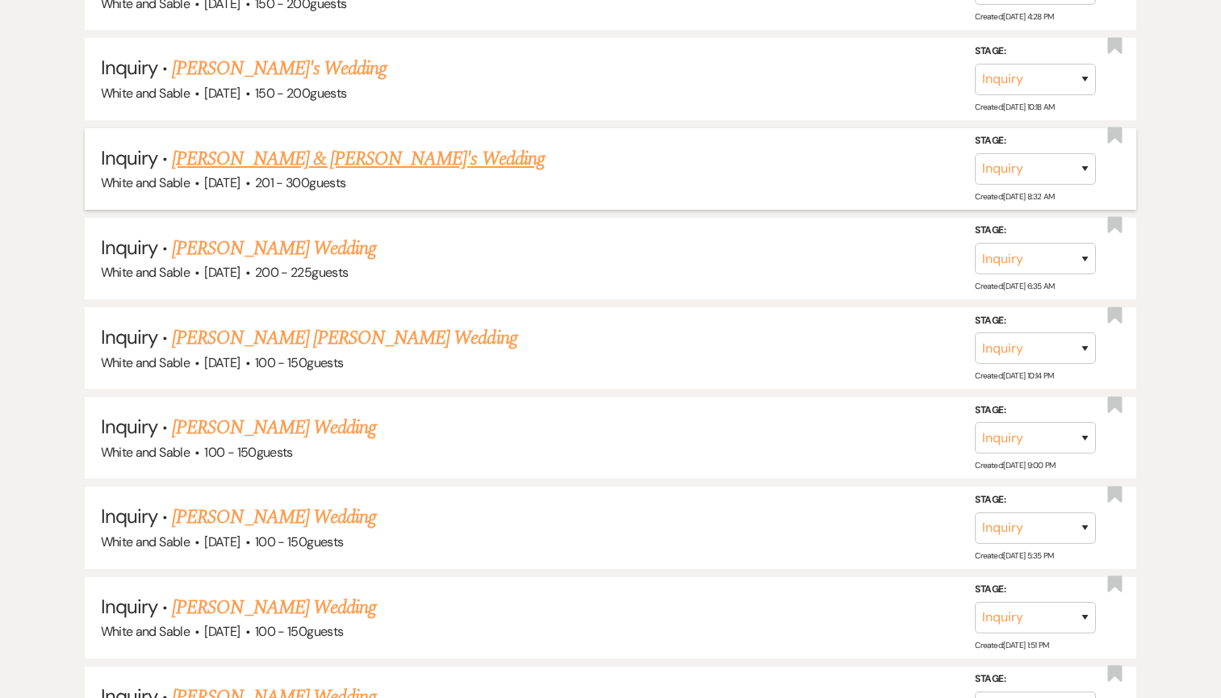
click at [306, 144] on link "[PERSON_NAME] & [PERSON_NAME]'s Wedding" at bounding box center [358, 158] width 373 height 29
select select "2"
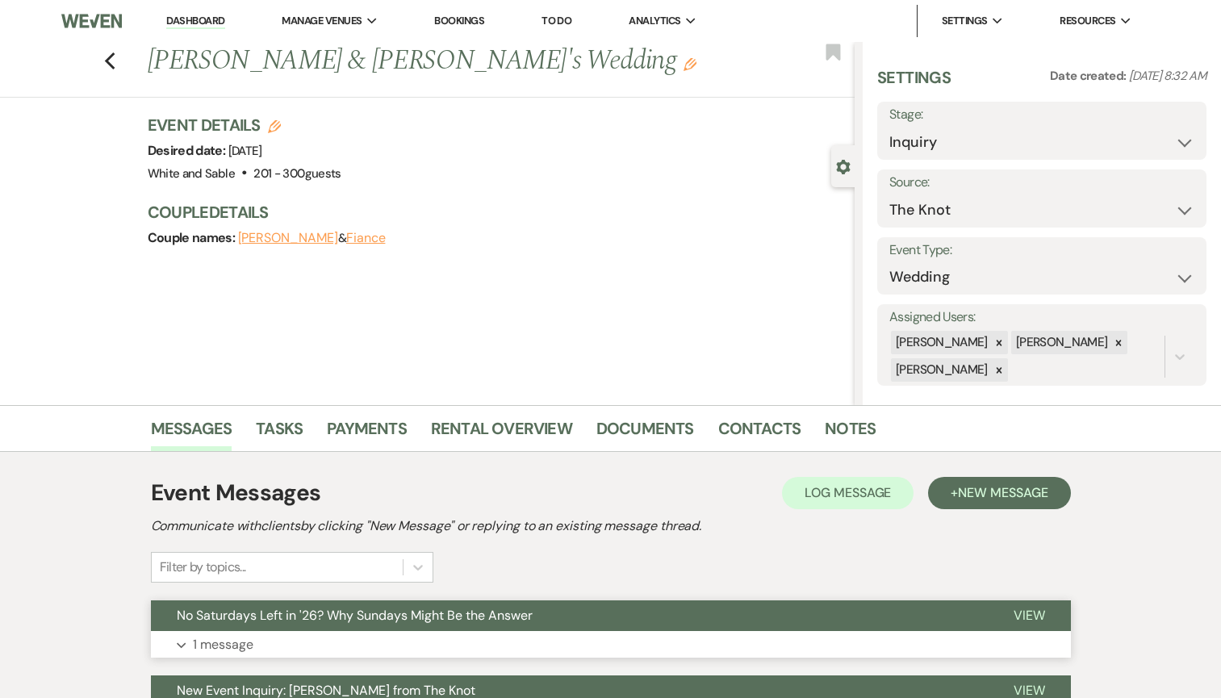
click at [237, 610] on span "No Saturdays Left in '26? Why Sundays Might Be the Answer" at bounding box center [355, 615] width 356 height 17
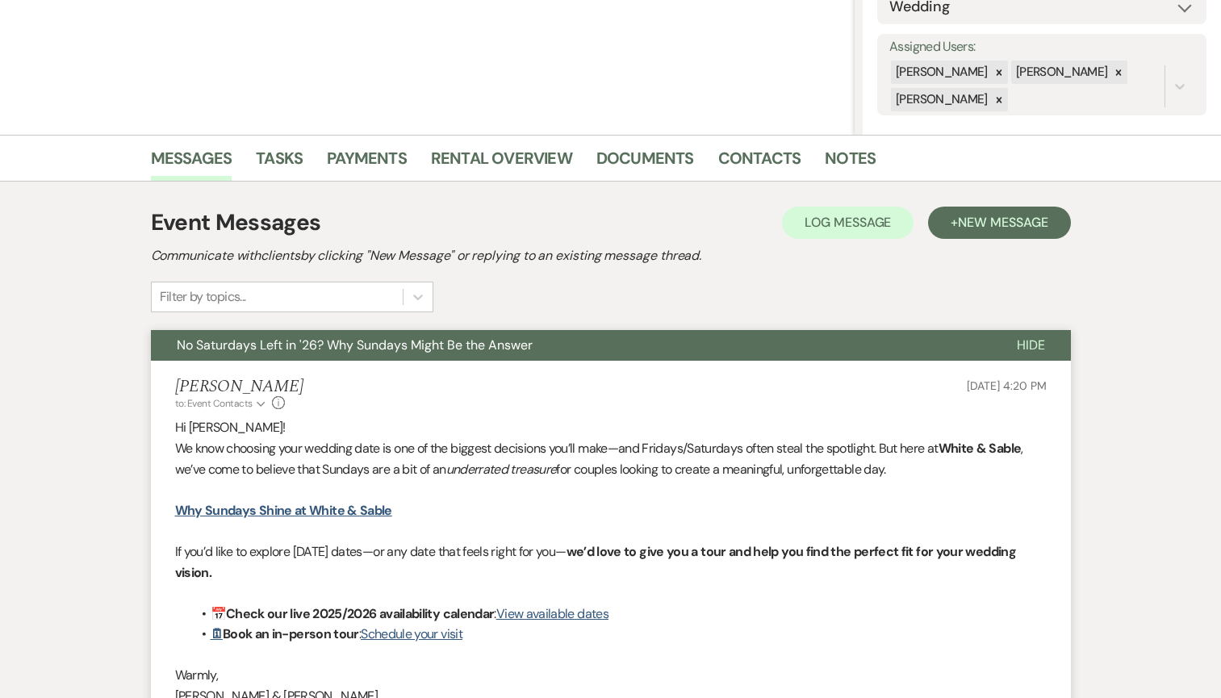
scroll to position [466, 0]
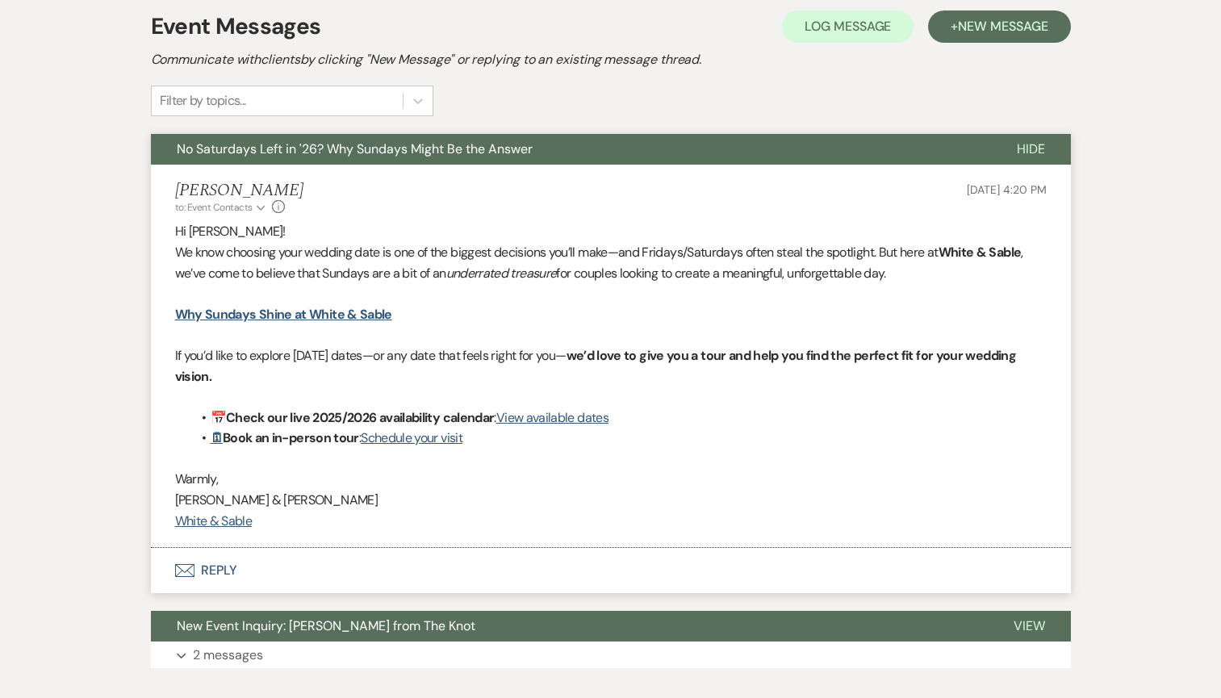
click at [292, 140] on span "No Saturdays Left in '26? Why Sundays Might Be the Answer" at bounding box center [355, 148] width 356 height 17
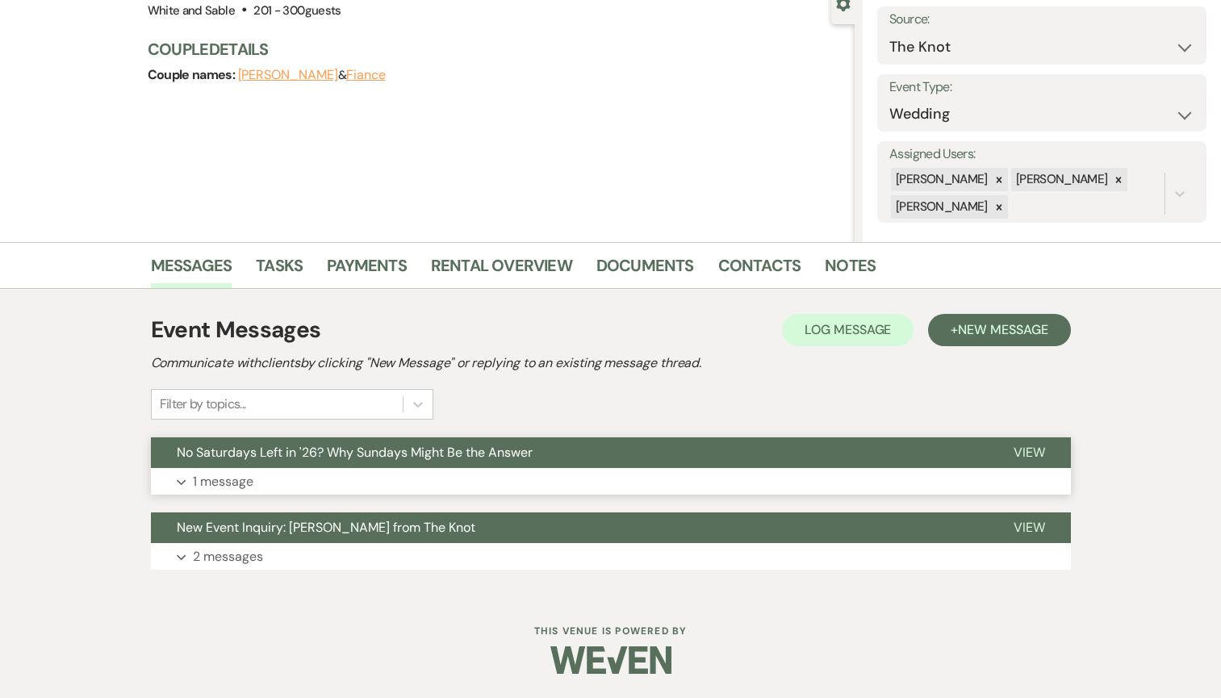
scroll to position [0, 0]
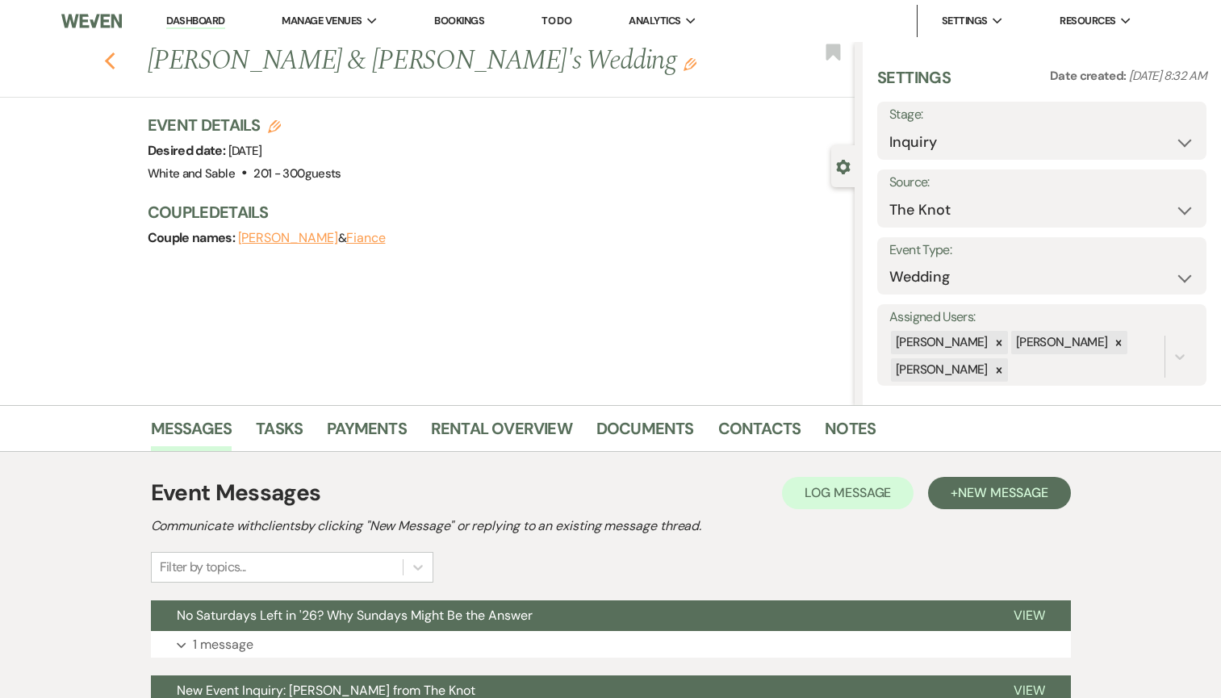
click at [111, 64] on icon "Previous" at bounding box center [110, 61] width 12 height 19
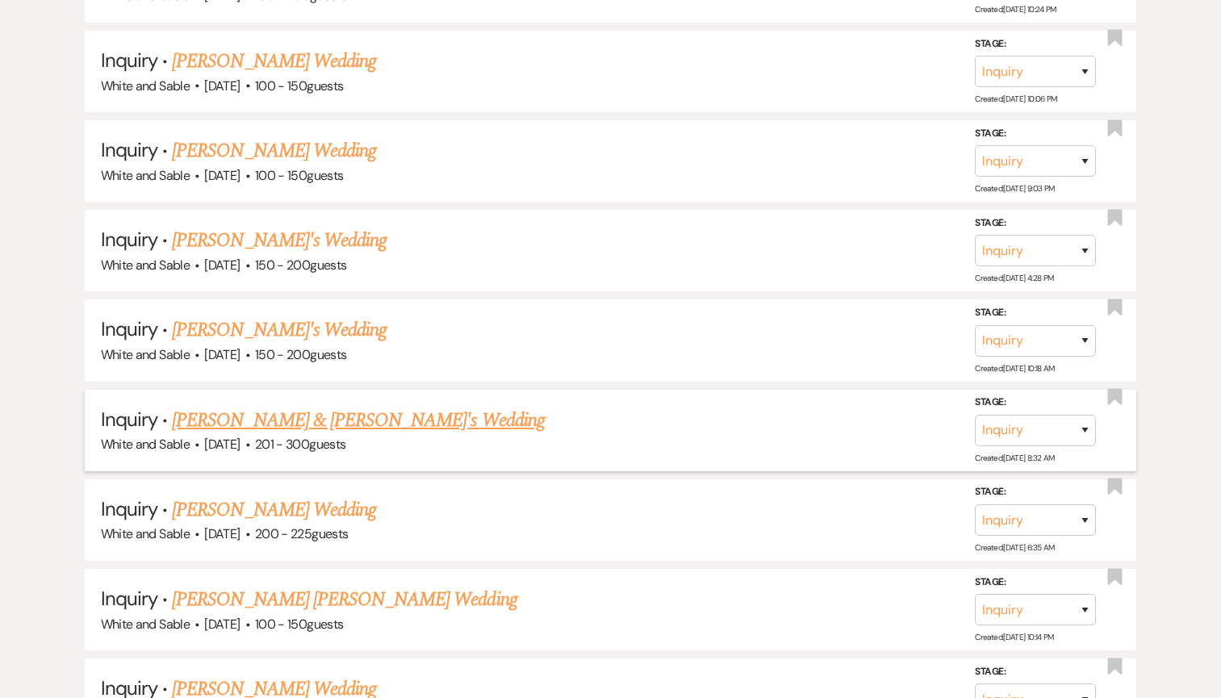
scroll to position [3031, 0]
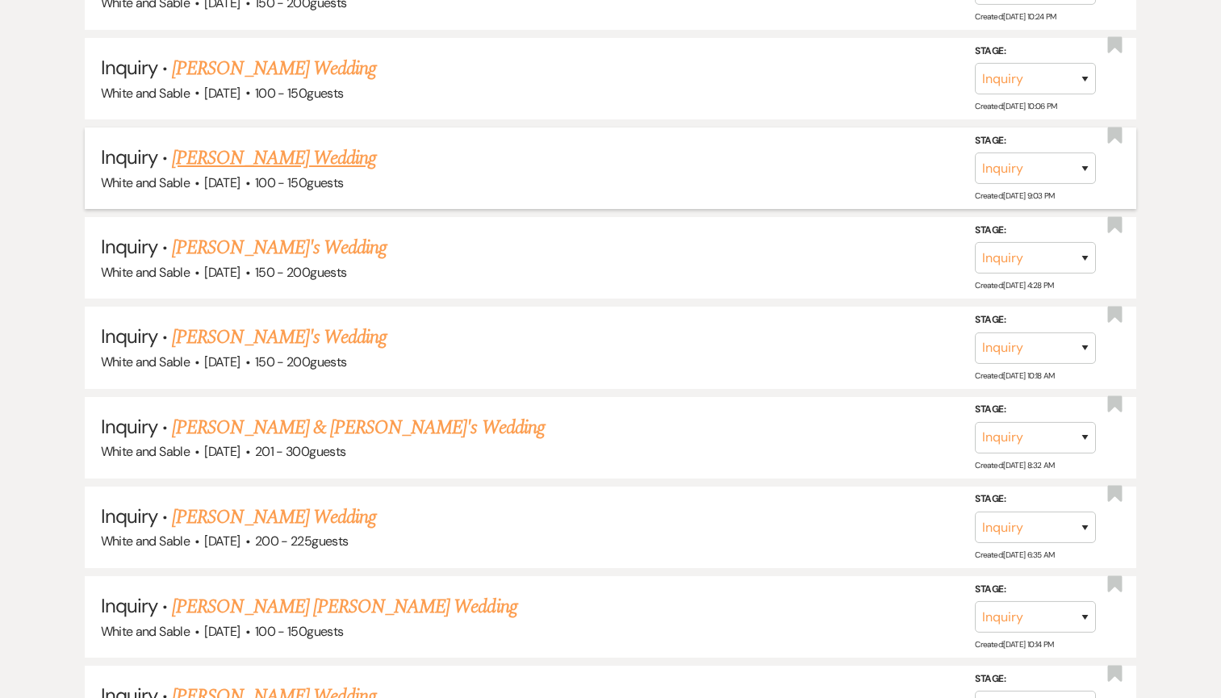
click at [269, 144] on link "[PERSON_NAME] Wedding" at bounding box center [274, 158] width 204 height 29
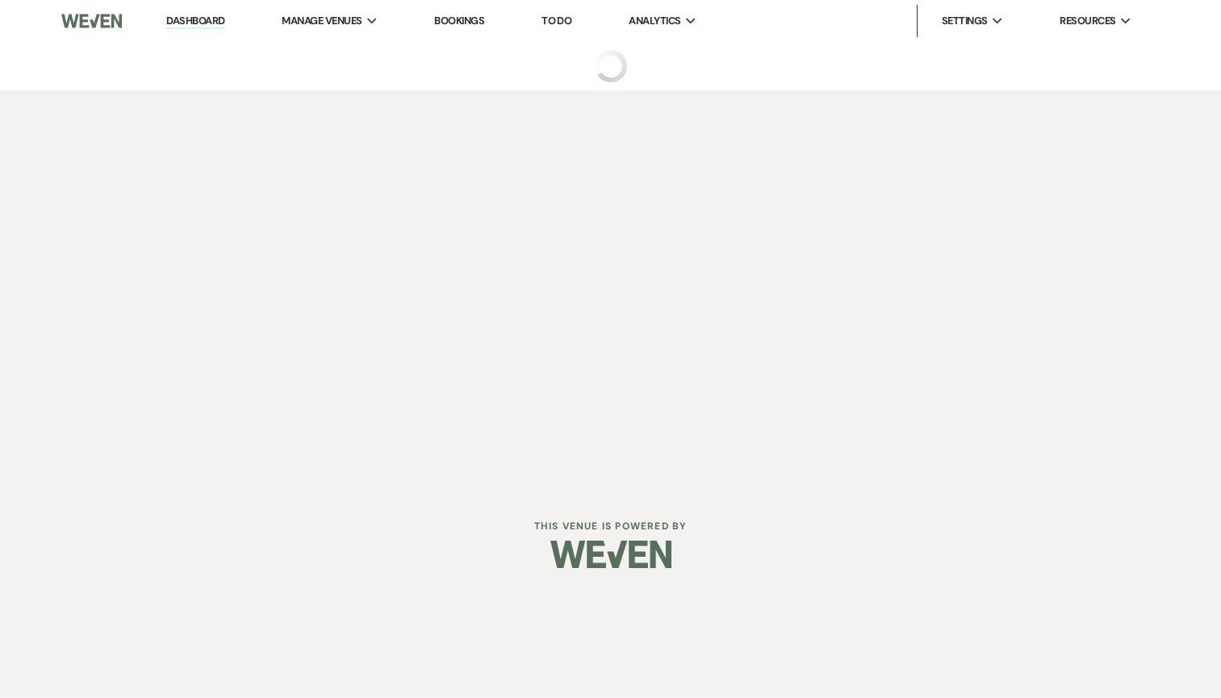
select select "5"
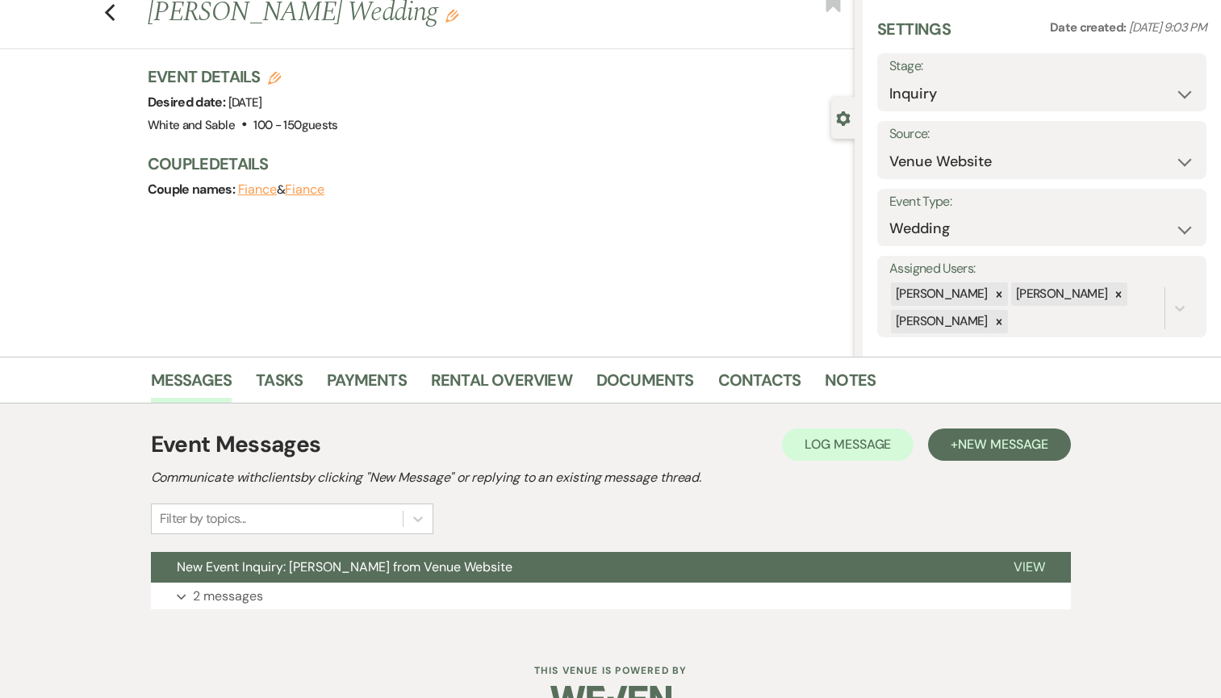
scroll to position [88, 0]
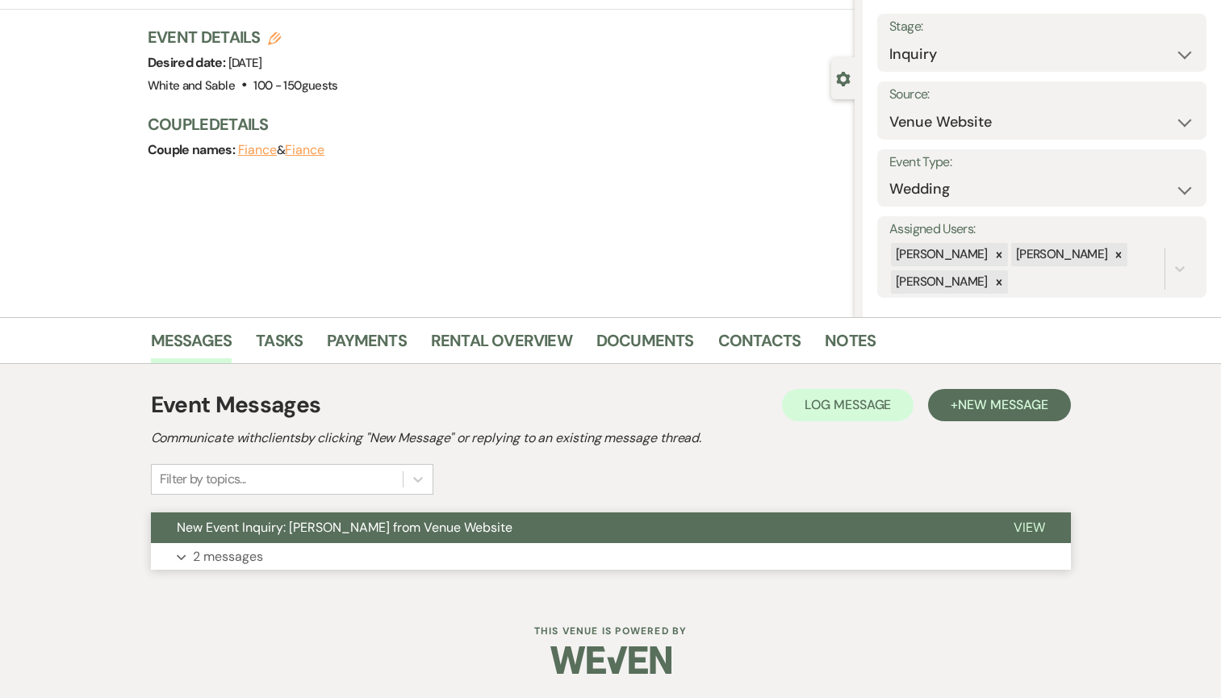
click at [328, 534] on span "New Event Inquiry: [PERSON_NAME] from Venue Website" at bounding box center [345, 527] width 336 height 17
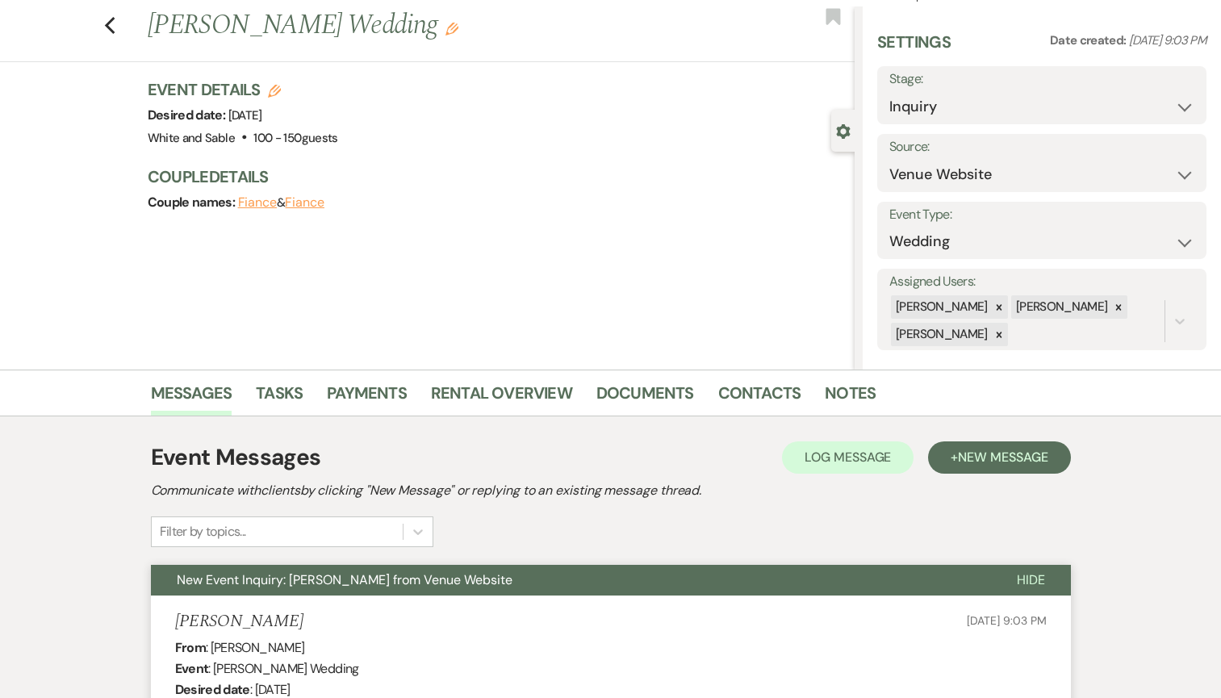
scroll to position [0, 0]
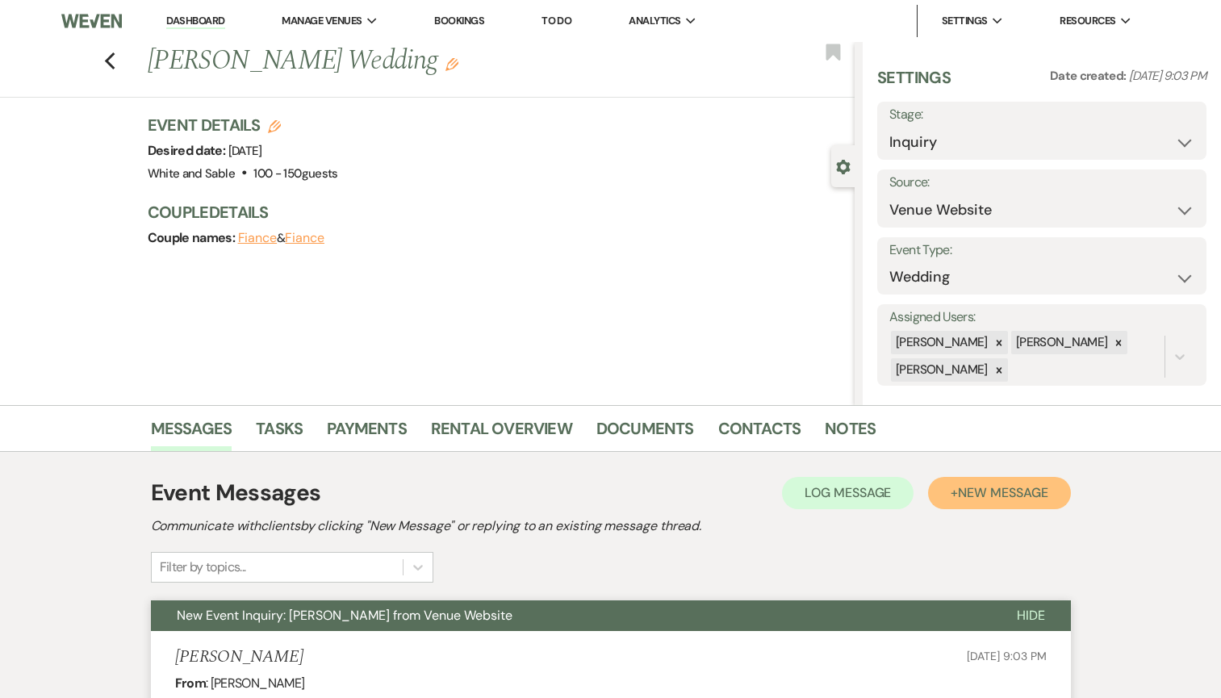
click at [947, 501] on button "+ New Message" at bounding box center [999, 493] width 142 height 32
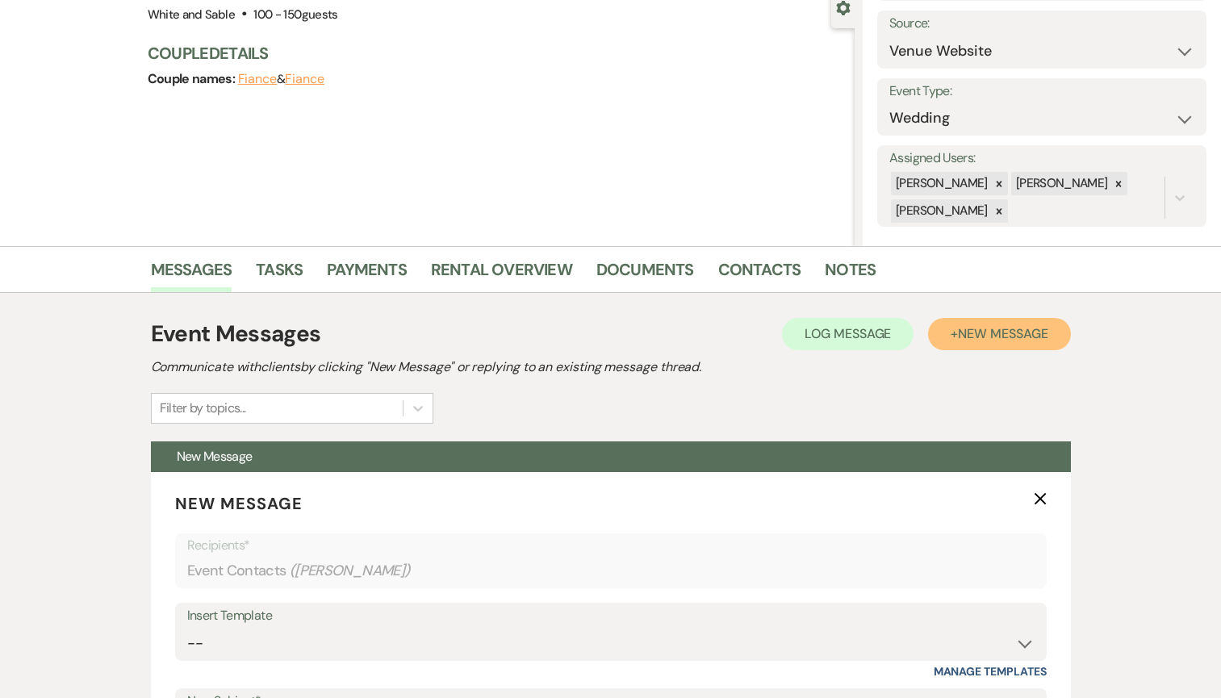
scroll to position [305, 0]
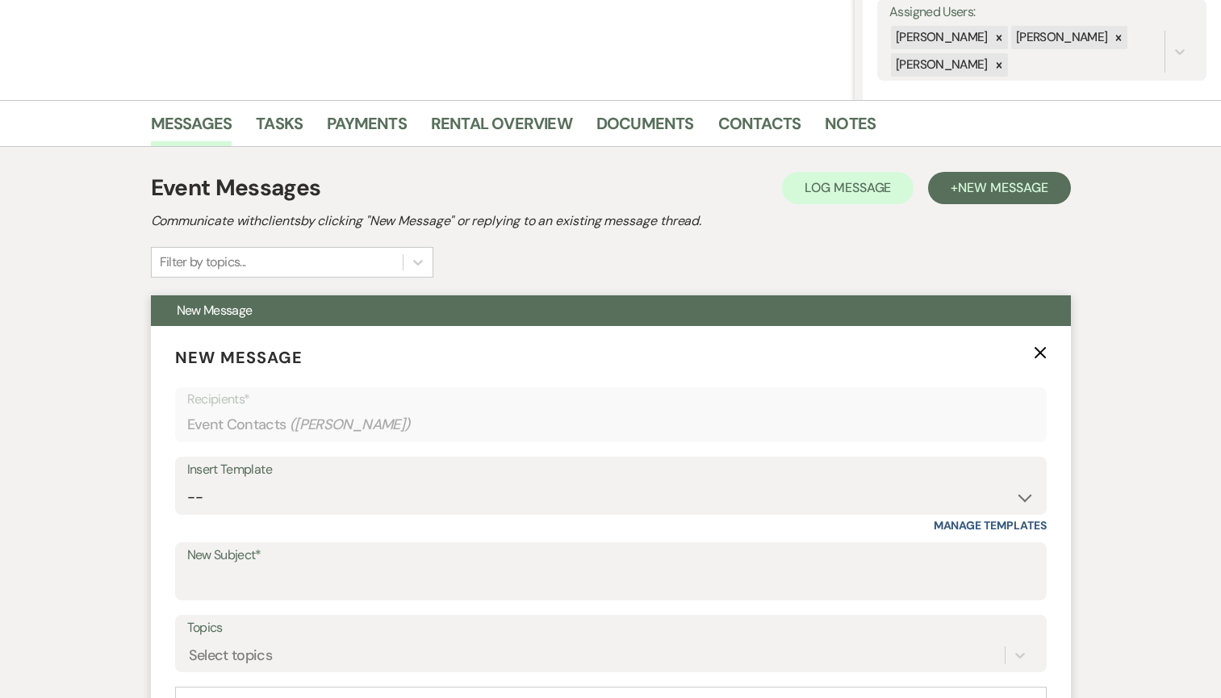
click at [265, 518] on div "Insert Template -- Inquiry Response (Venue Guide) Schedule - Venue Tour Appt Co…" at bounding box center [610, 495] width 871 height 76
click at [260, 505] on select "-- Inquiry Response (Venue Guide) Schedule - Venue Tour Appt Confirmation Sched…" at bounding box center [610, 497] width 847 height 31
select select "6144"
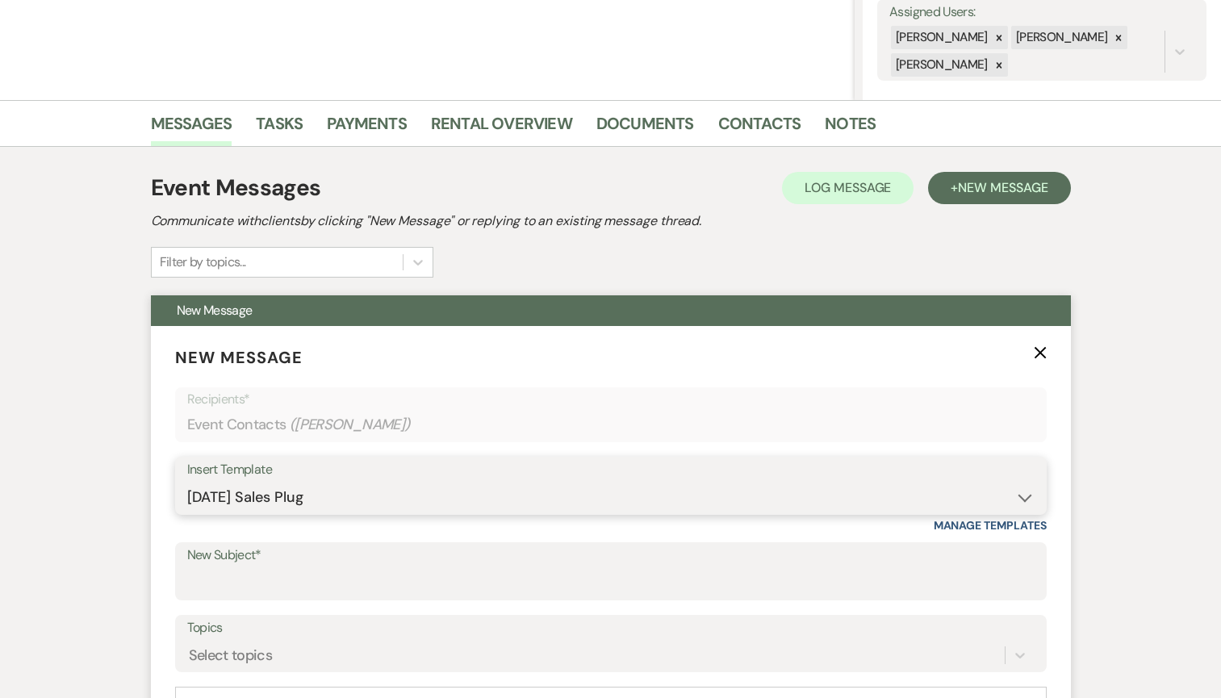
click at [187, 482] on select "-- Inquiry Response (Venue Guide) Schedule - Venue Tour Appt Confirmation Sched…" at bounding box center [610, 497] width 847 height 31
type input "No Saturdays Left in '26? Why Sundays Might Be the Answer"
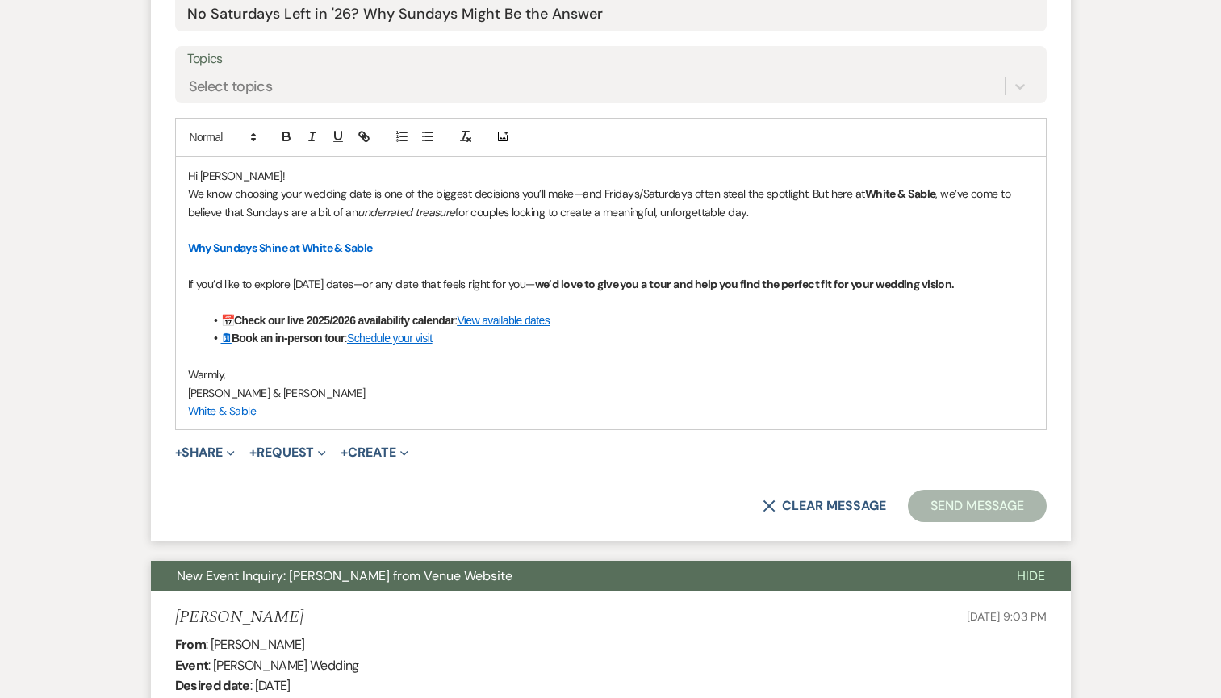
scroll to position [875, 0]
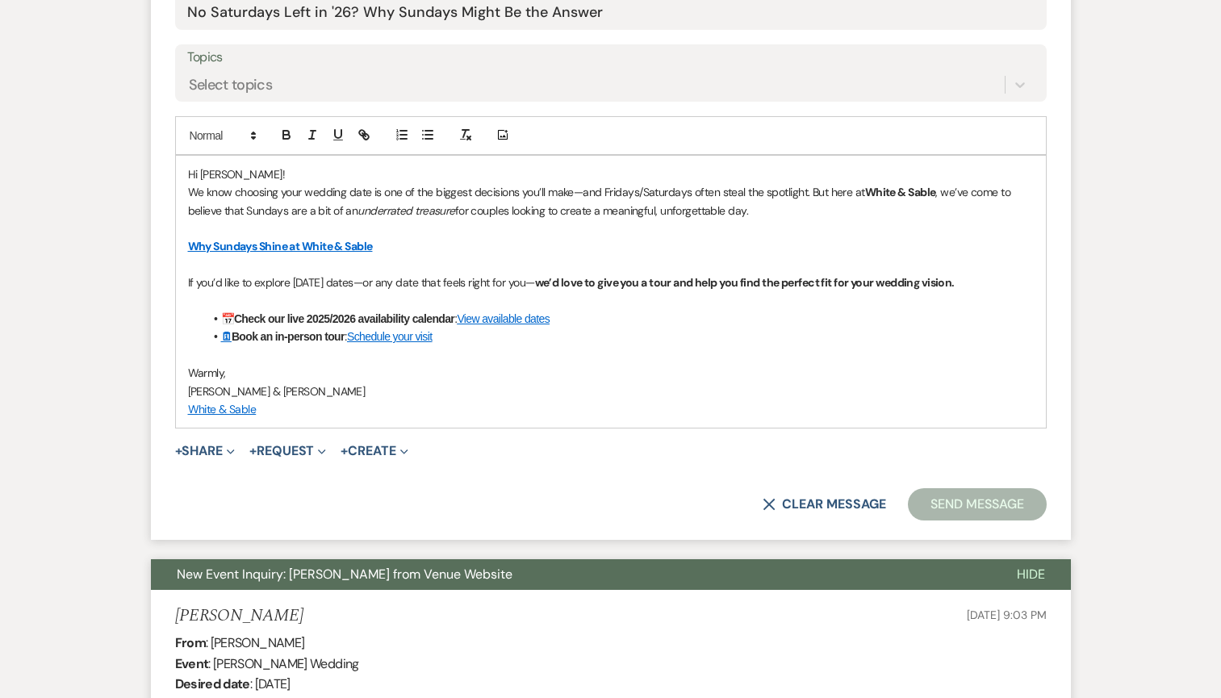
click at [952, 496] on button "Send Message" at bounding box center [977, 504] width 138 height 32
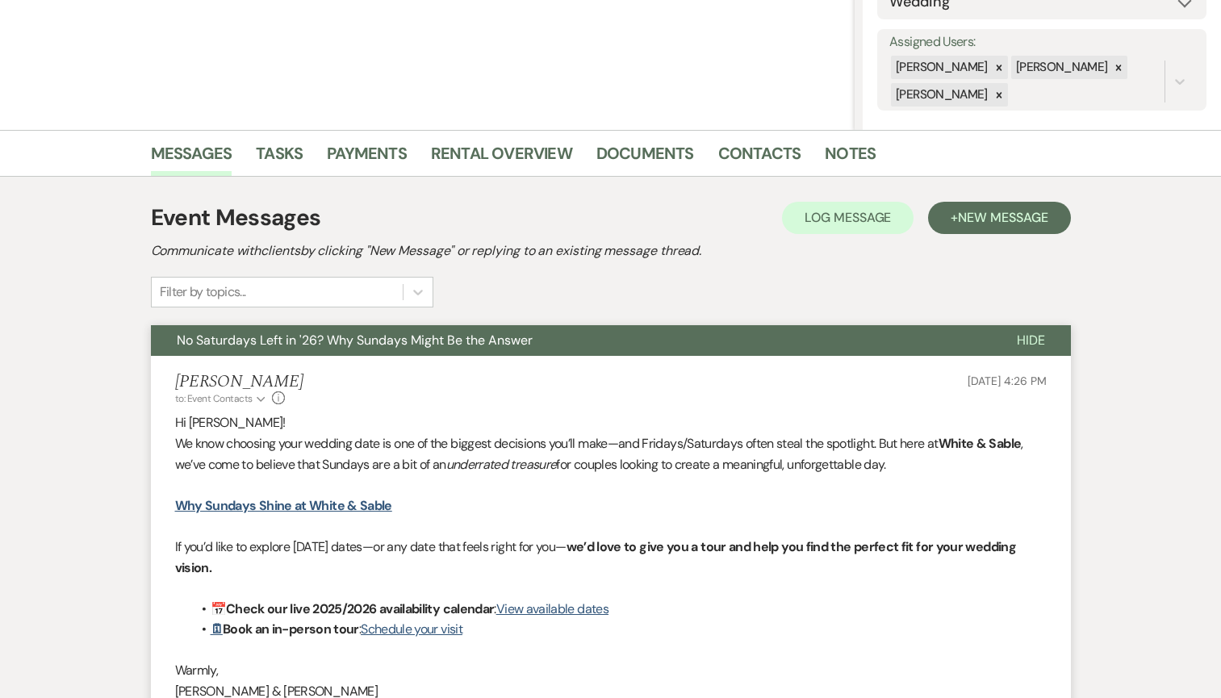
scroll to position [0, 0]
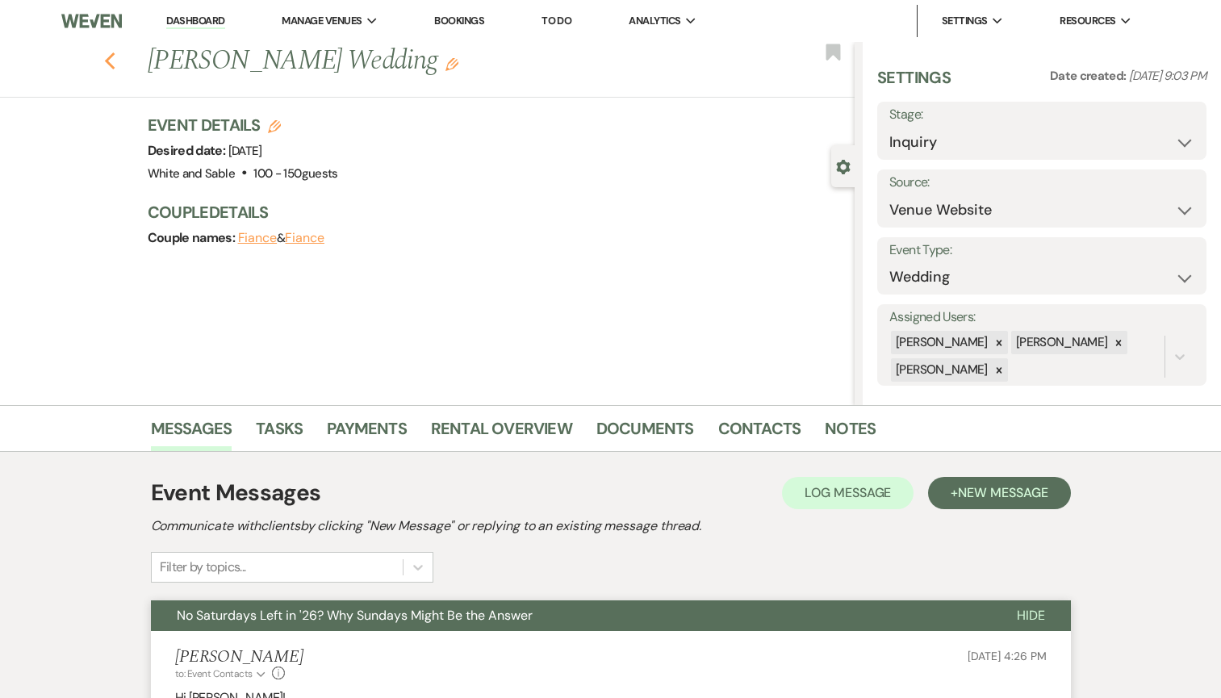
click at [104, 70] on icon "Previous" at bounding box center [110, 61] width 12 height 19
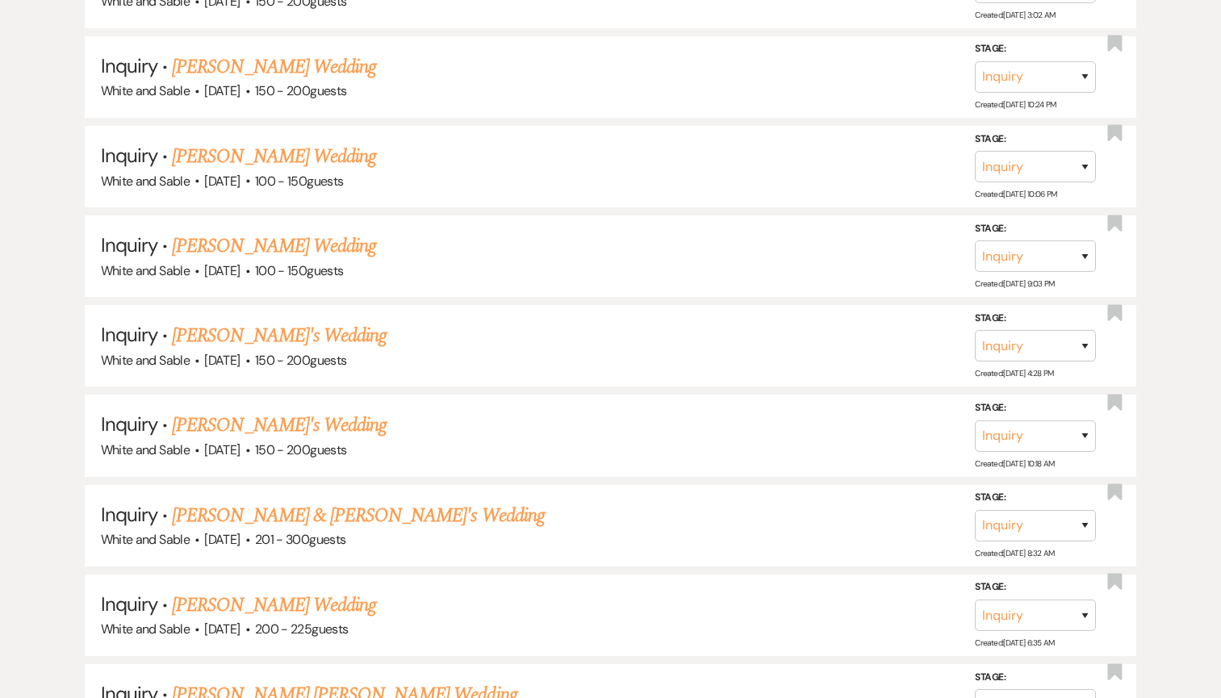
scroll to position [2942, 0]
click at [291, 143] on link "[PERSON_NAME] Wedding" at bounding box center [274, 157] width 204 height 29
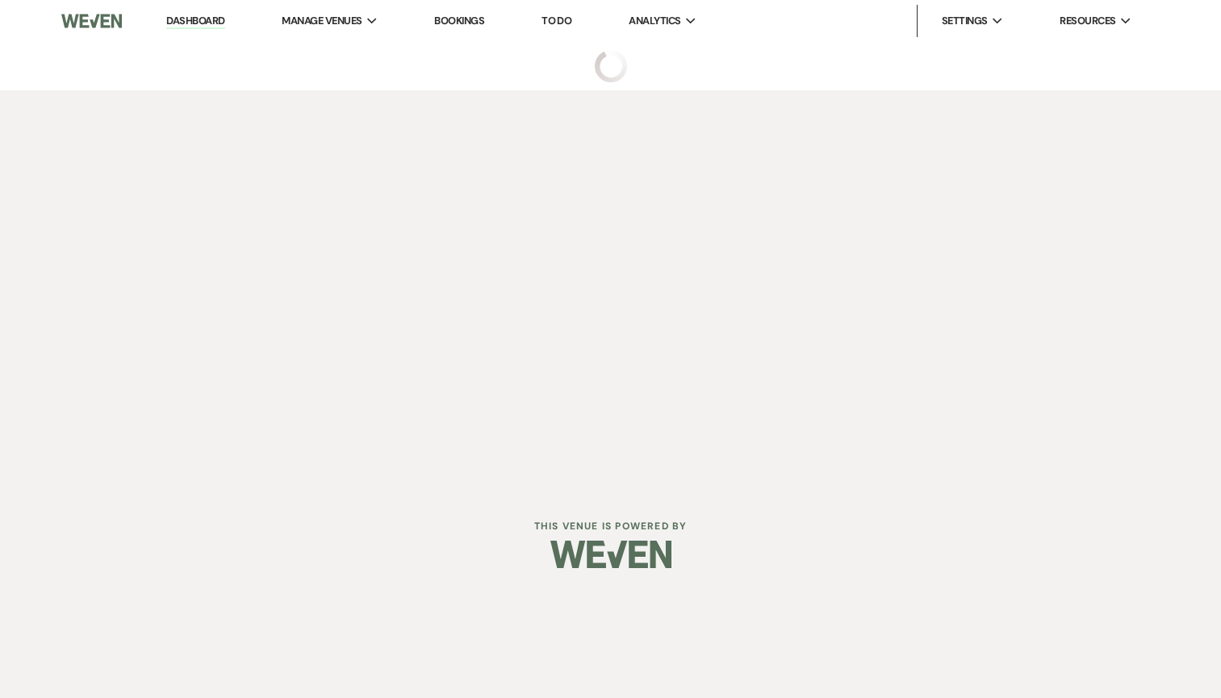
select select "5"
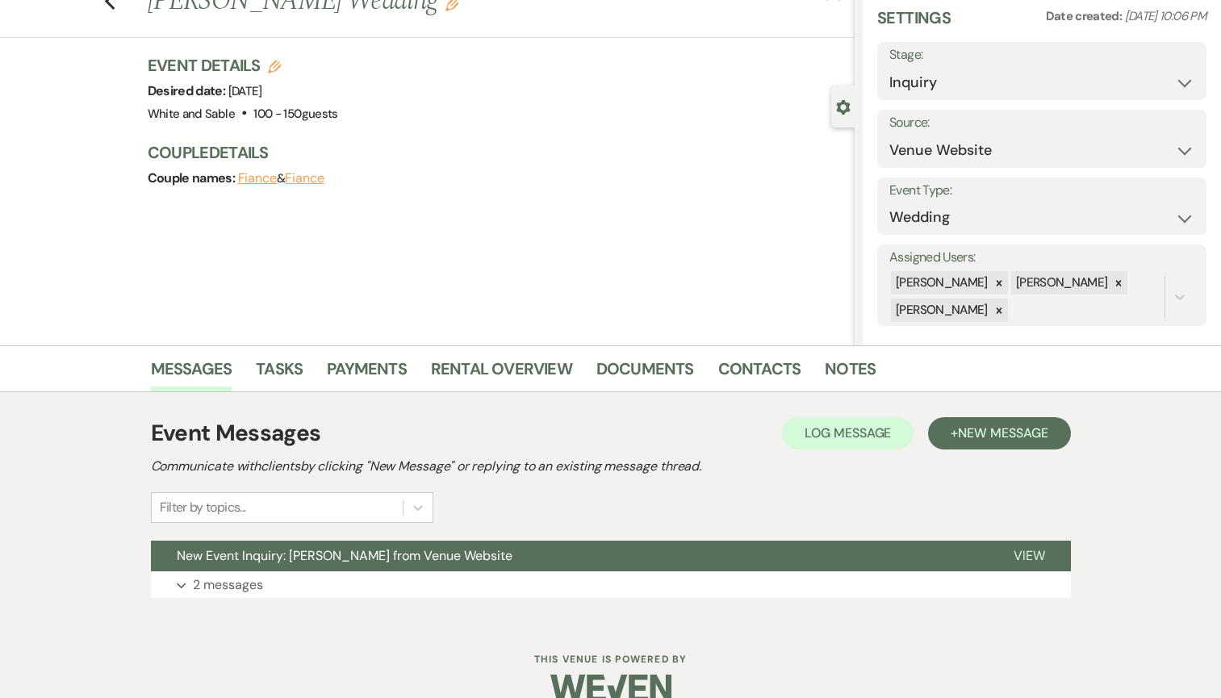
scroll to position [88, 0]
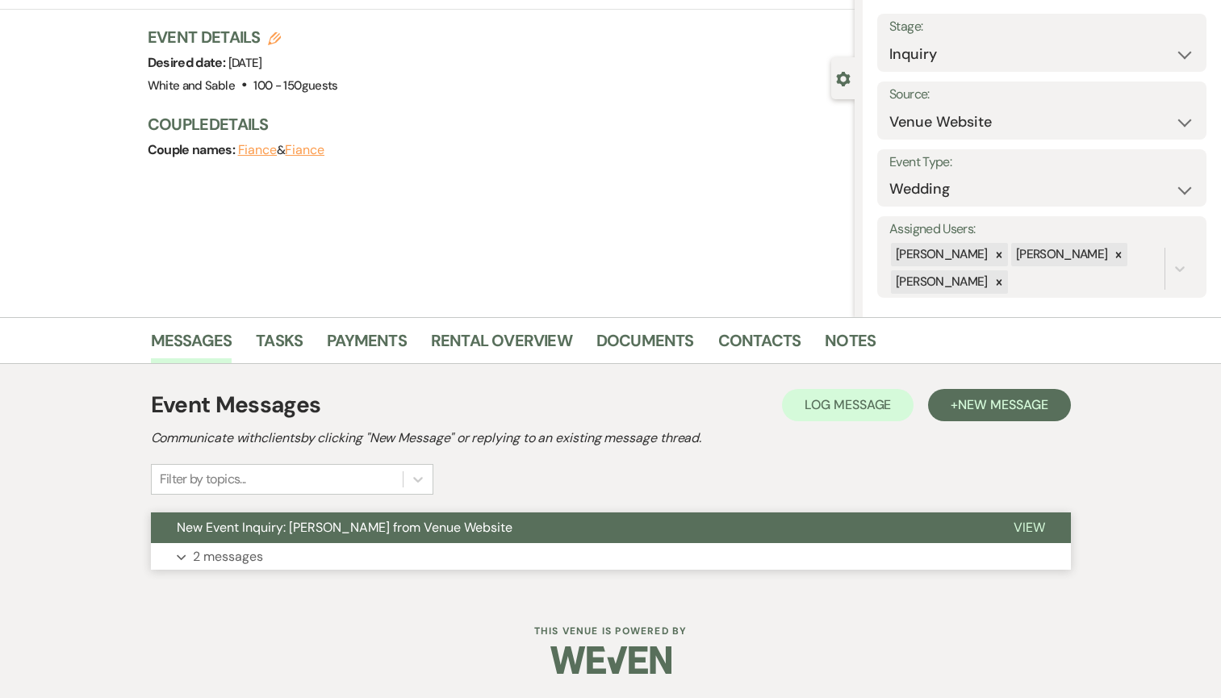
click at [439, 544] on button "Expand 2 messages" at bounding box center [611, 556] width 920 height 27
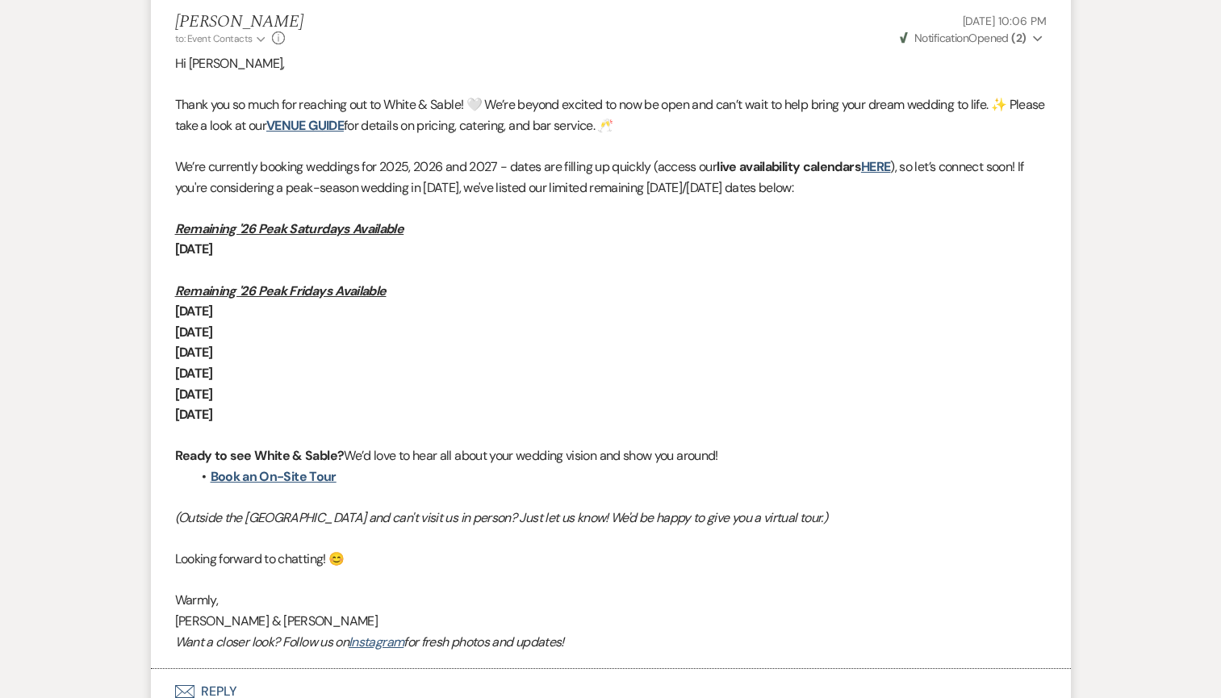
scroll to position [1089, 0]
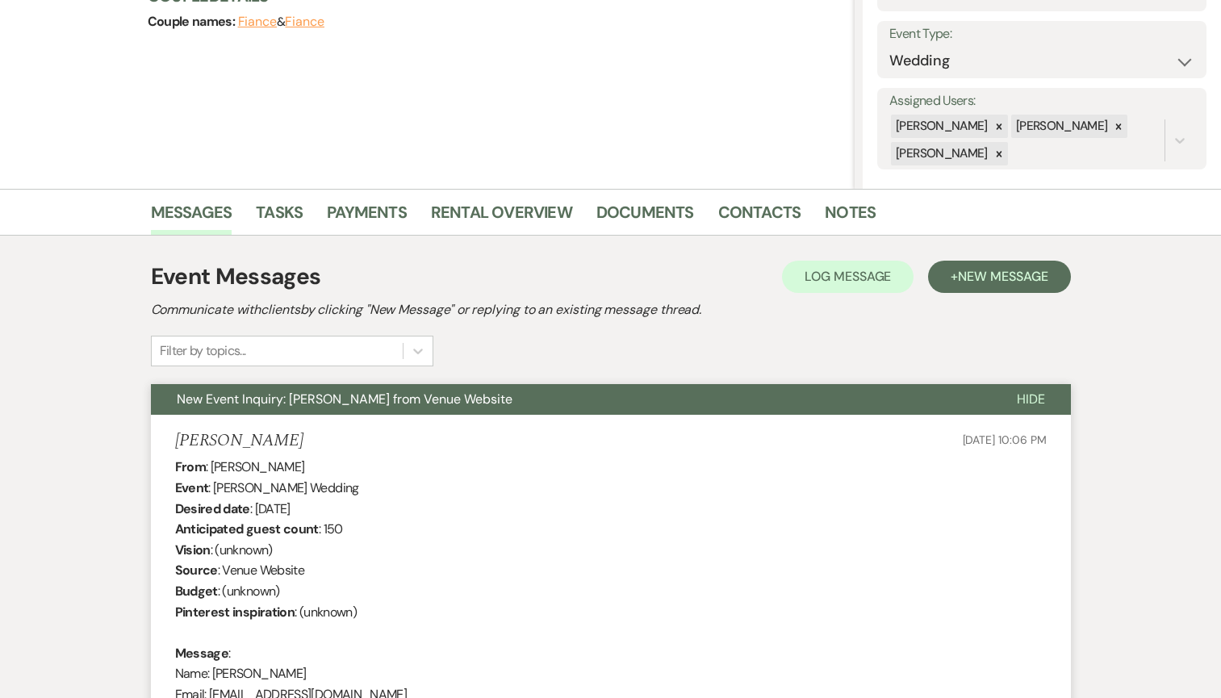
click at [460, 400] on span "New Event Inquiry: [PERSON_NAME] from Venue Website" at bounding box center [345, 399] width 336 height 17
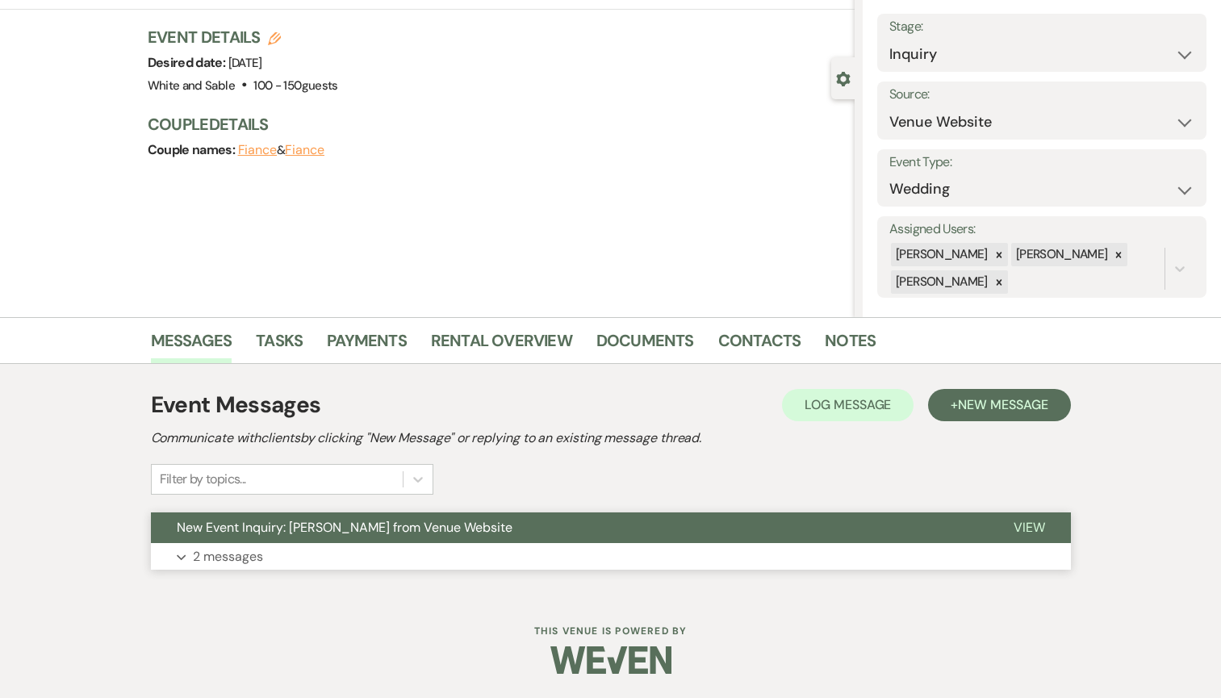
scroll to position [88, 0]
click at [1014, 411] on span "New Message" at bounding box center [1003, 404] width 90 height 17
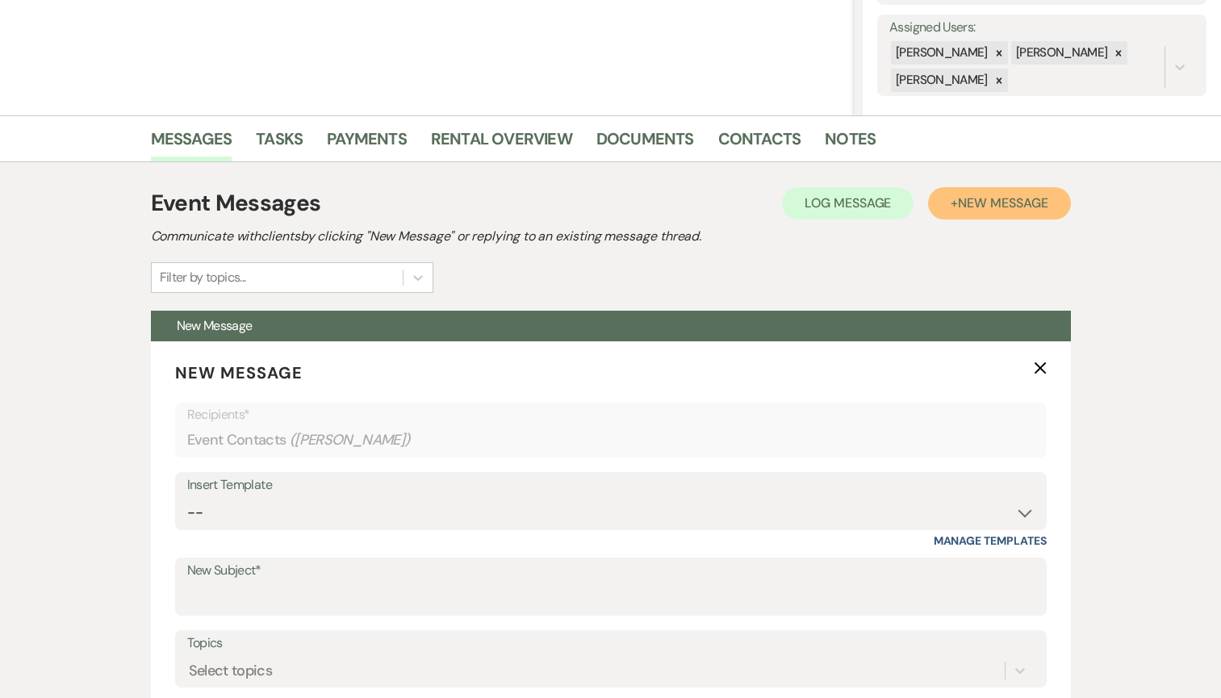
scroll to position [432, 0]
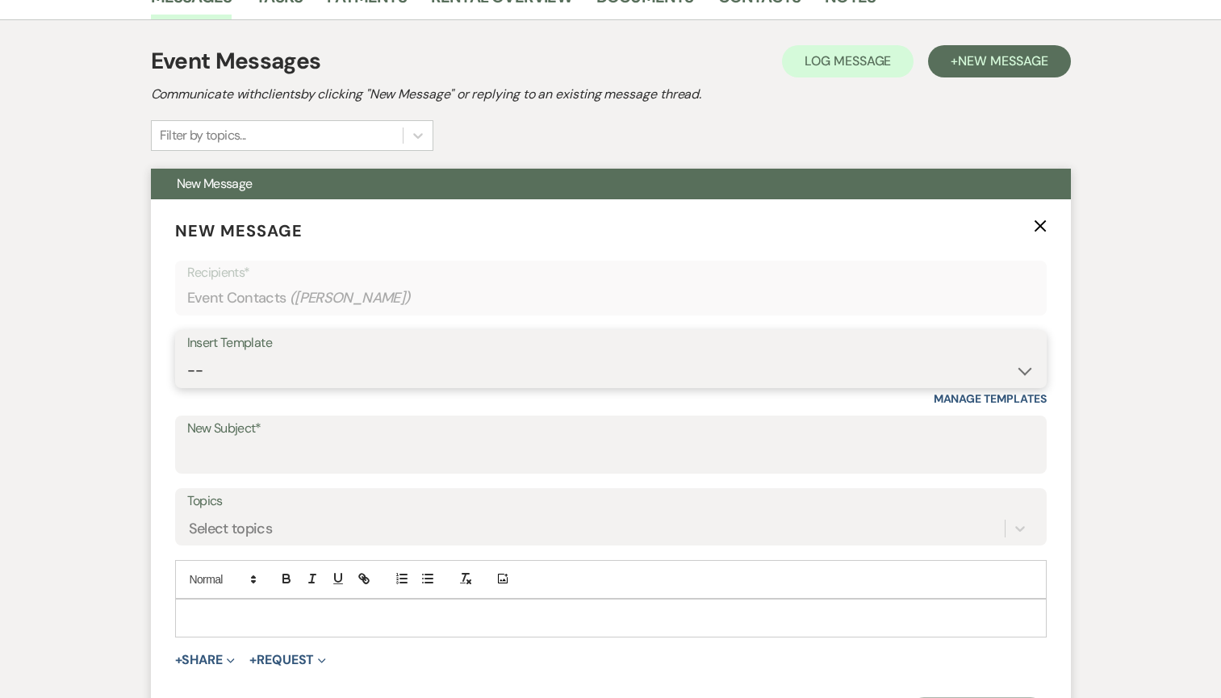
click at [334, 380] on select "-- Inquiry Response (Venue Guide) Schedule - Venue Tour Appt Confirmation Sched…" at bounding box center [610, 370] width 847 height 31
select select "5948"
click at [187, 355] on select "-- Inquiry Response (Venue Guide) Schedule - Venue Tour Appt Confirmation Sched…" at bounding box center [610, 370] width 847 height 31
type input "Interactive 3-D Virtual Tour of White & Sable 🤍🖤"
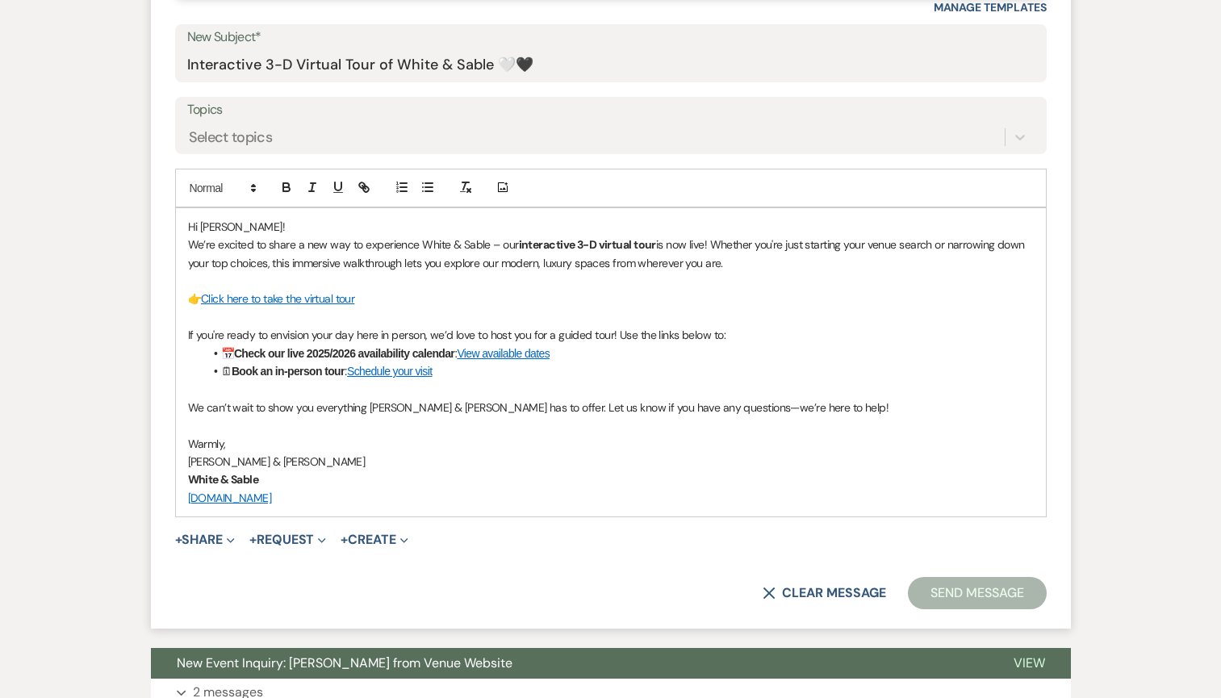
scroll to position [834, 0]
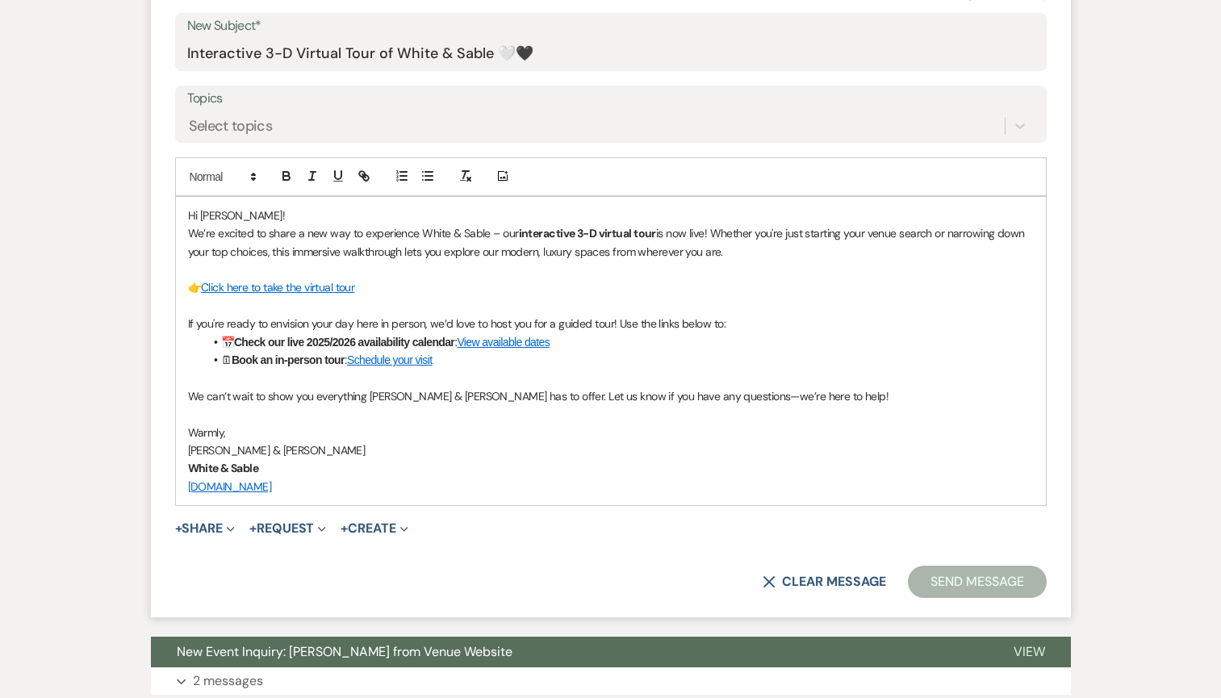
click at [960, 578] on button "Send Message" at bounding box center [977, 582] width 138 height 32
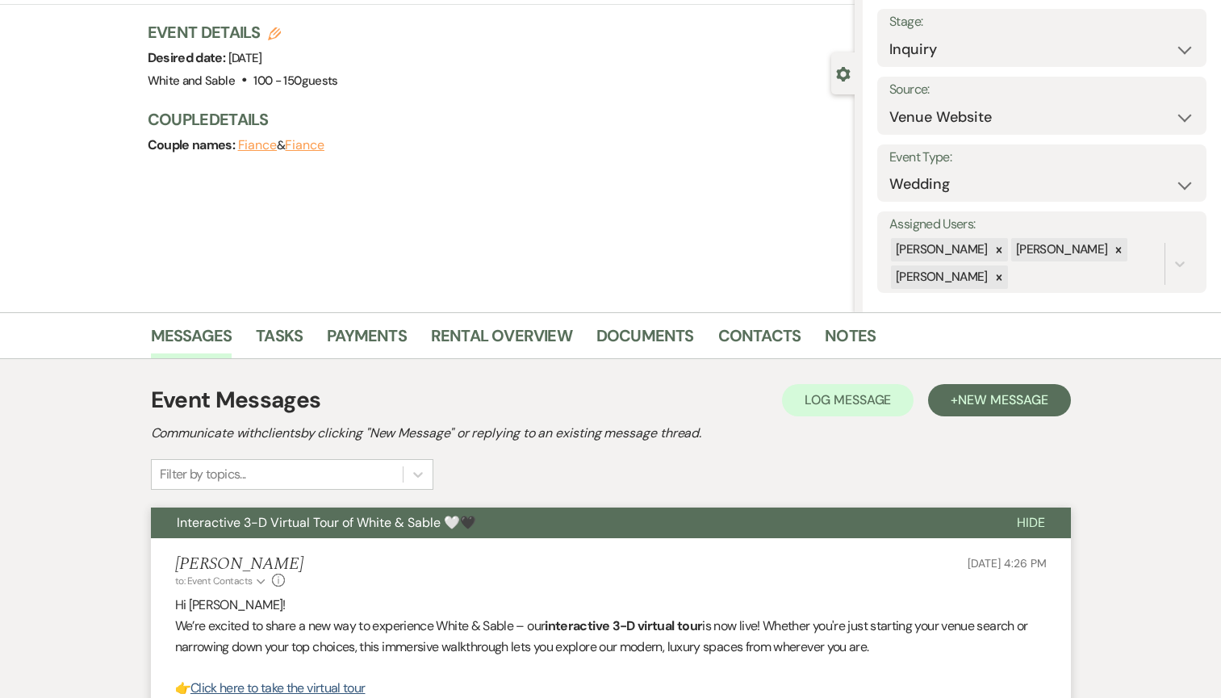
scroll to position [0, 0]
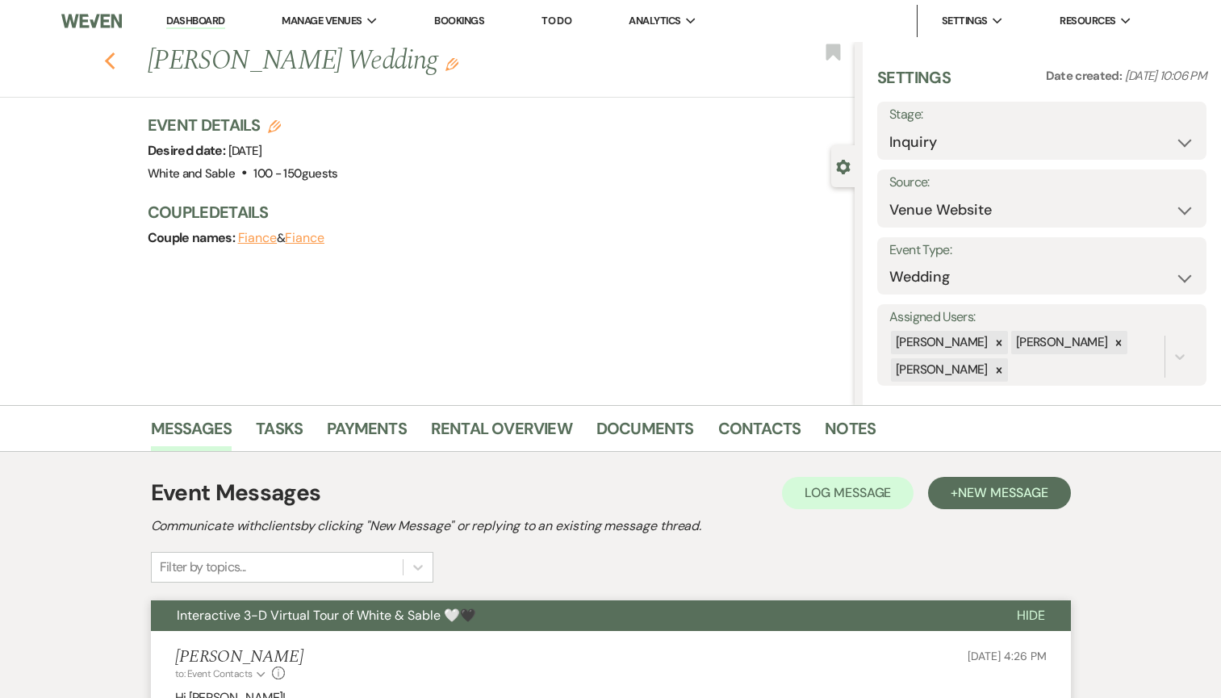
click at [113, 61] on icon "Previous" at bounding box center [110, 61] width 12 height 19
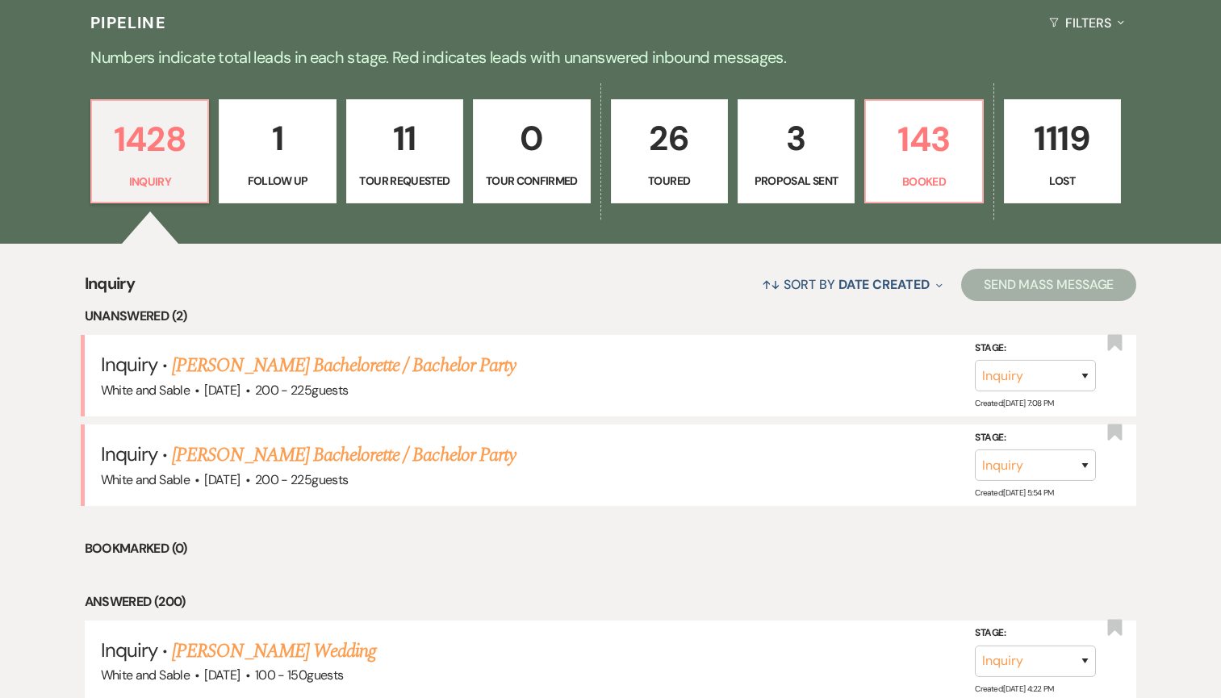
scroll to position [384, 0]
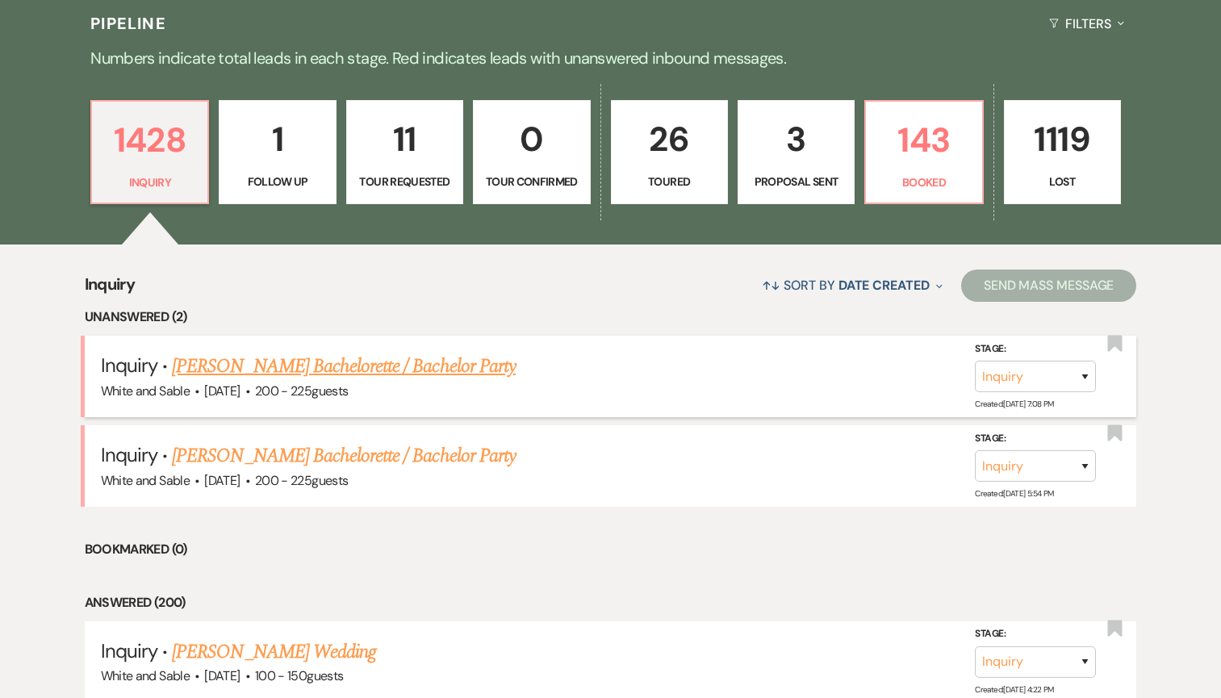
click at [335, 369] on link "[PERSON_NAME] Bachelorette / Bachelor Party" at bounding box center [344, 366] width 344 height 29
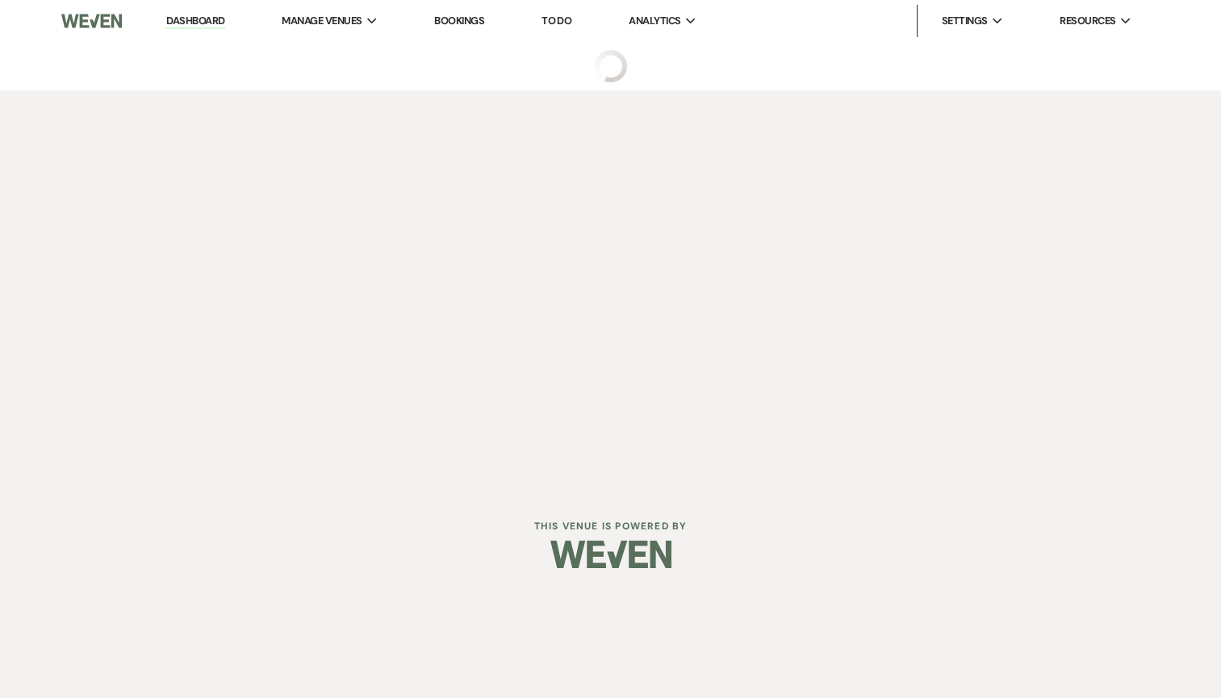
select select "5"
select select "2"
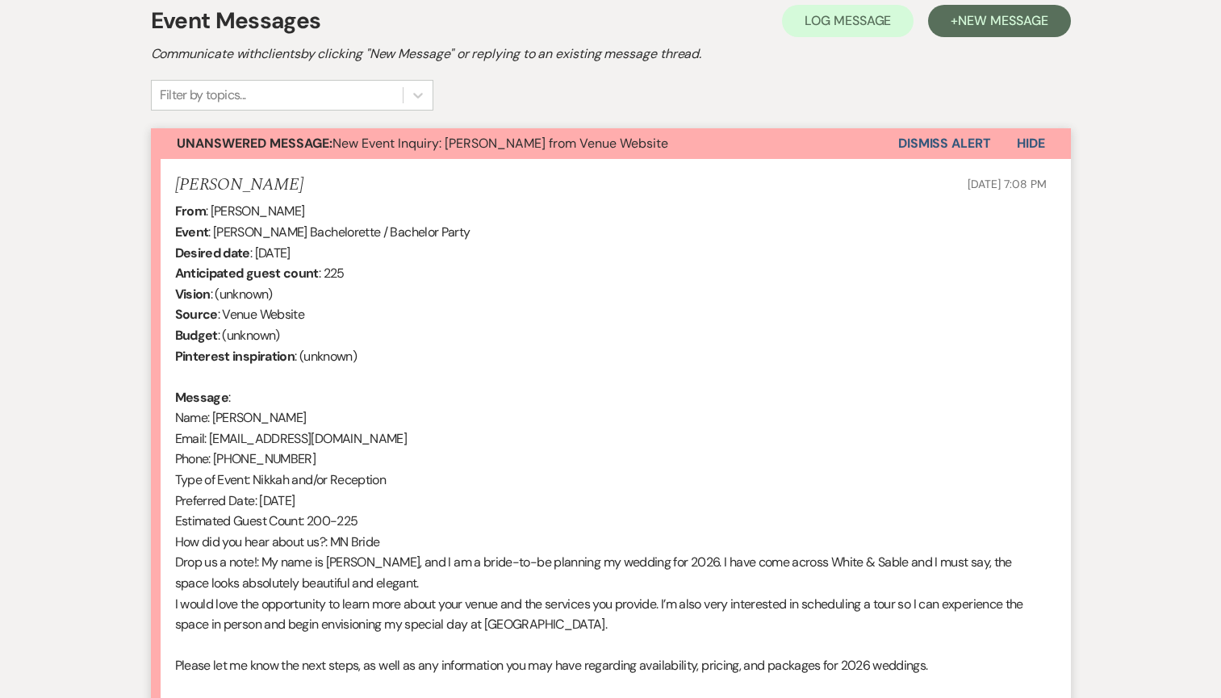
scroll to position [702, 0]
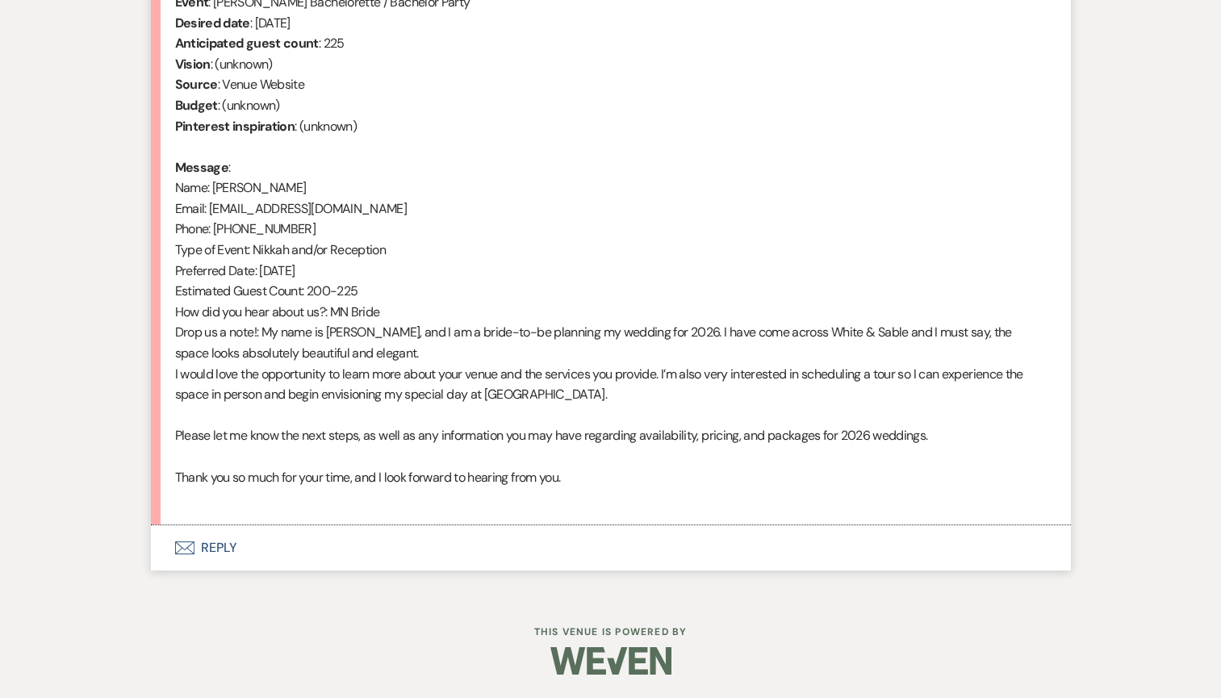
click at [325, 544] on button "Envelope Reply" at bounding box center [611, 547] width 920 height 45
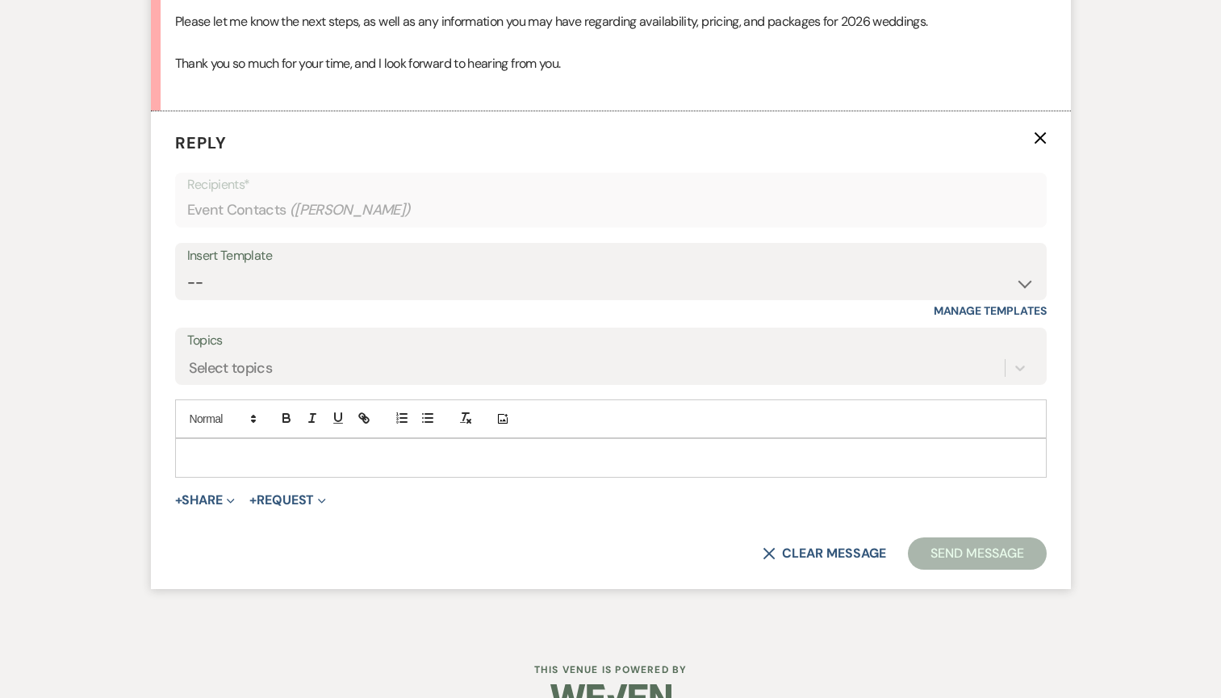
scroll to position [1117, 0]
click at [349, 276] on select "-- Inquiry Response (Venue Guide) Schedule - Venue Tour Appt Confirmation Sched…" at bounding box center [610, 281] width 847 height 31
select select "3320"
click at [187, 266] on select "-- Inquiry Response (Venue Guide) Schedule - Venue Tour Appt Confirmation Sched…" at bounding box center [610, 281] width 847 height 31
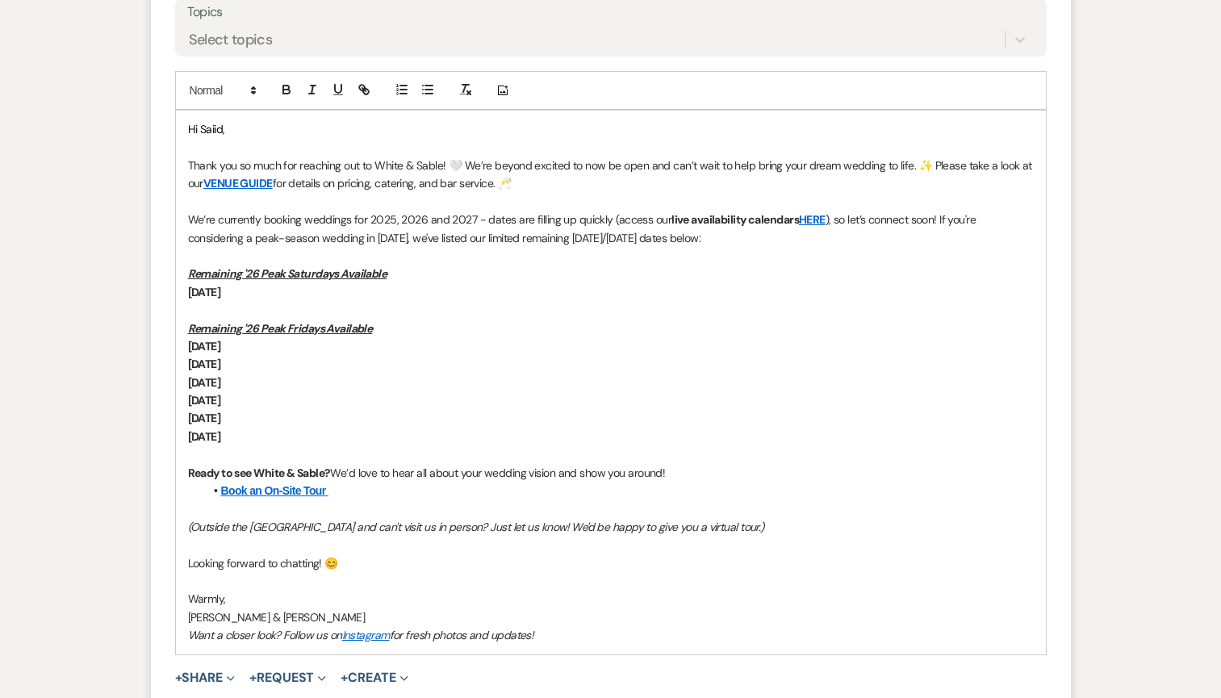
scroll to position [1490, 0]
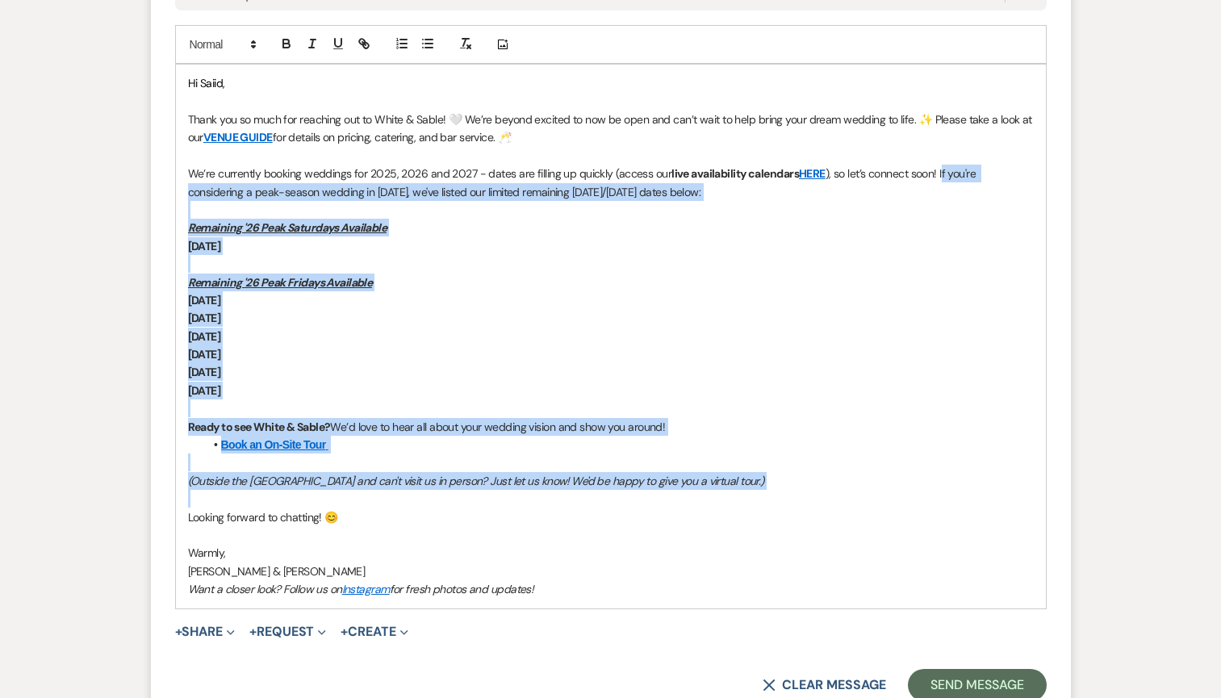
drag, startPoint x: 728, startPoint y: 489, endPoint x: 939, endPoint y: 165, distance: 386.5
click at [939, 165] on div "Hi [PERSON_NAME], Thank you so much for reaching out to White & Sable! 🤍 We’re …" at bounding box center [611, 336] width 870 height 543
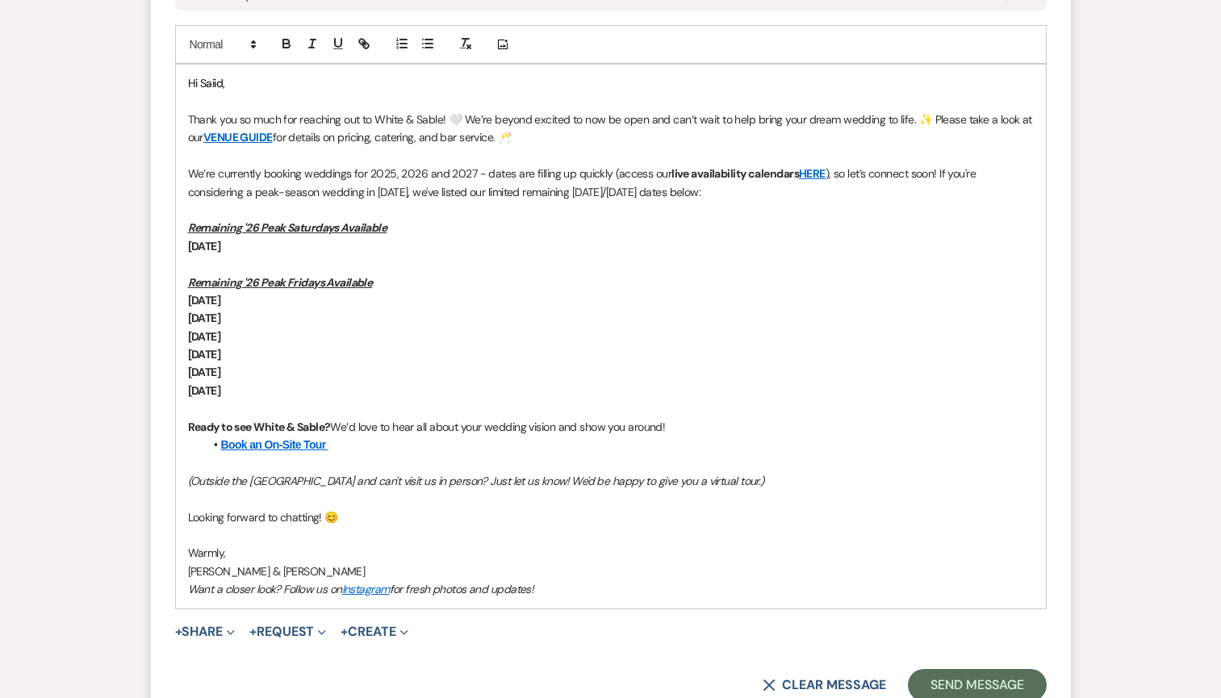
scroll to position [1335, 0]
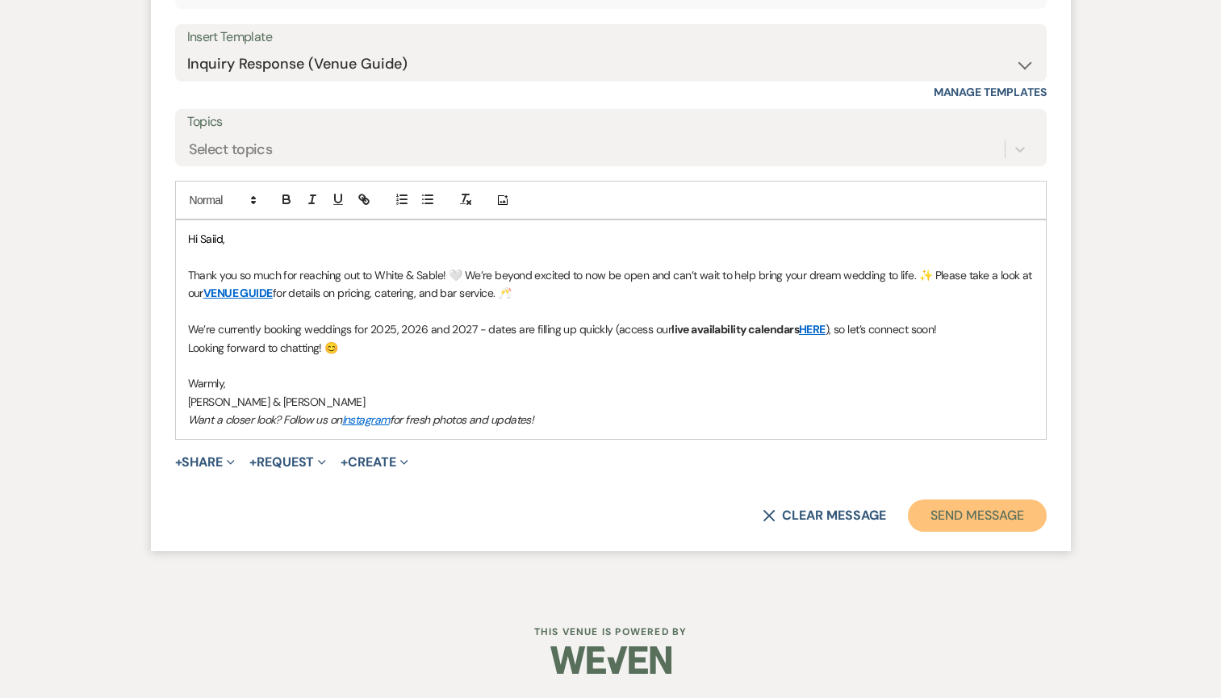
click at [957, 516] on button "Send Message" at bounding box center [977, 515] width 138 height 32
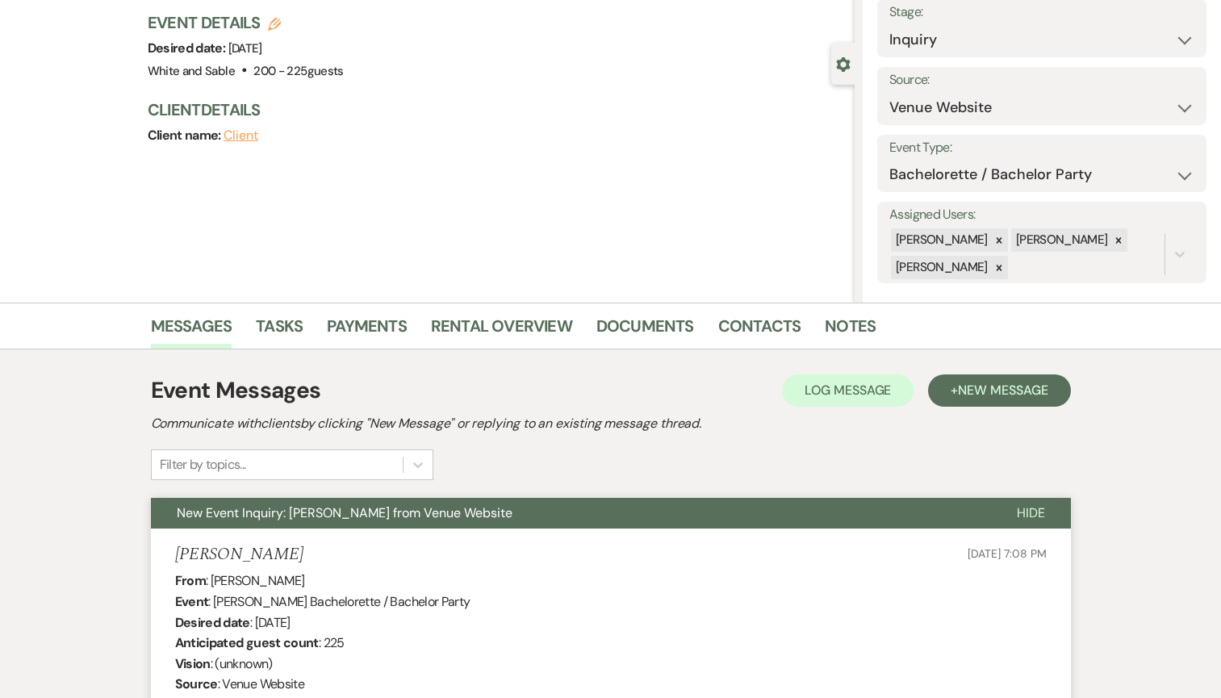
scroll to position [0, 0]
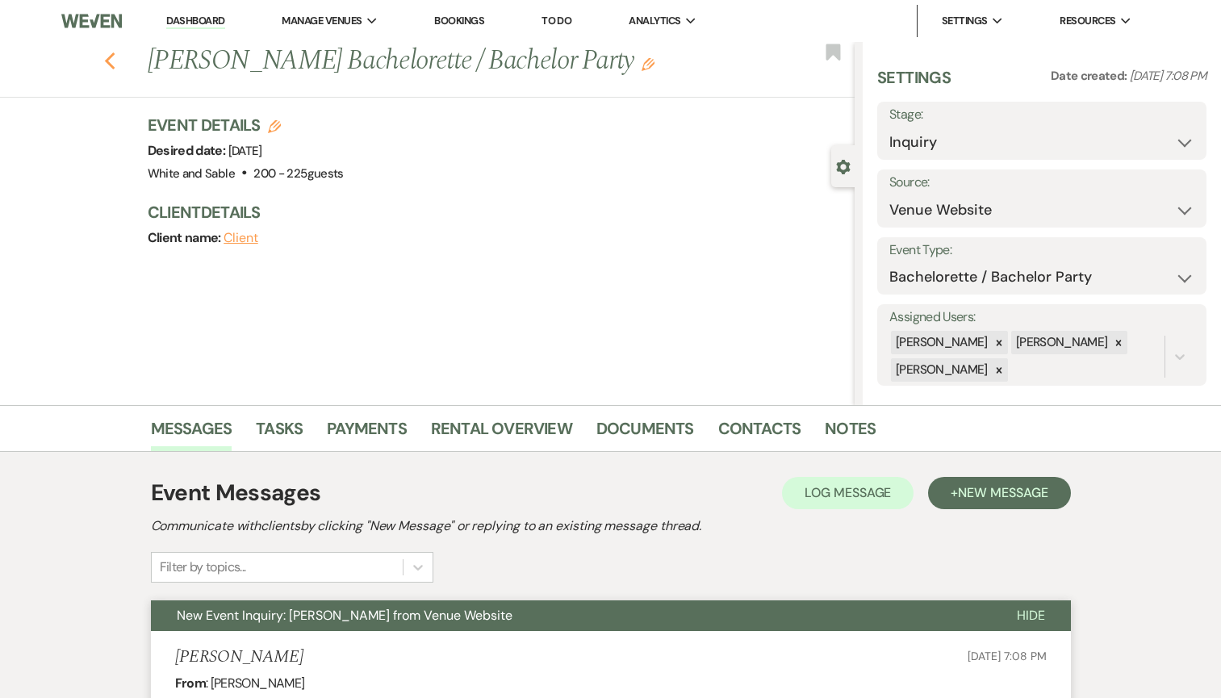
click at [111, 64] on icon "Previous" at bounding box center [110, 61] width 12 height 19
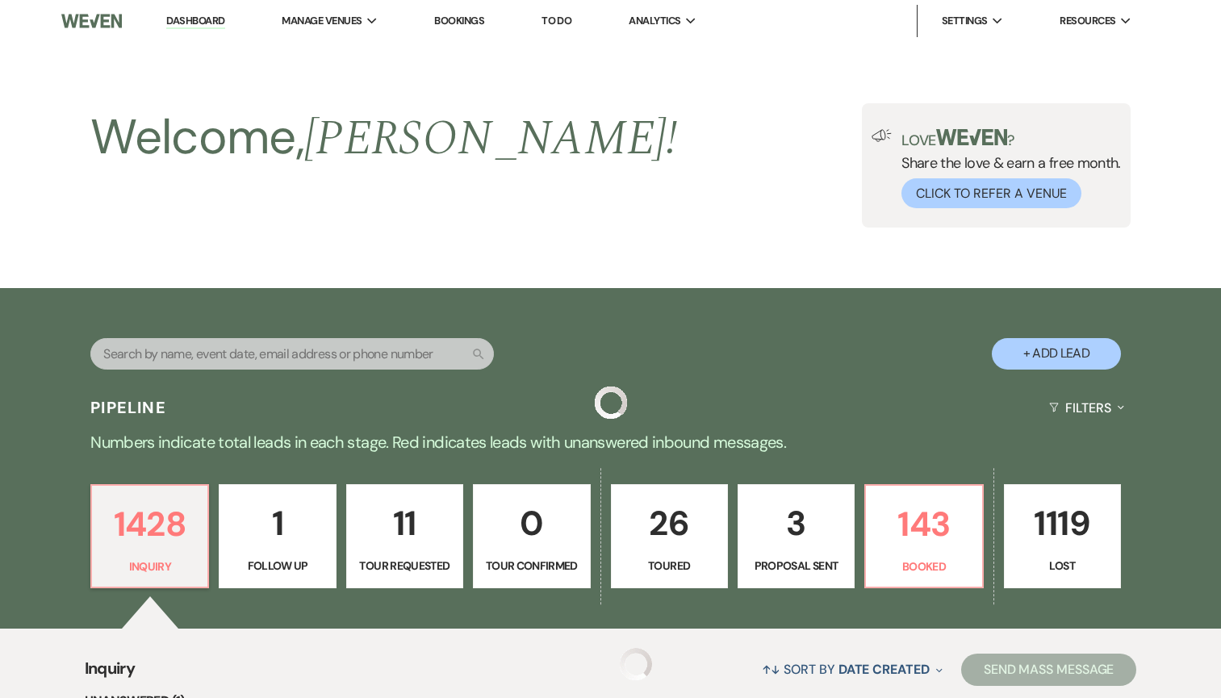
scroll to position [384, 0]
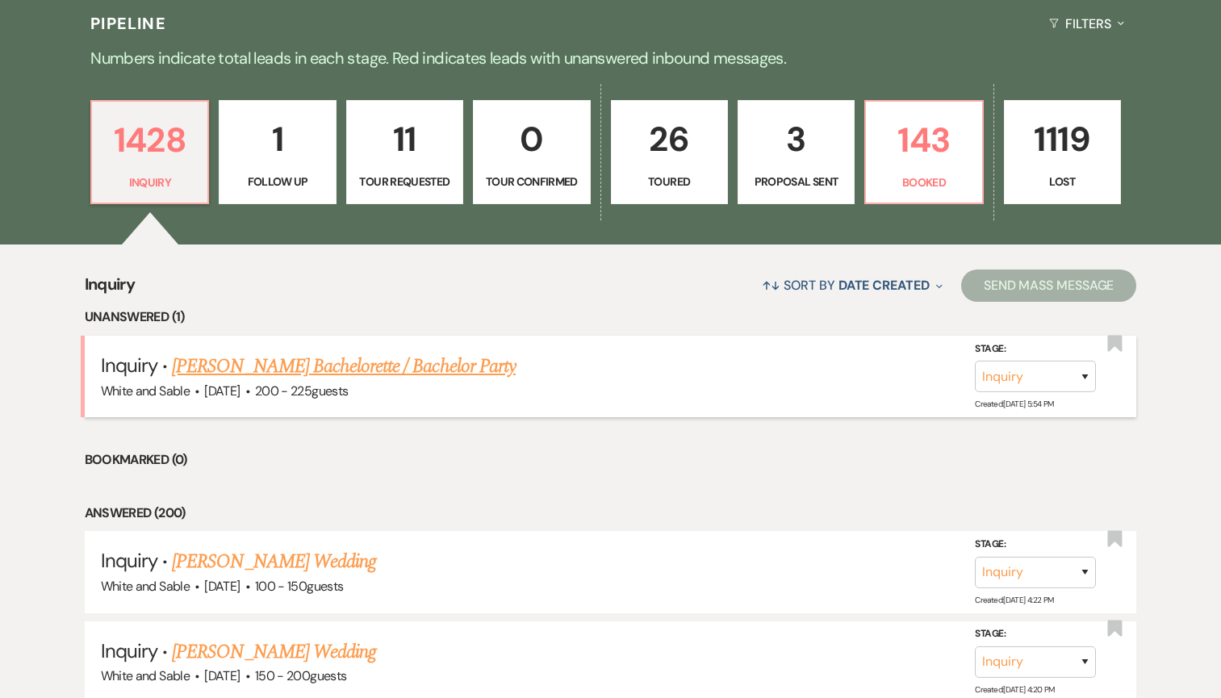
click at [274, 366] on link "[PERSON_NAME] Bachelorette / Bachelor Party" at bounding box center [344, 366] width 344 height 29
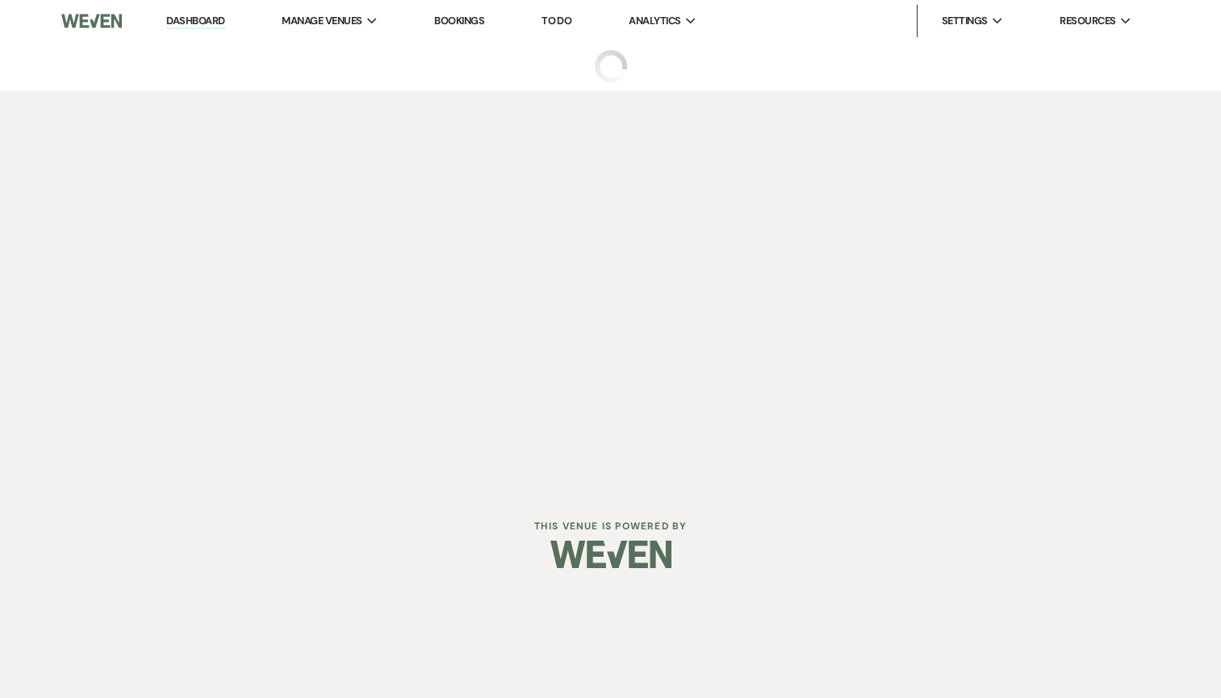
select select "5"
select select "2"
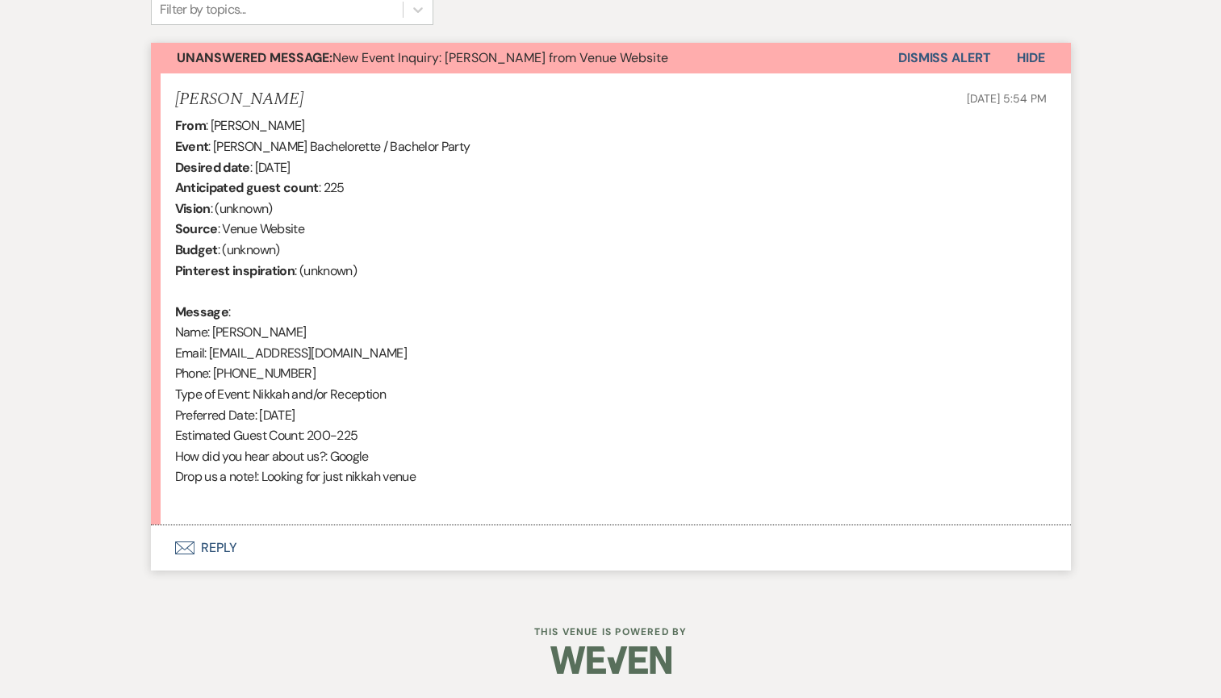
scroll to position [554, 0]
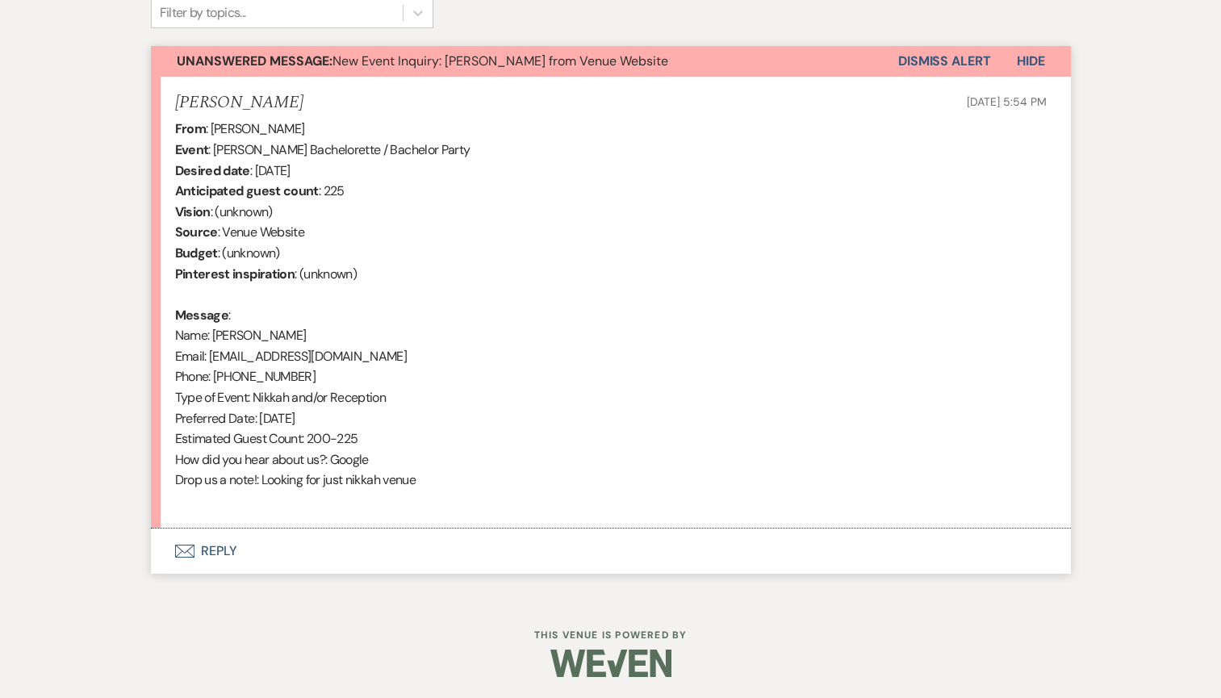
click at [347, 554] on button "Envelope Reply" at bounding box center [611, 550] width 920 height 45
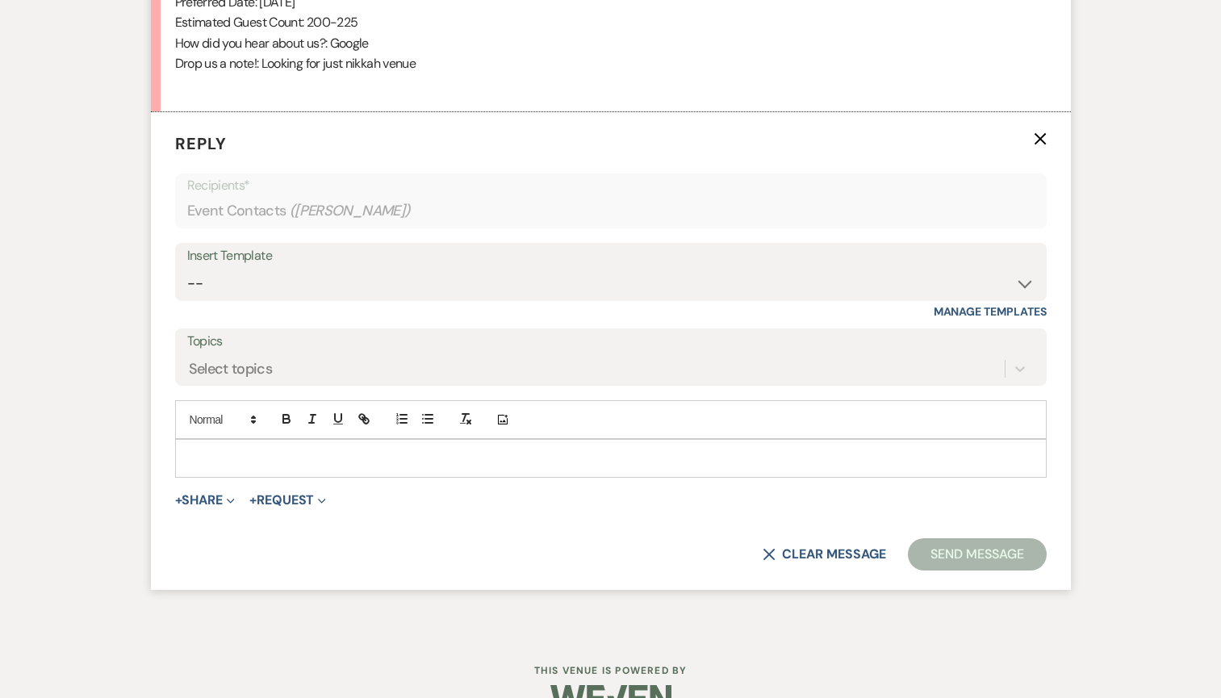
scroll to position [972, 0]
click at [354, 286] on select "-- Inquiry Response (Venue Guide) Schedule - Venue Tour Appt Confirmation Sched…" at bounding box center [610, 281] width 847 height 31
select select "3320"
click at [187, 266] on select "-- Inquiry Response (Venue Guide) Schedule - Venue Tour Appt Confirmation Sched…" at bounding box center [610, 281] width 847 height 31
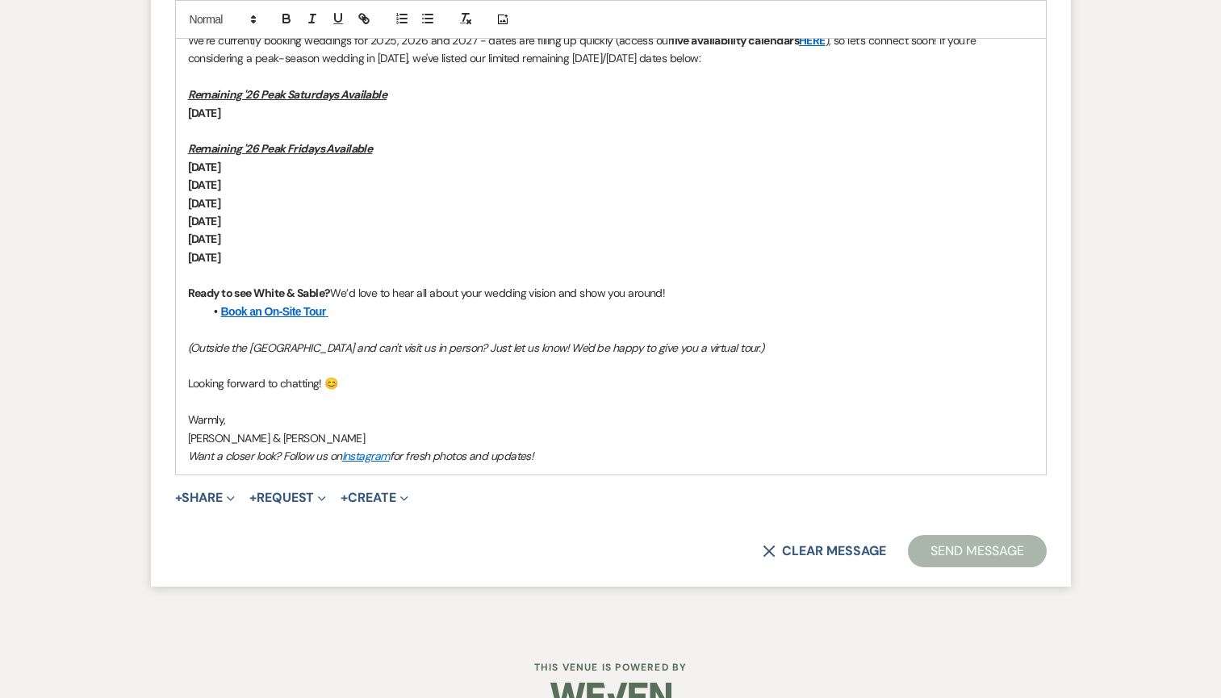
scroll to position [1491, 0]
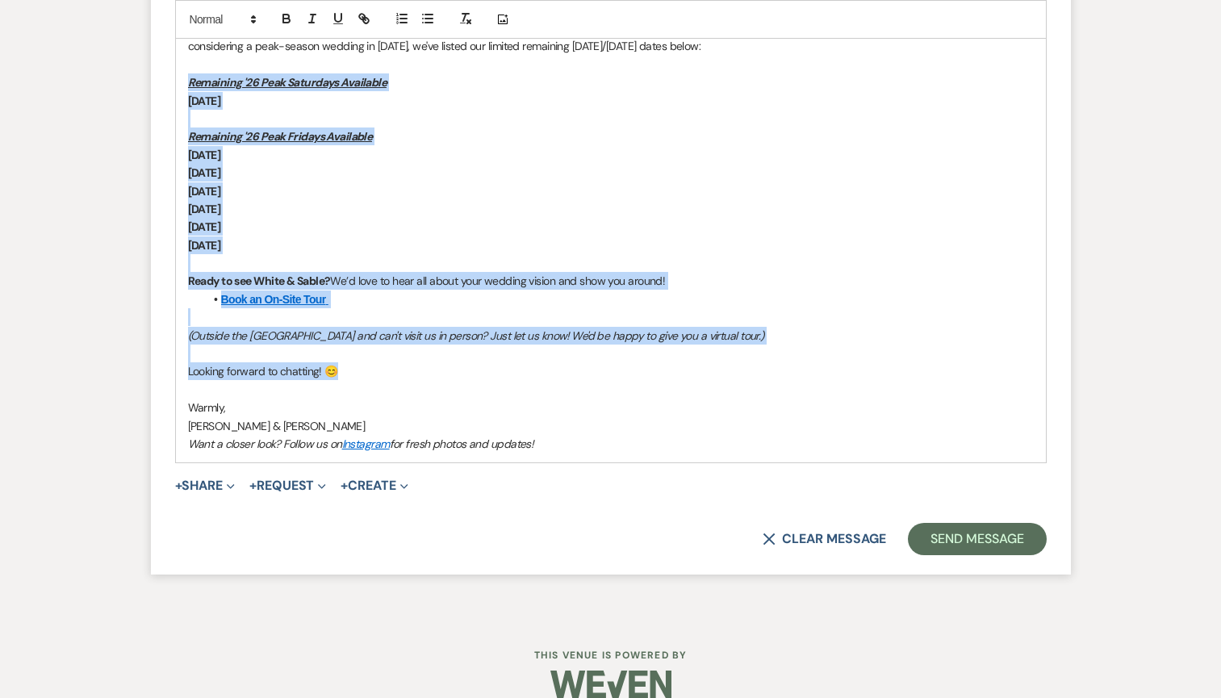
drag, startPoint x: 358, startPoint y: 373, endPoint x: 174, endPoint y: 75, distance: 350.0
click at [175, 75] on div "Hi Lul, Thank you so much for reaching out to White & Sable! 🤍 We’re beyond exc…" at bounding box center [610, 191] width 871 height 545
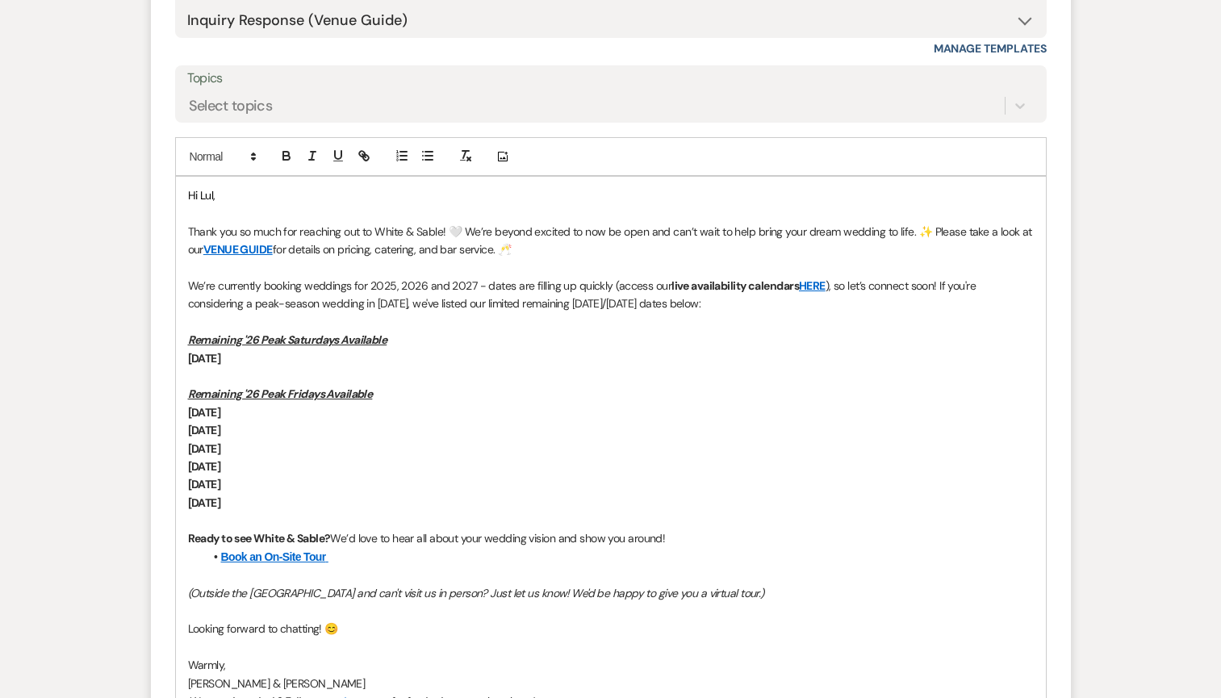
scroll to position [1226, 0]
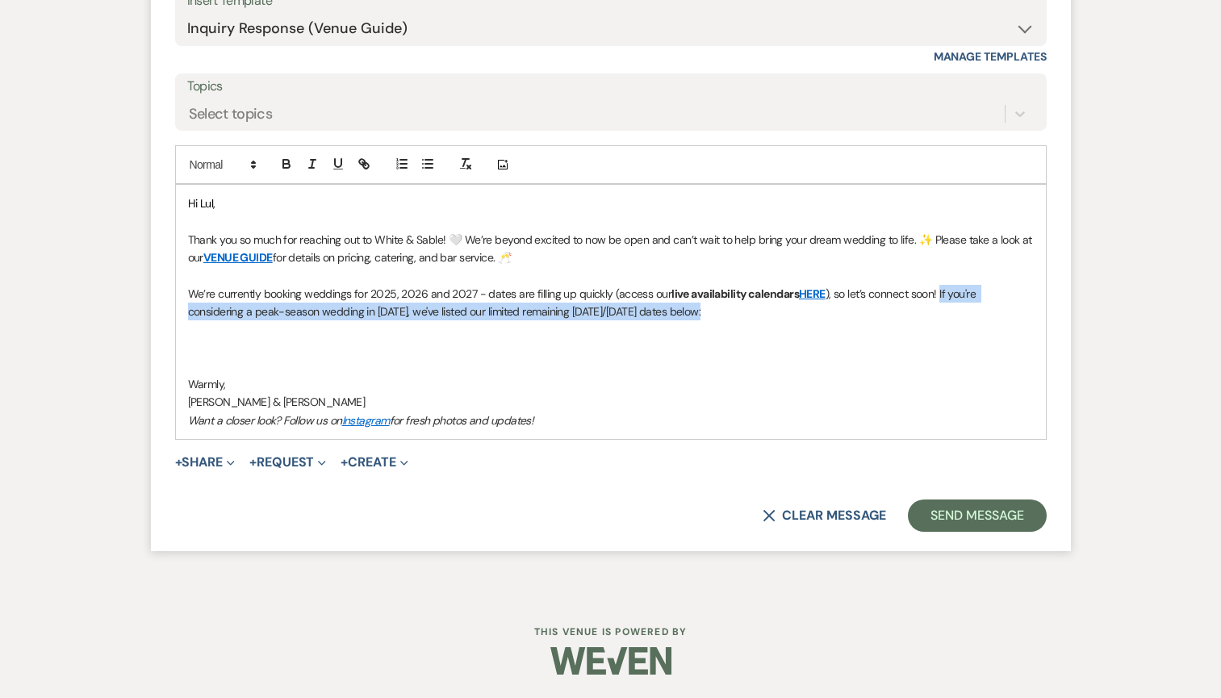
drag, startPoint x: 733, startPoint y: 317, endPoint x: 938, endPoint y: 285, distance: 208.3
click at [938, 285] on p "We’re currently booking weddings for 2025, 2026 and 2027 - dates are filling up…" at bounding box center [611, 303] width 846 height 36
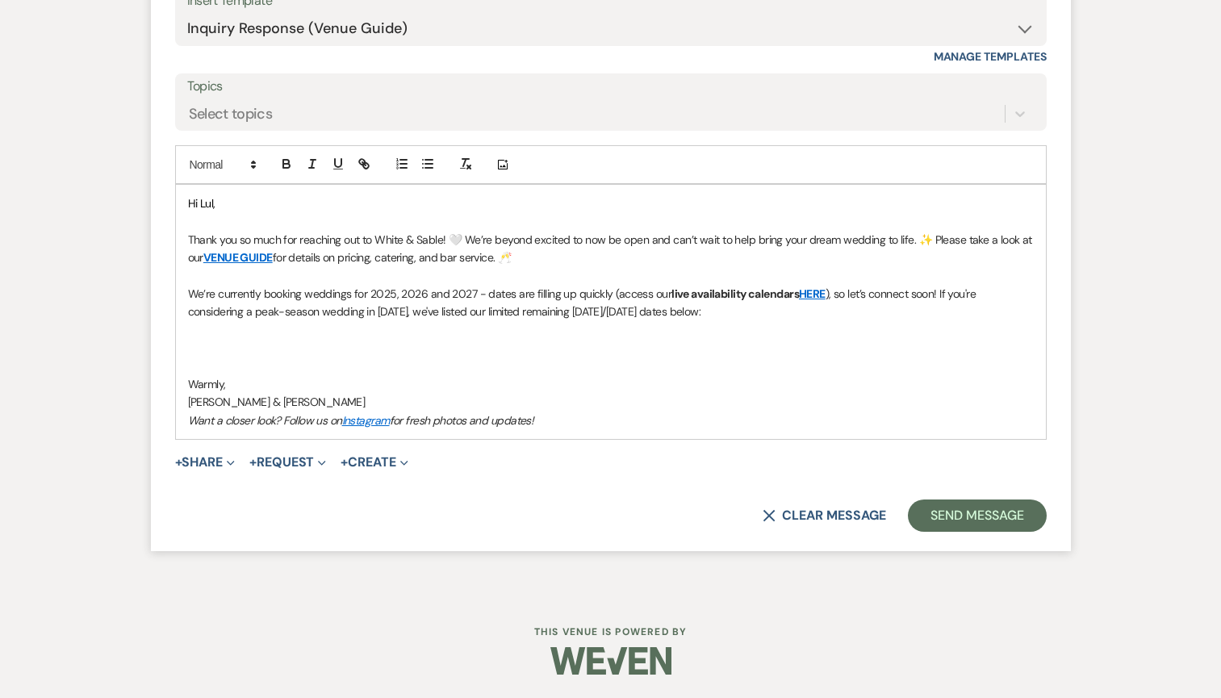
scroll to position [1208, 0]
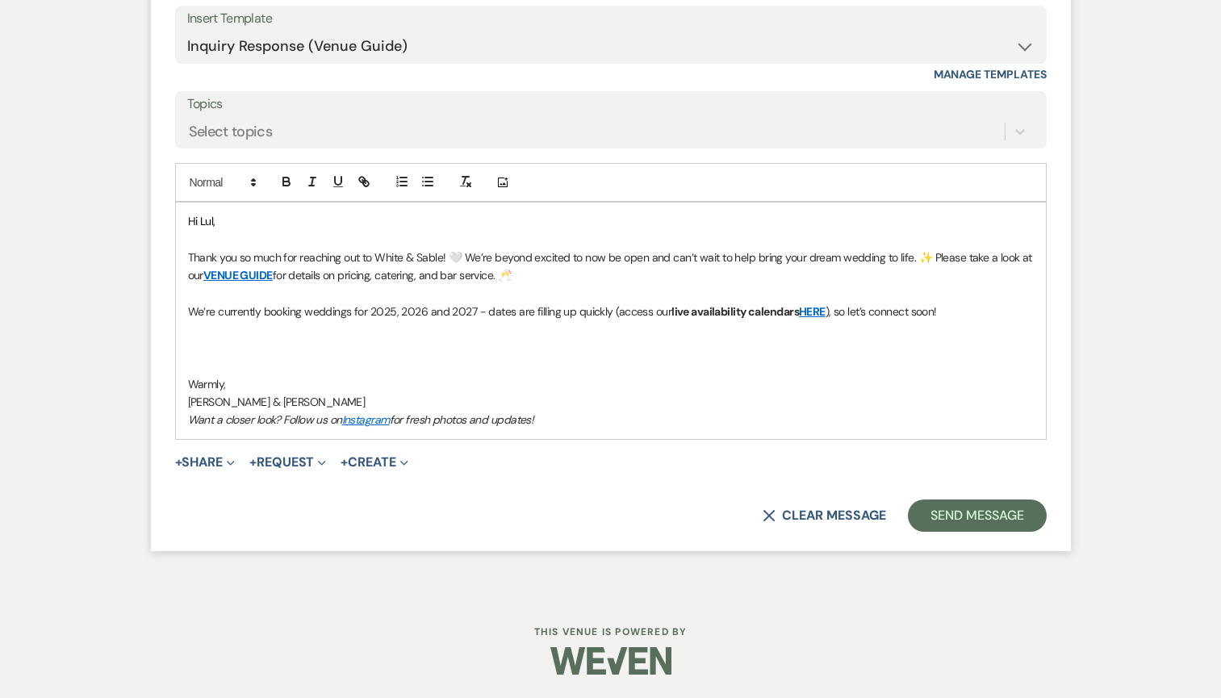
click at [182, 378] on div "Hi Lul, Thank you so much for reaching out to White & Sable! 🤍 We’re beyond exc…" at bounding box center [611, 321] width 870 height 236
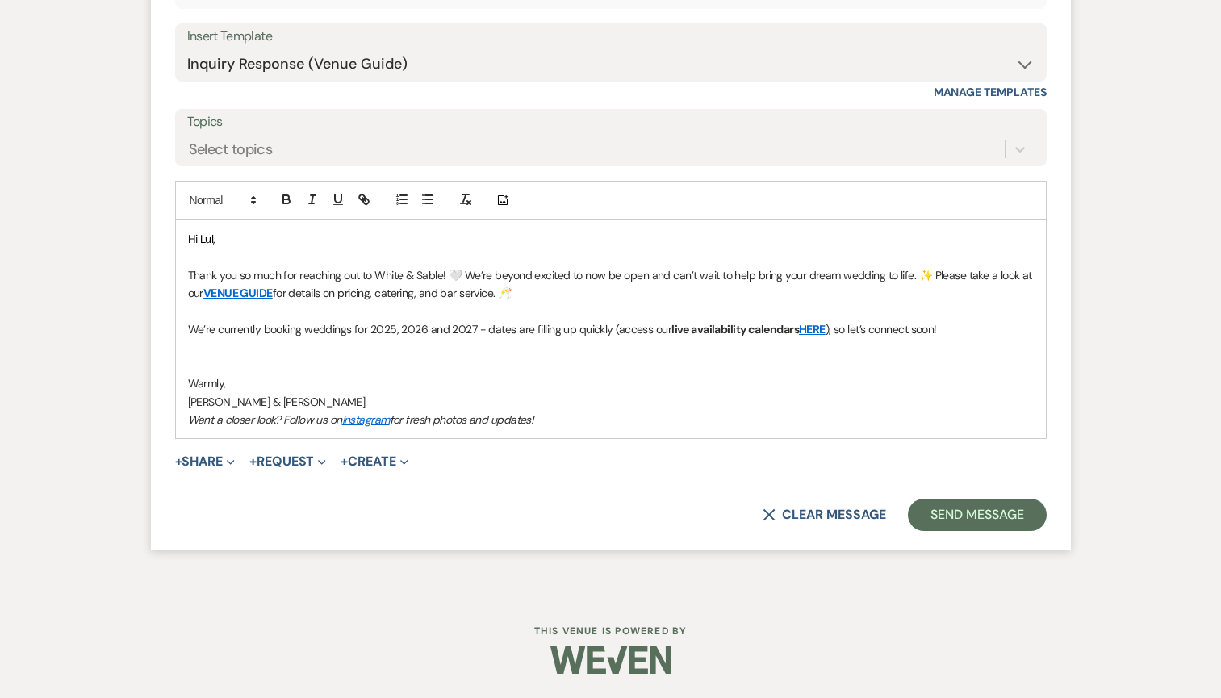
scroll to position [1172, 0]
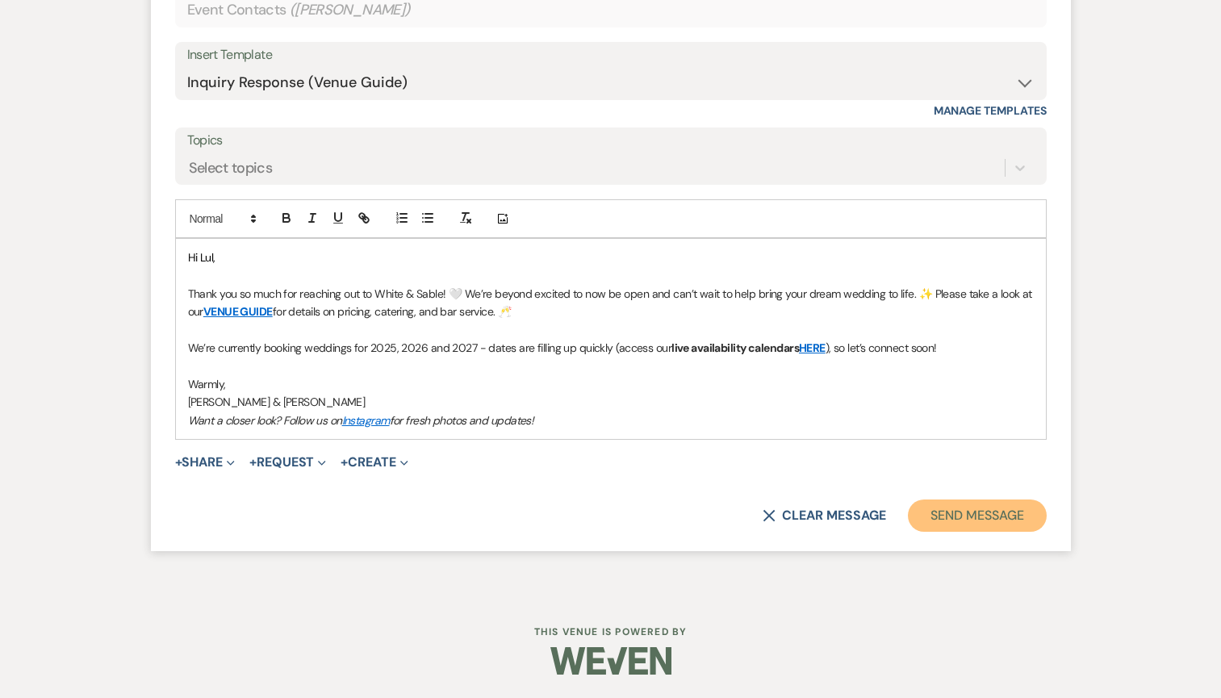
click at [975, 517] on button "Send Message" at bounding box center [977, 515] width 138 height 32
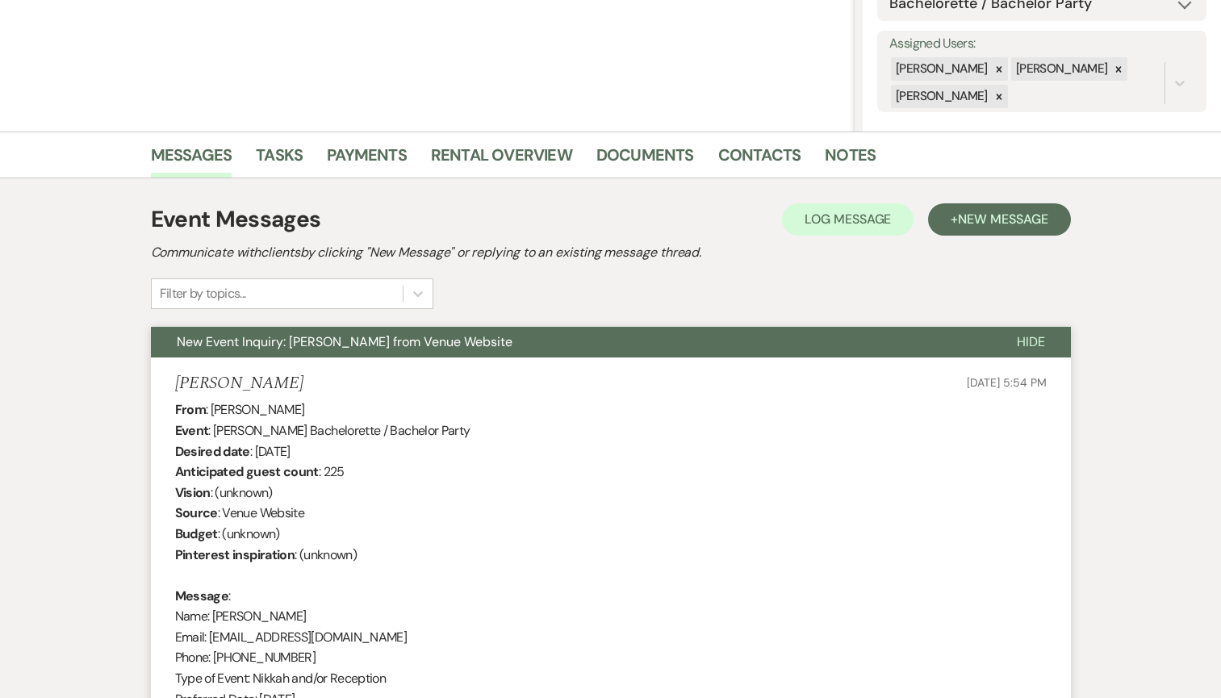
scroll to position [0, 0]
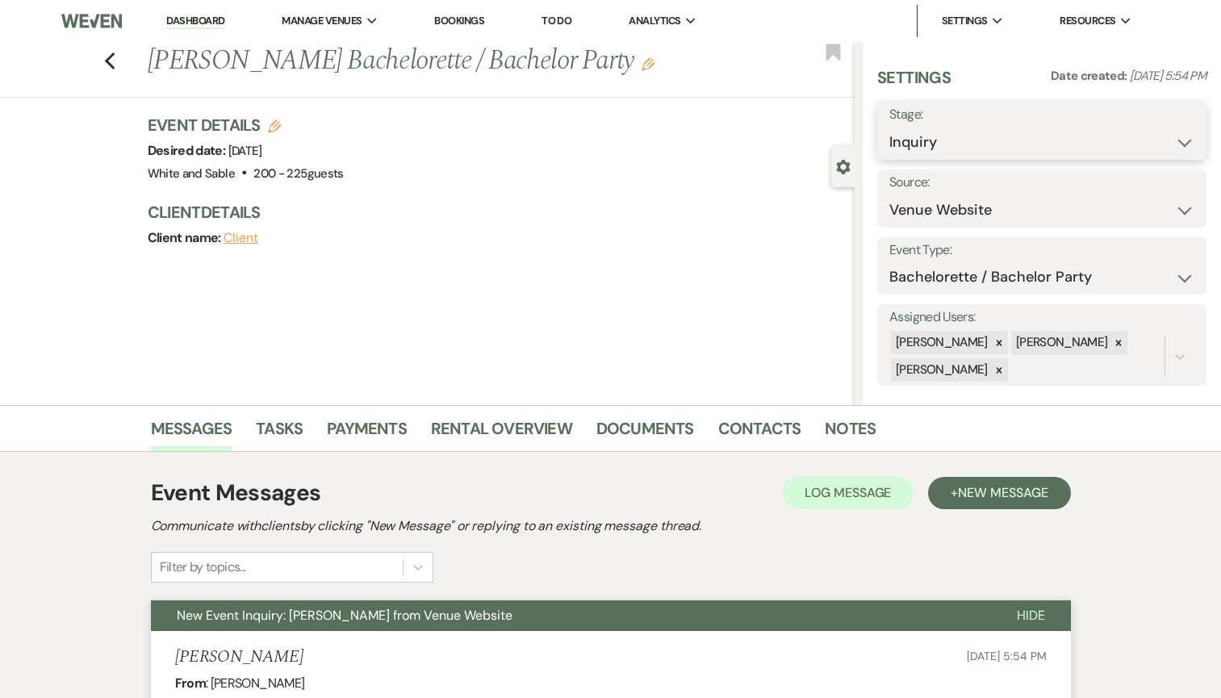
click at [950, 130] on select "Inquiry Follow Up Tour Requested Tour Confirmed Toured Proposal Sent Booked Lost" at bounding box center [1041, 142] width 305 height 31
select select "8"
click at [889, 127] on select "Inquiry Follow Up Tour Requested Tour Confirmed Toured Proposal Sent Booked Lost" at bounding box center [1041, 142] width 305 height 31
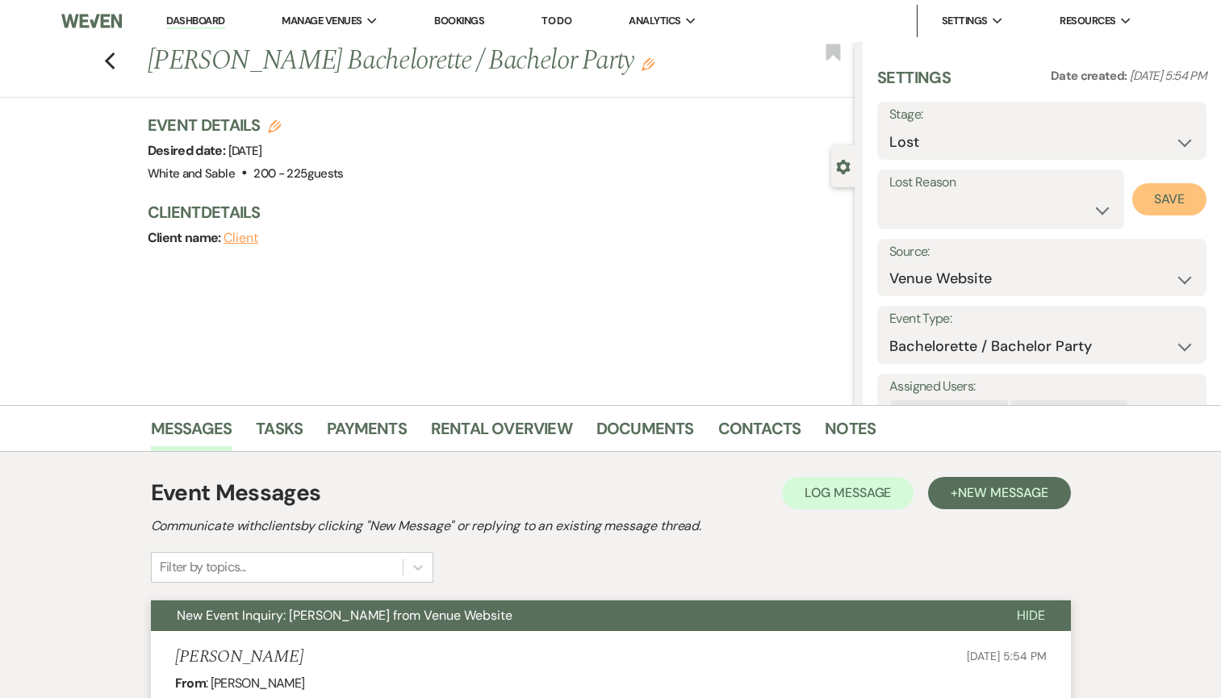
click at [1169, 201] on button "Save" at bounding box center [1169, 199] width 74 height 32
click at [105, 63] on div "Previous [PERSON_NAME] Bachelorette / Bachelor Party Edit Bookmark" at bounding box center [423, 70] width 863 height 56
click at [105, 63] on icon "Previous" at bounding box center [110, 61] width 12 height 19
select select "8"
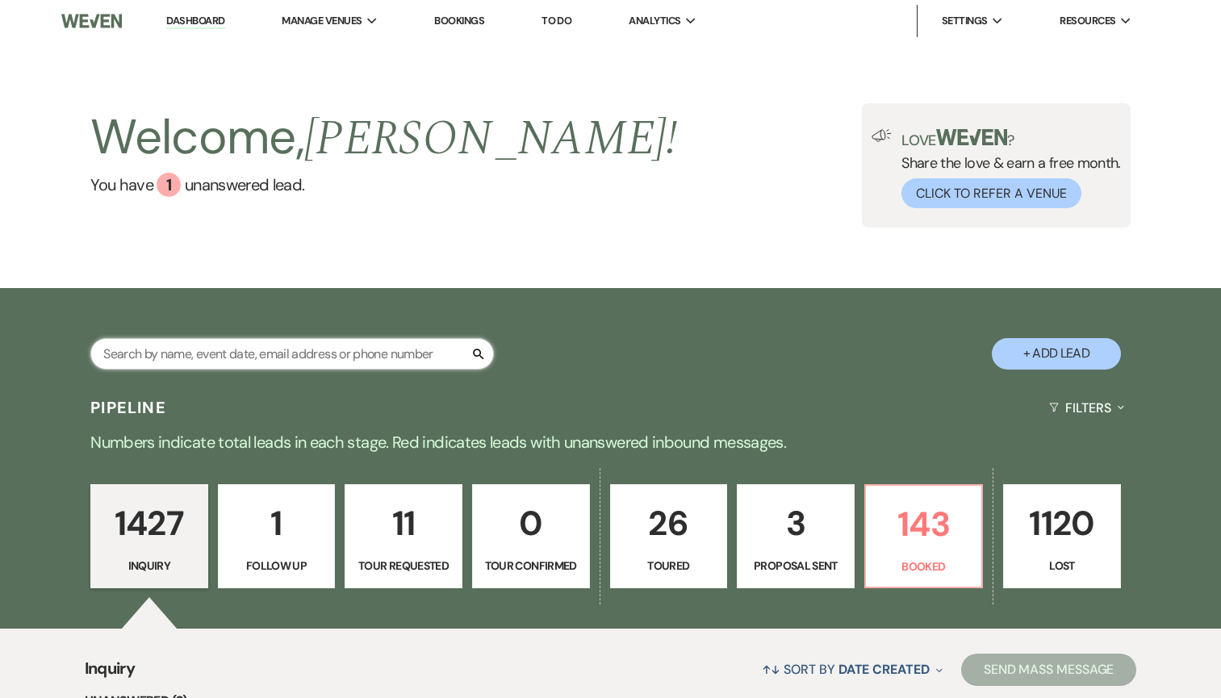
click at [324, 342] on input "text" at bounding box center [291, 353] width 403 height 31
type input "vovk"
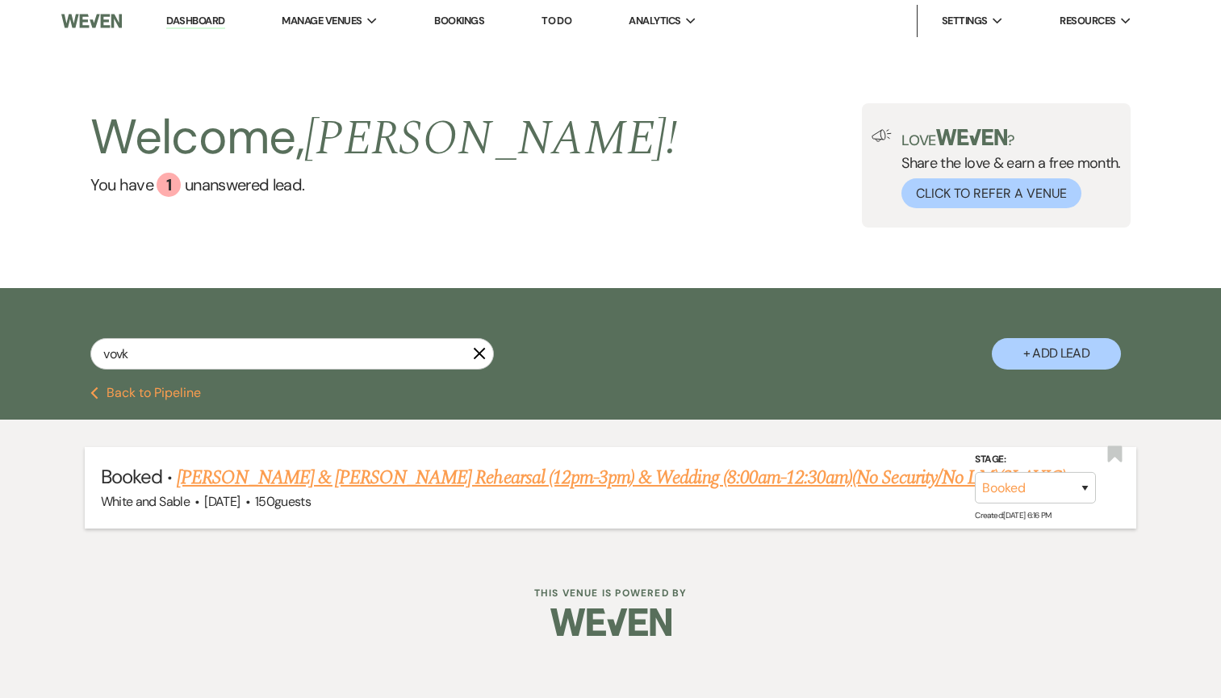
click at [326, 465] on link "[PERSON_NAME] & [PERSON_NAME] Rehearsal (12pm-3pm) & Wedding (8:00am-12:30am)(N…" at bounding box center [621, 477] width 889 height 29
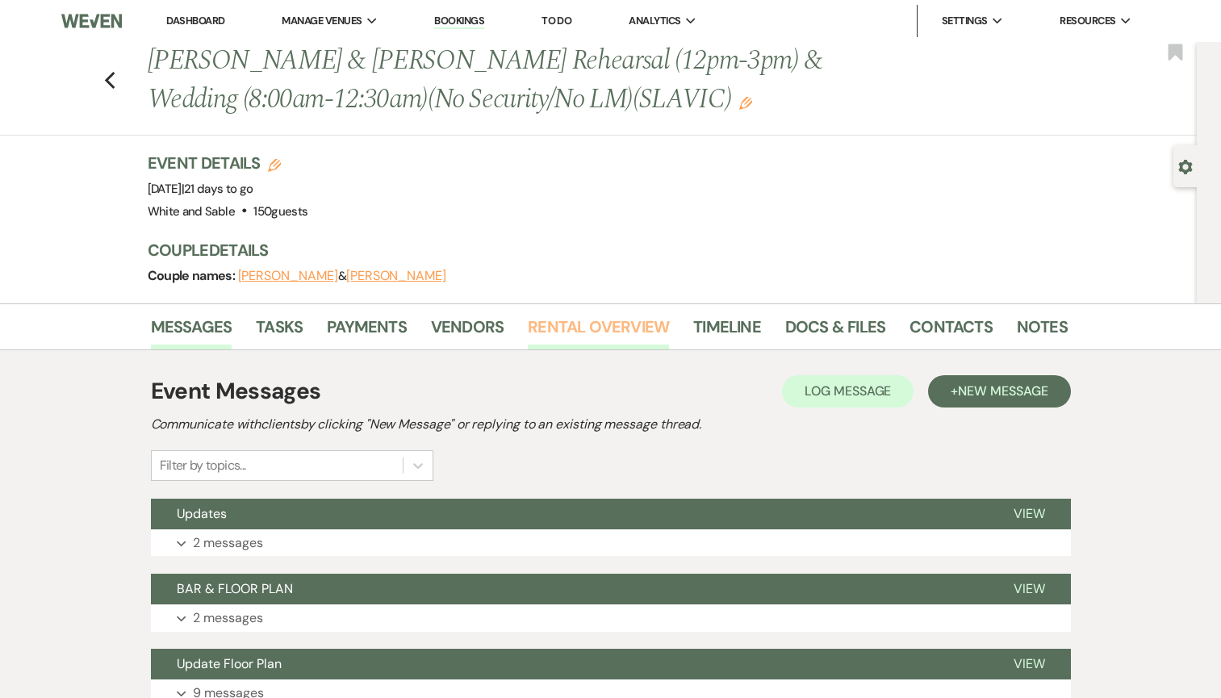
click at [616, 317] on link "Rental Overview" at bounding box center [598, 332] width 141 height 36
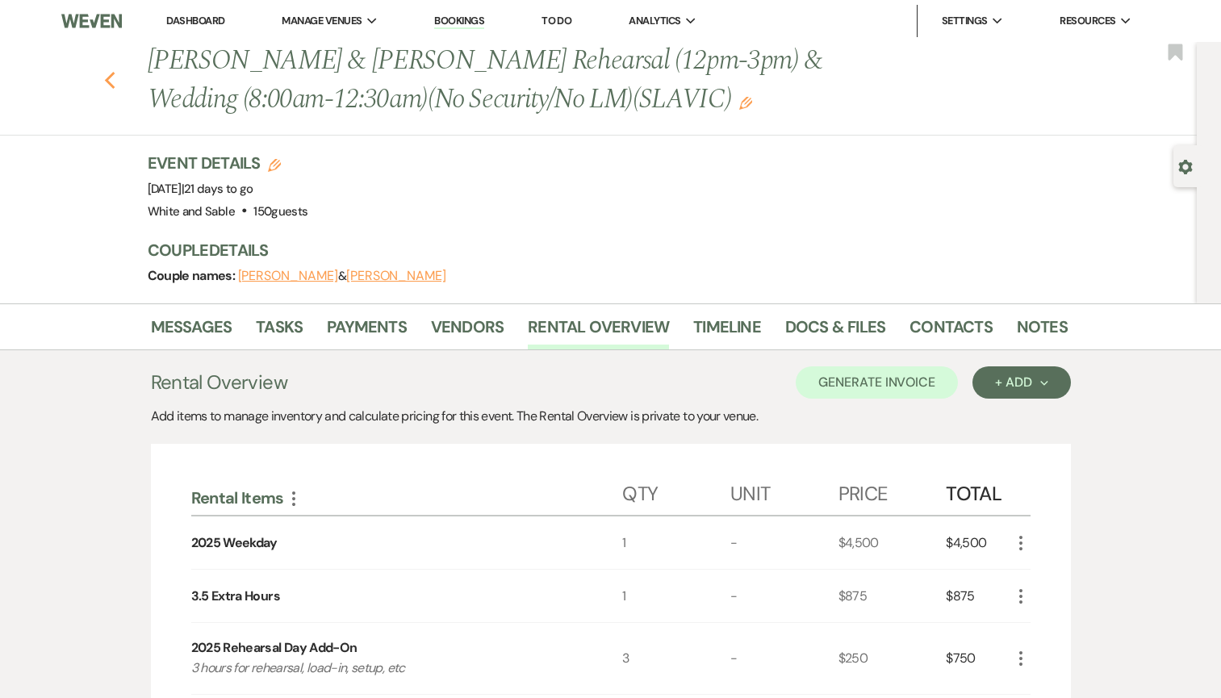
click at [111, 79] on icon "Previous" at bounding box center [110, 80] width 12 height 19
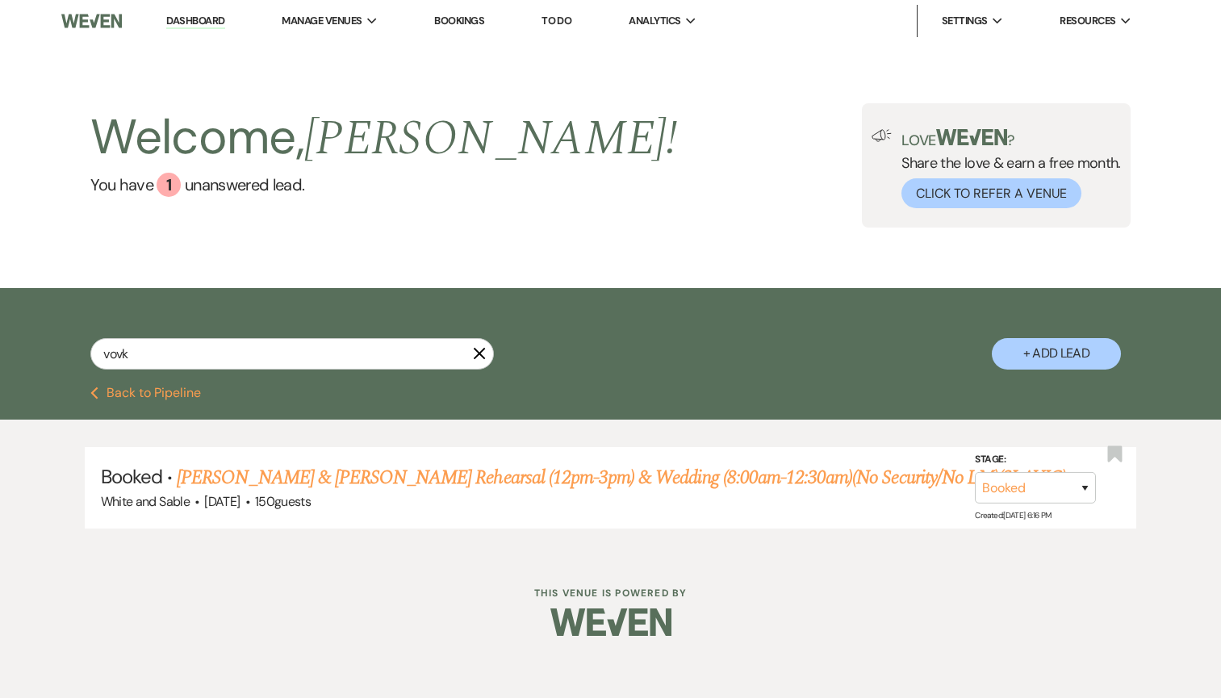
click at [207, 17] on link "Dashboard" at bounding box center [195, 21] width 58 height 15
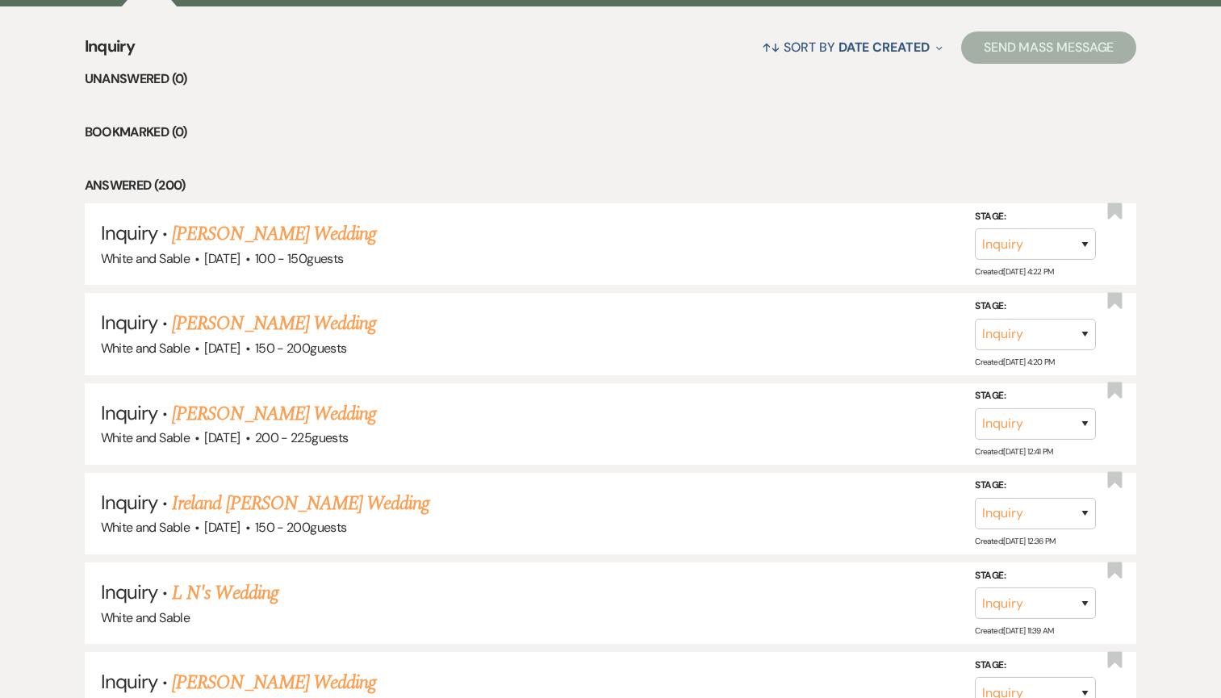
scroll to position [624, 0]
